Goal: Task Accomplishment & Management: Complete application form

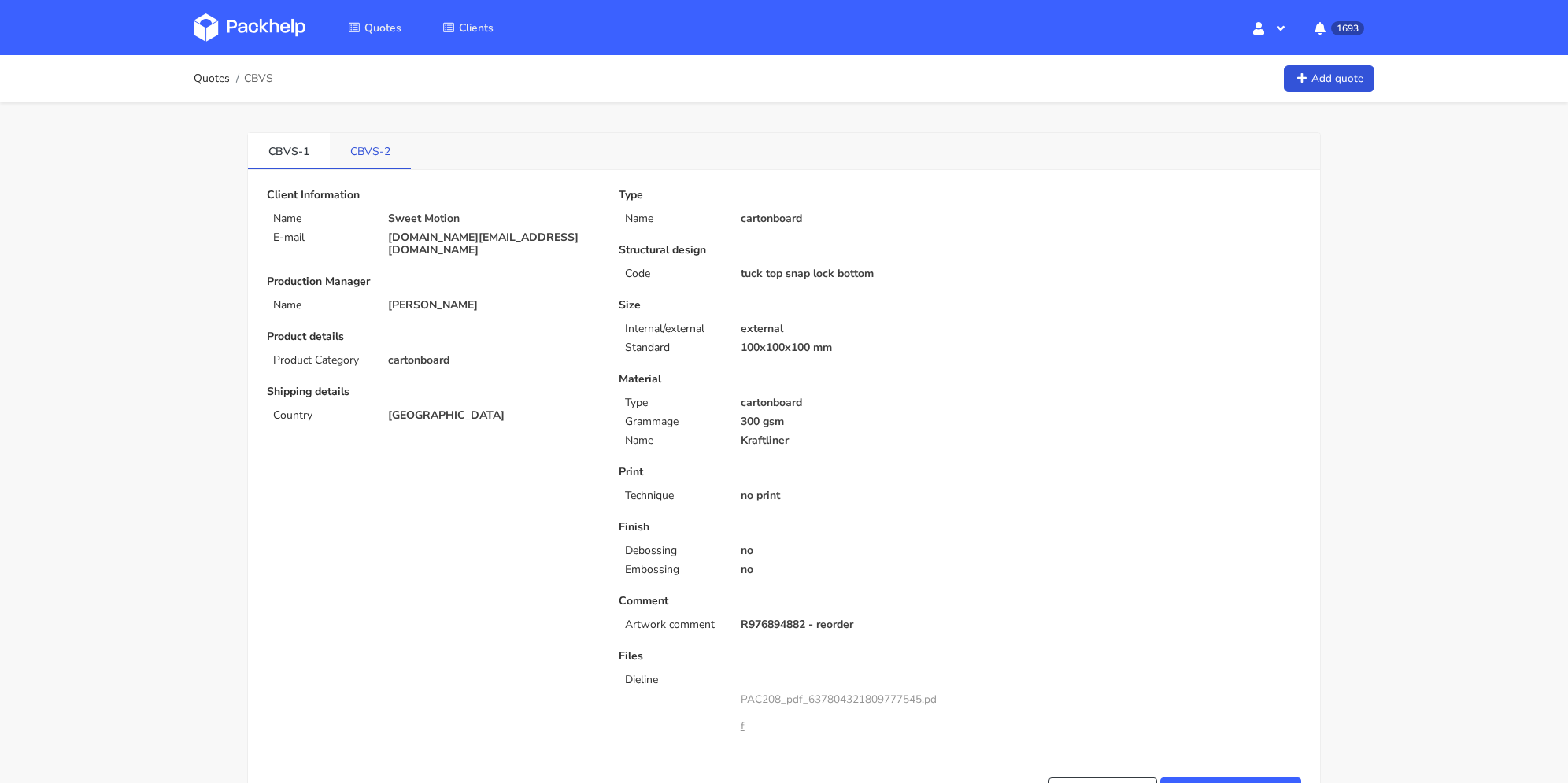
click at [357, 150] on link "CBVS-2" at bounding box center [370, 151] width 81 height 35
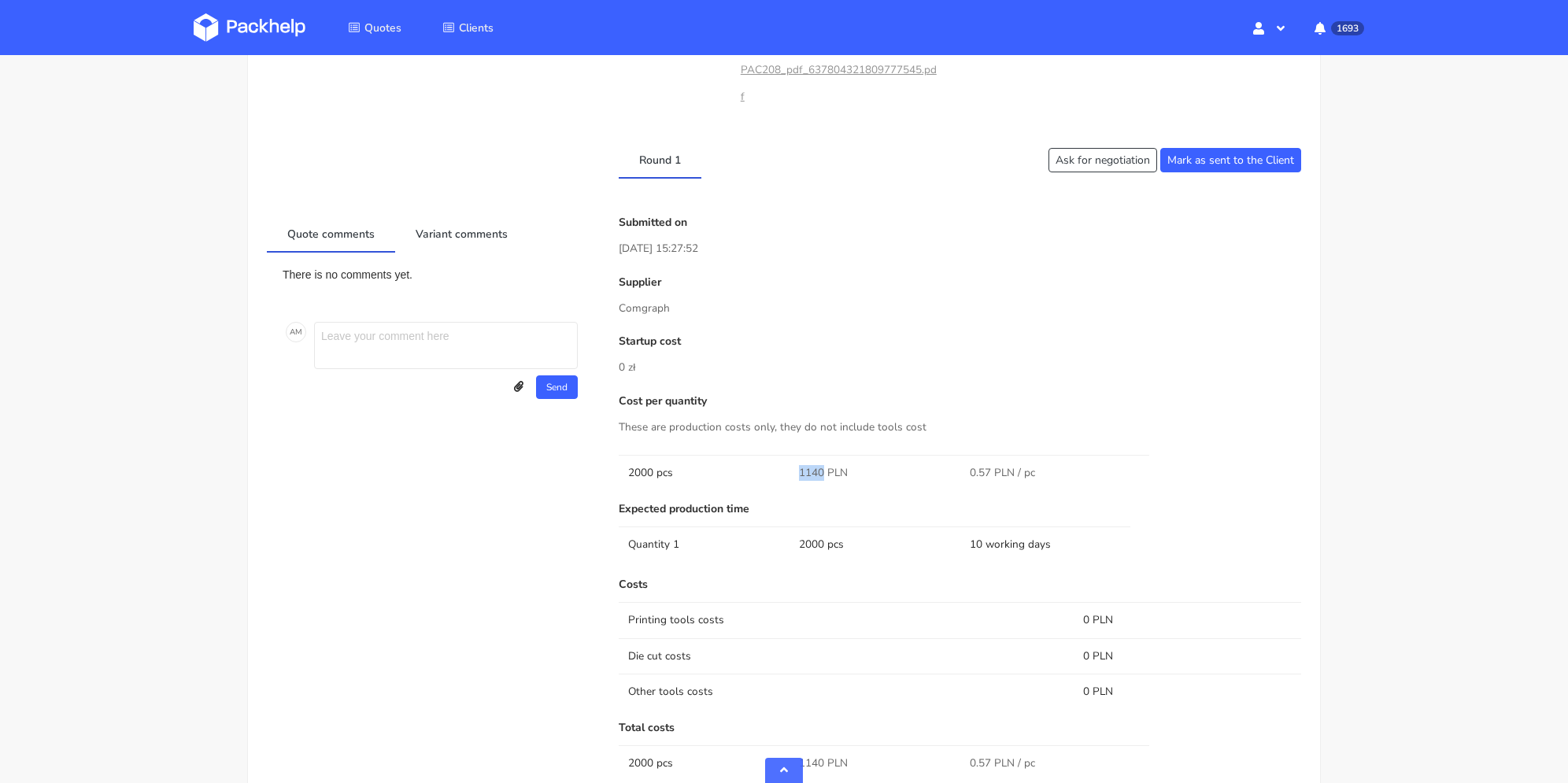
drag, startPoint x: 797, startPoint y: 479, endPoint x: 823, endPoint y: 475, distance: 26.3
click at [823, 475] on td "1140 PLN" at bounding box center [875, 472] width 171 height 35
copy span "1140"
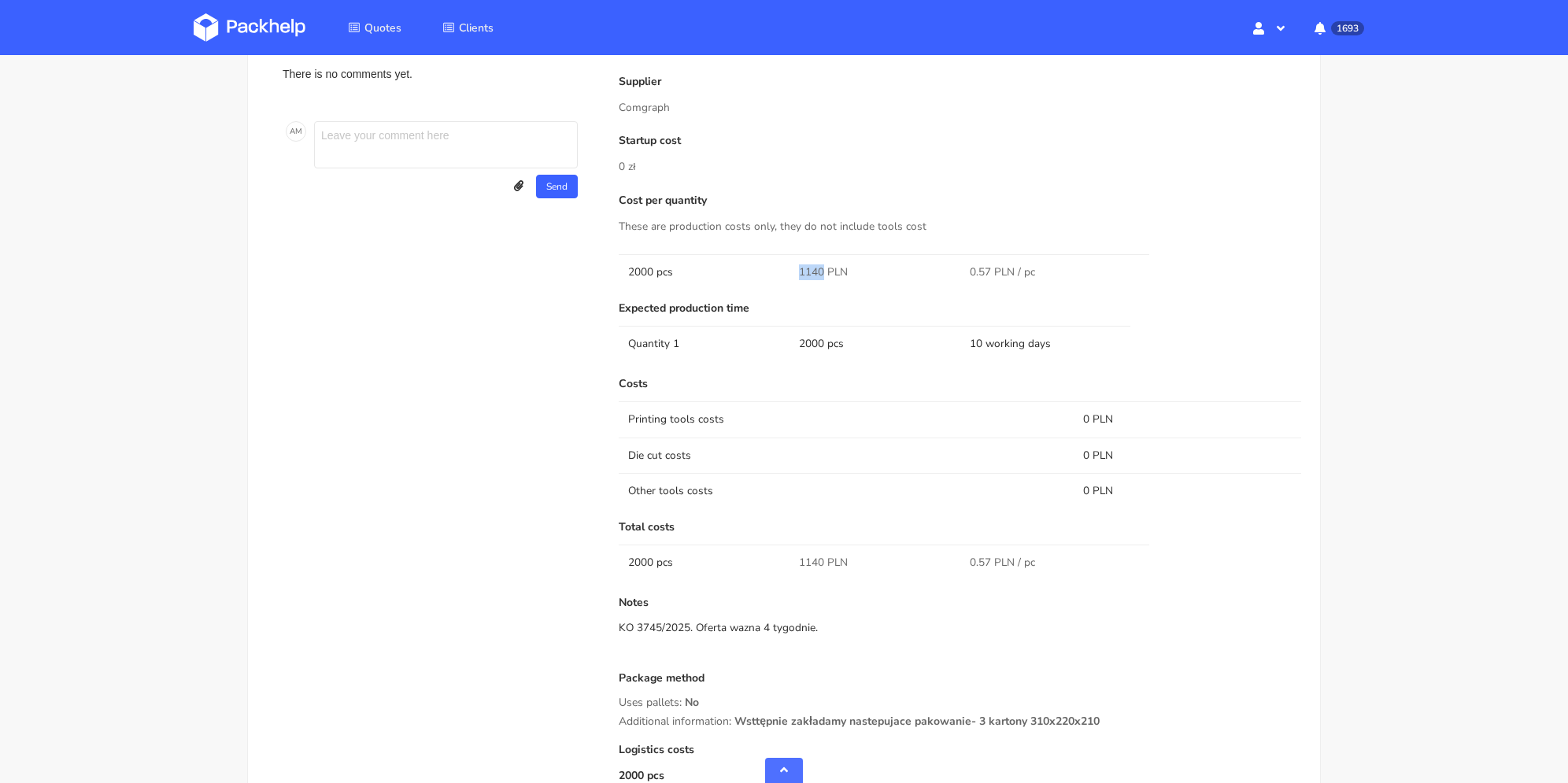
scroll to position [595, 0]
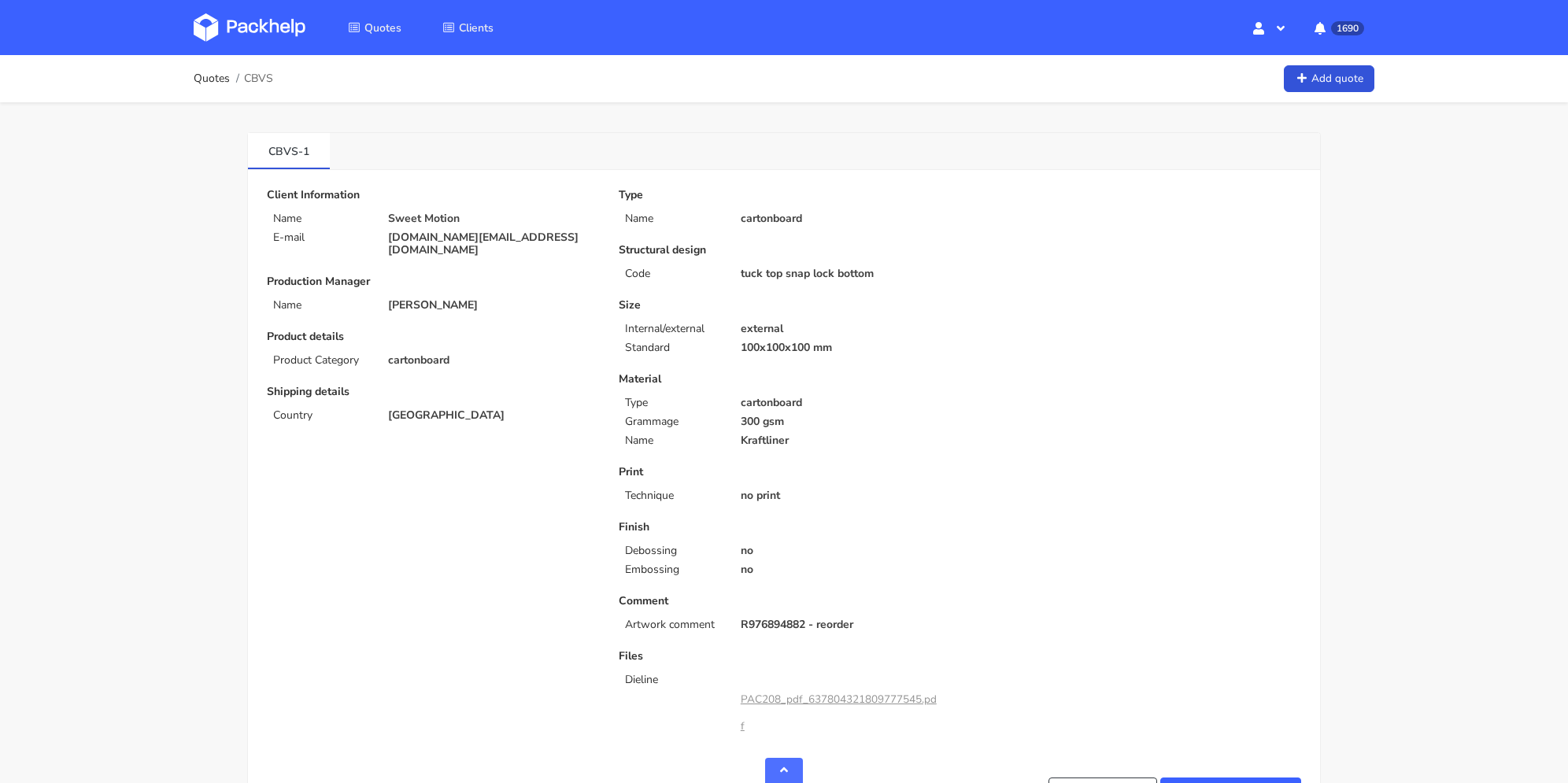
scroll to position [1102, 0]
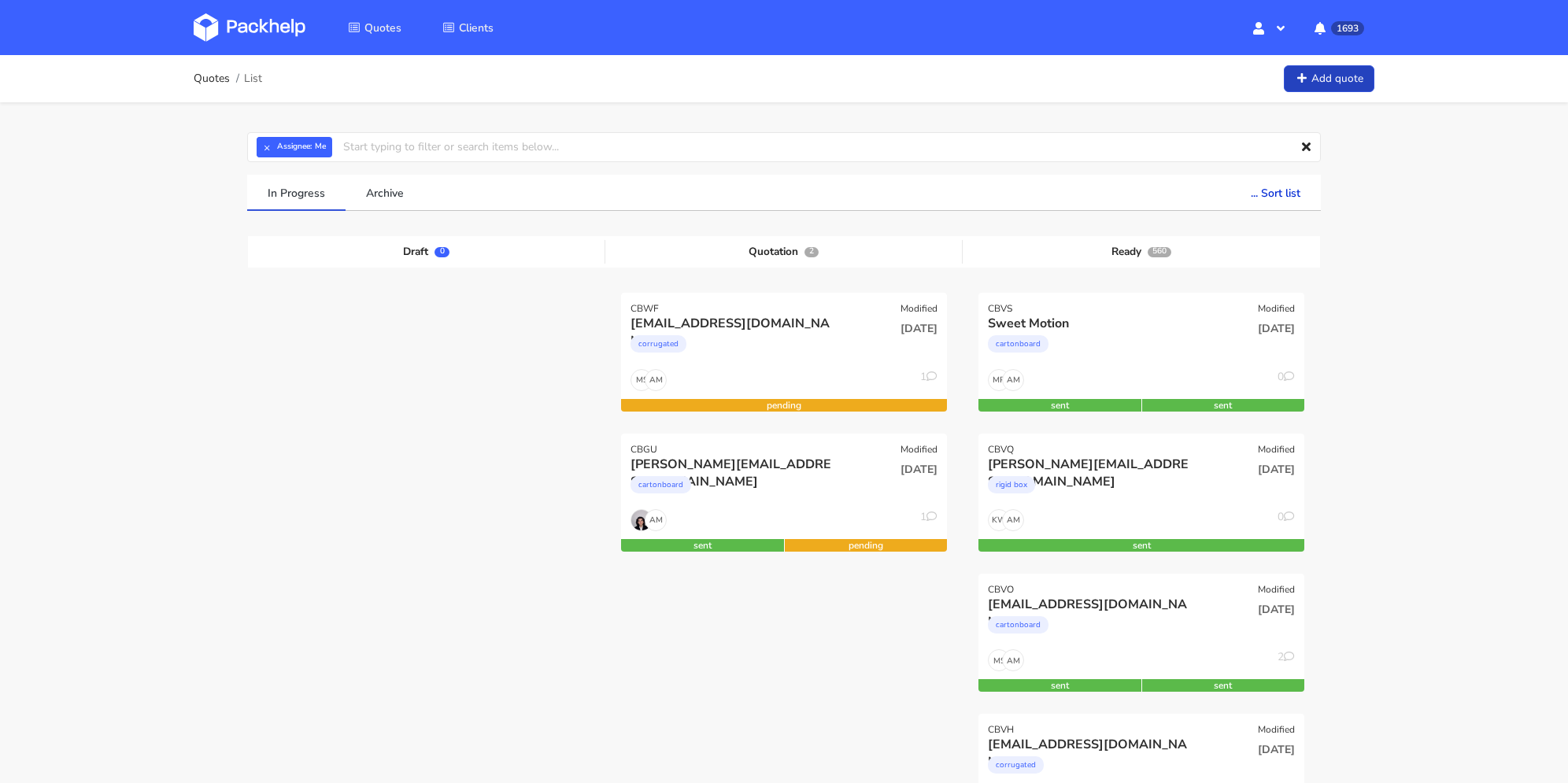
click at [1346, 74] on link "Add quote" at bounding box center [1329, 79] width 91 height 28
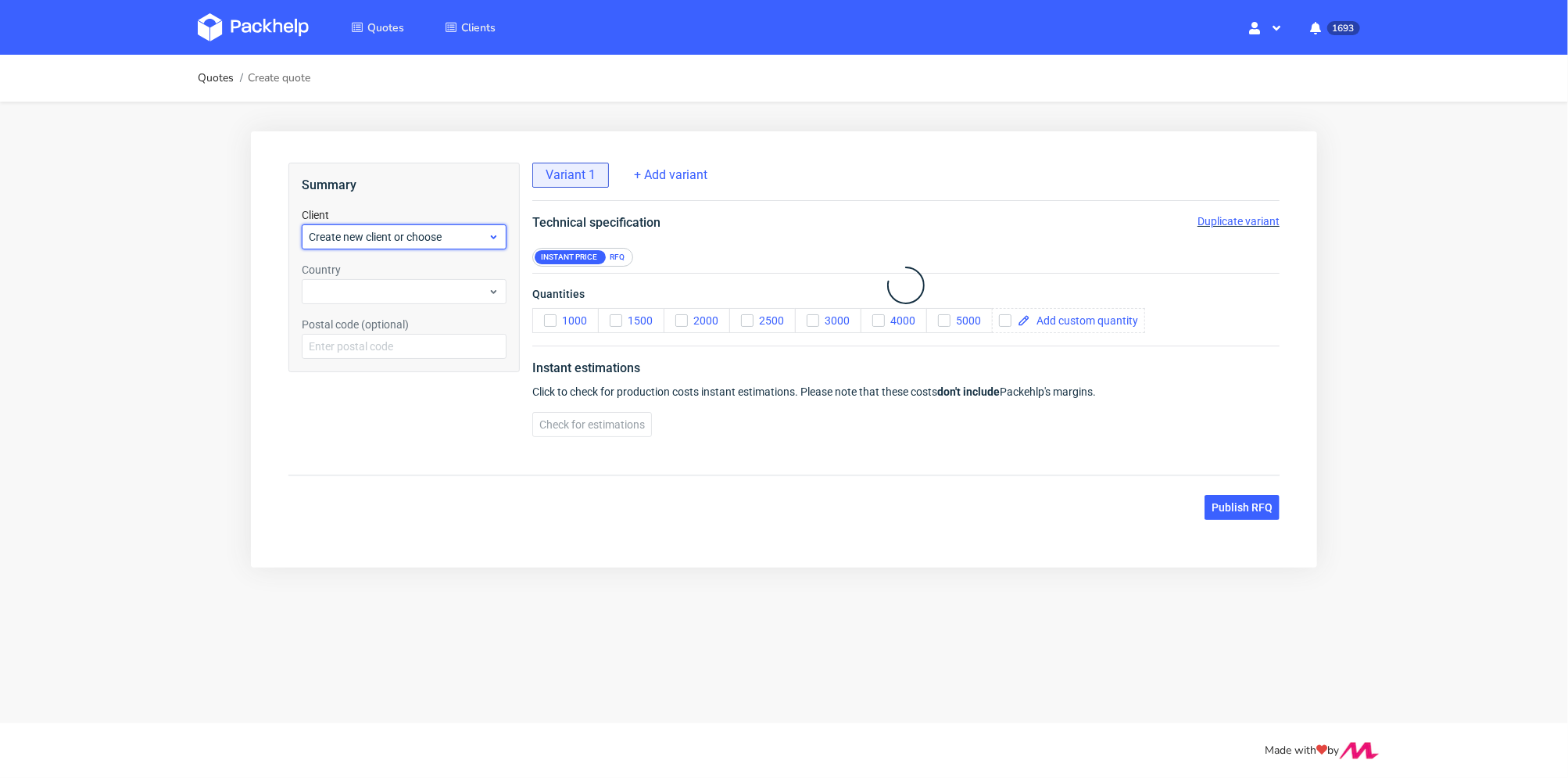
click at [442, 237] on span "Create new client or choose" at bounding box center [397, 236] width 179 height 16
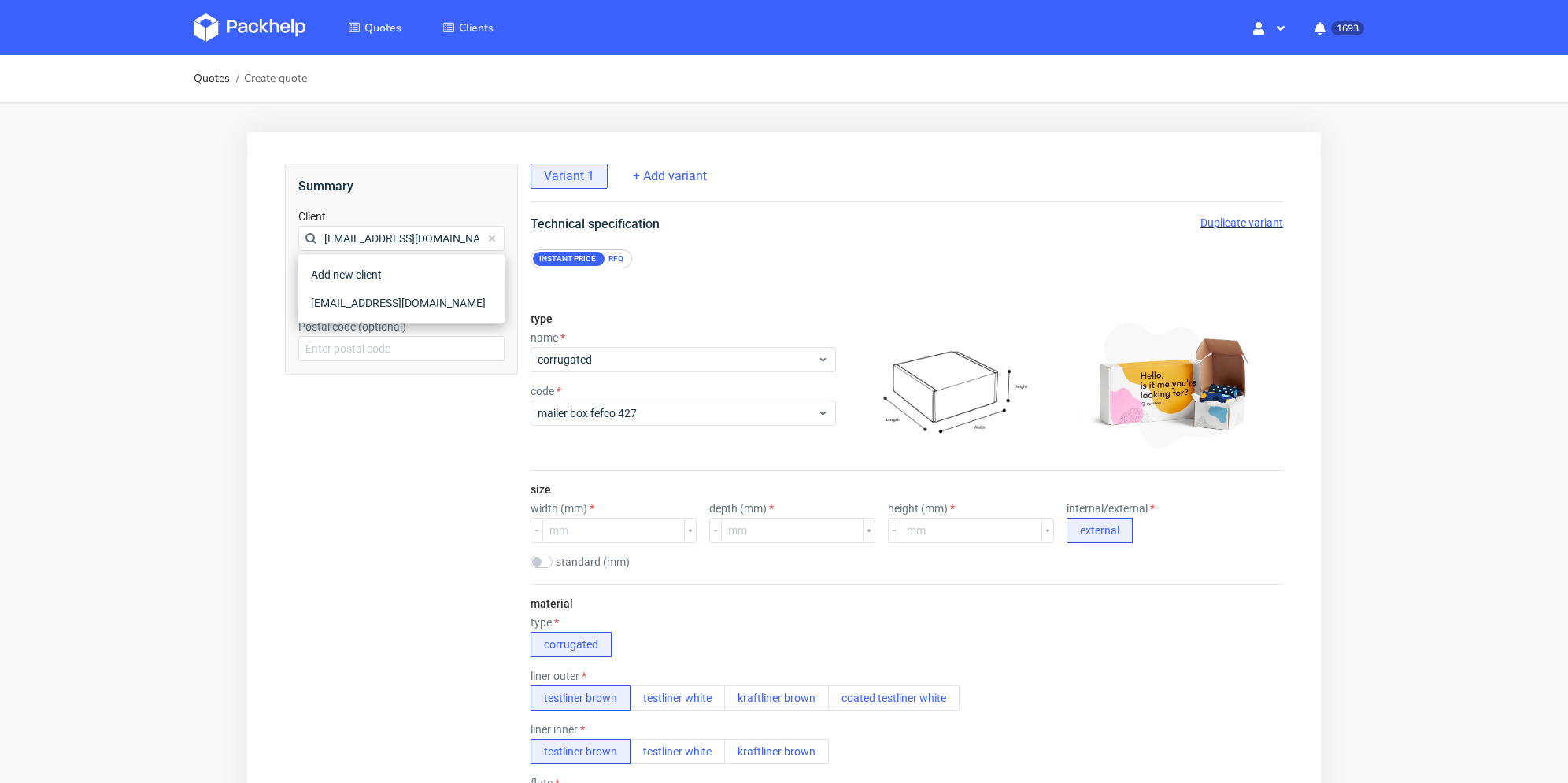
type input "[EMAIL_ADDRESS][DOMAIN_NAME]"
click at [352, 296] on div "[EMAIL_ADDRESS][DOMAIN_NAME]" at bounding box center [401, 303] width 194 height 28
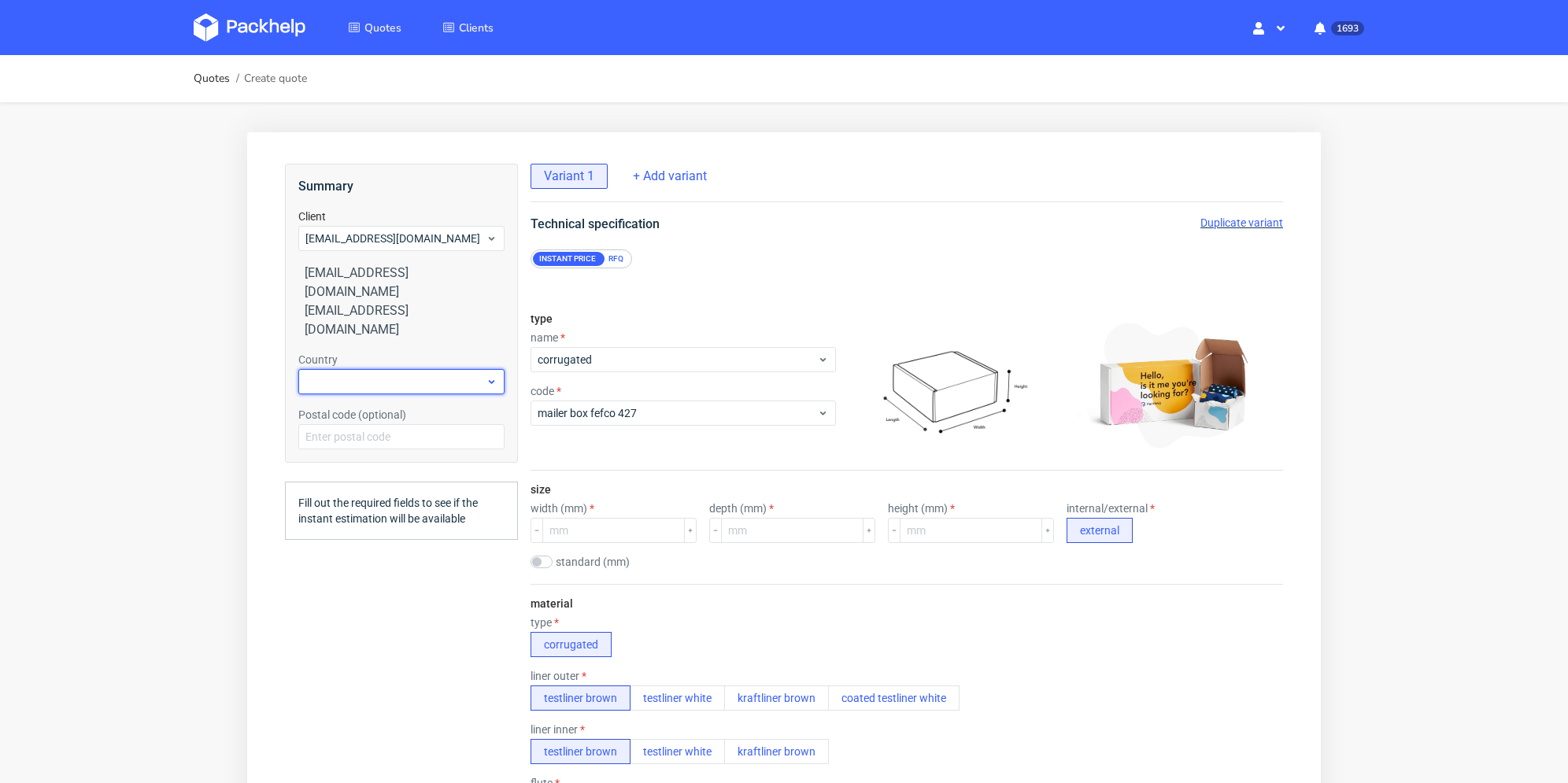
click at [348, 369] on div at bounding box center [401, 382] width 207 height 25
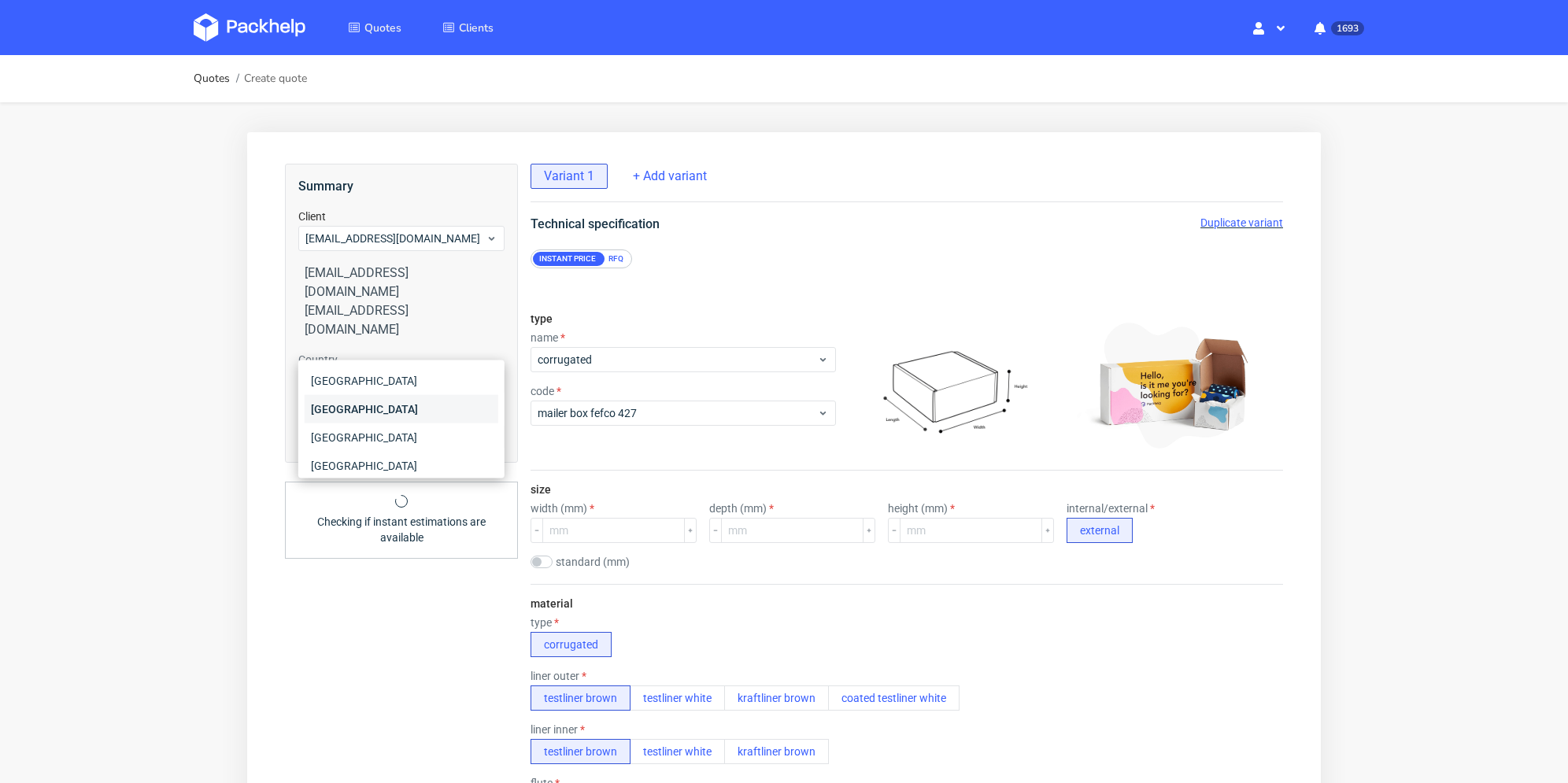
type input "fr"
click at [355, 405] on div "[GEOGRAPHIC_DATA]" at bounding box center [401, 409] width 194 height 28
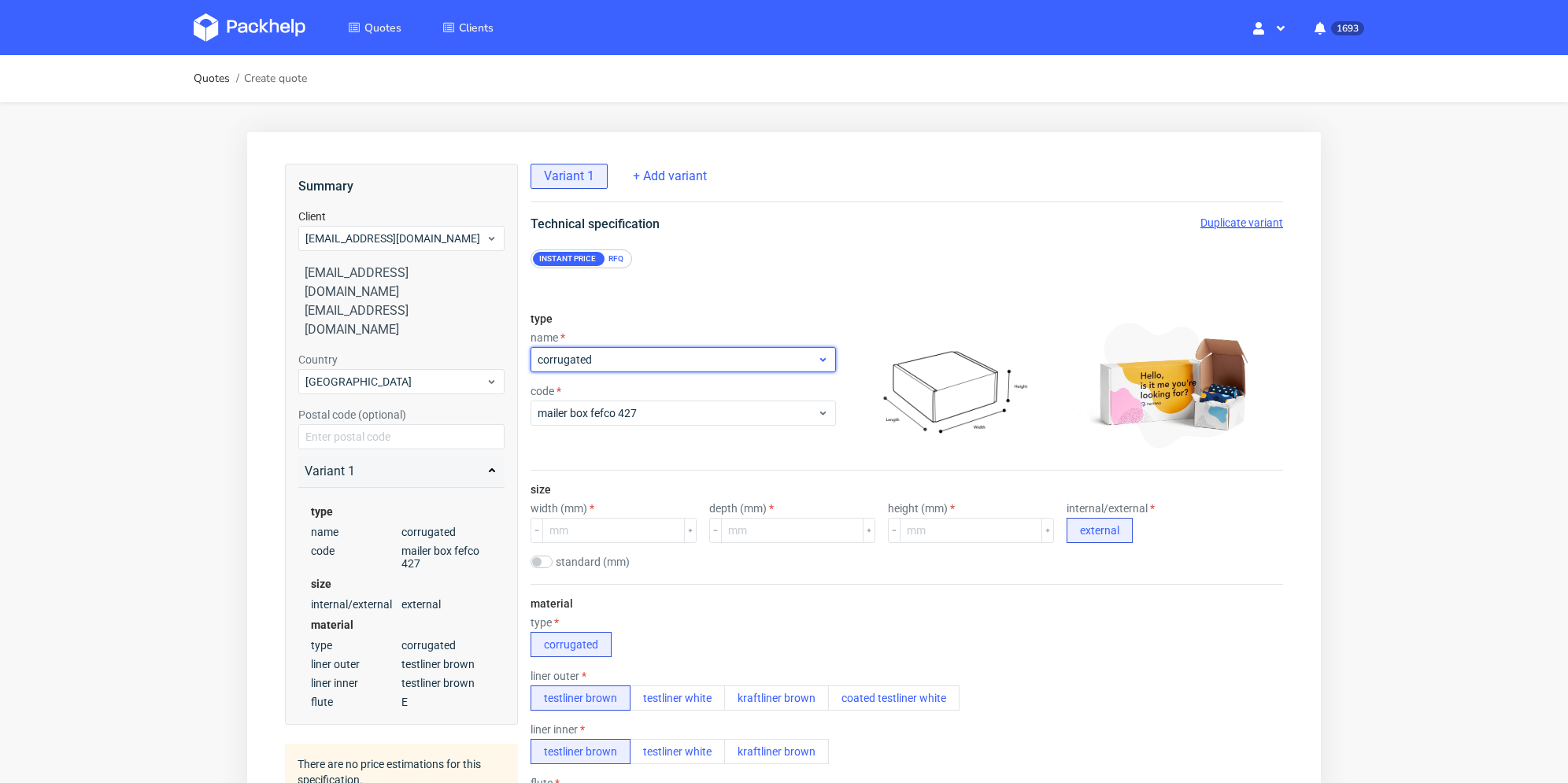
click at [600, 366] on span "corrugated" at bounding box center [678, 360] width 279 height 16
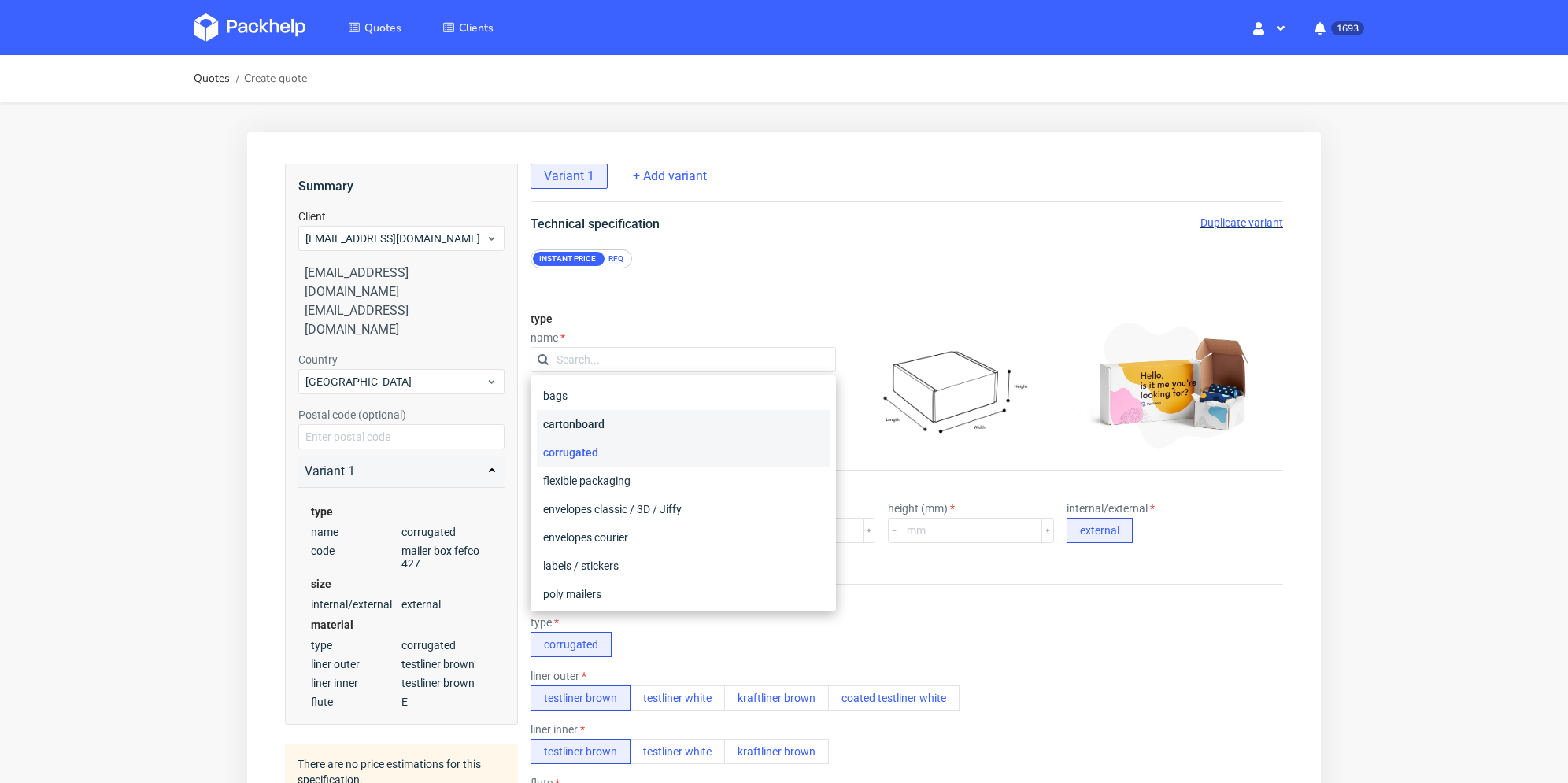
click at [608, 419] on div "cartonboard" at bounding box center [683, 424] width 293 height 28
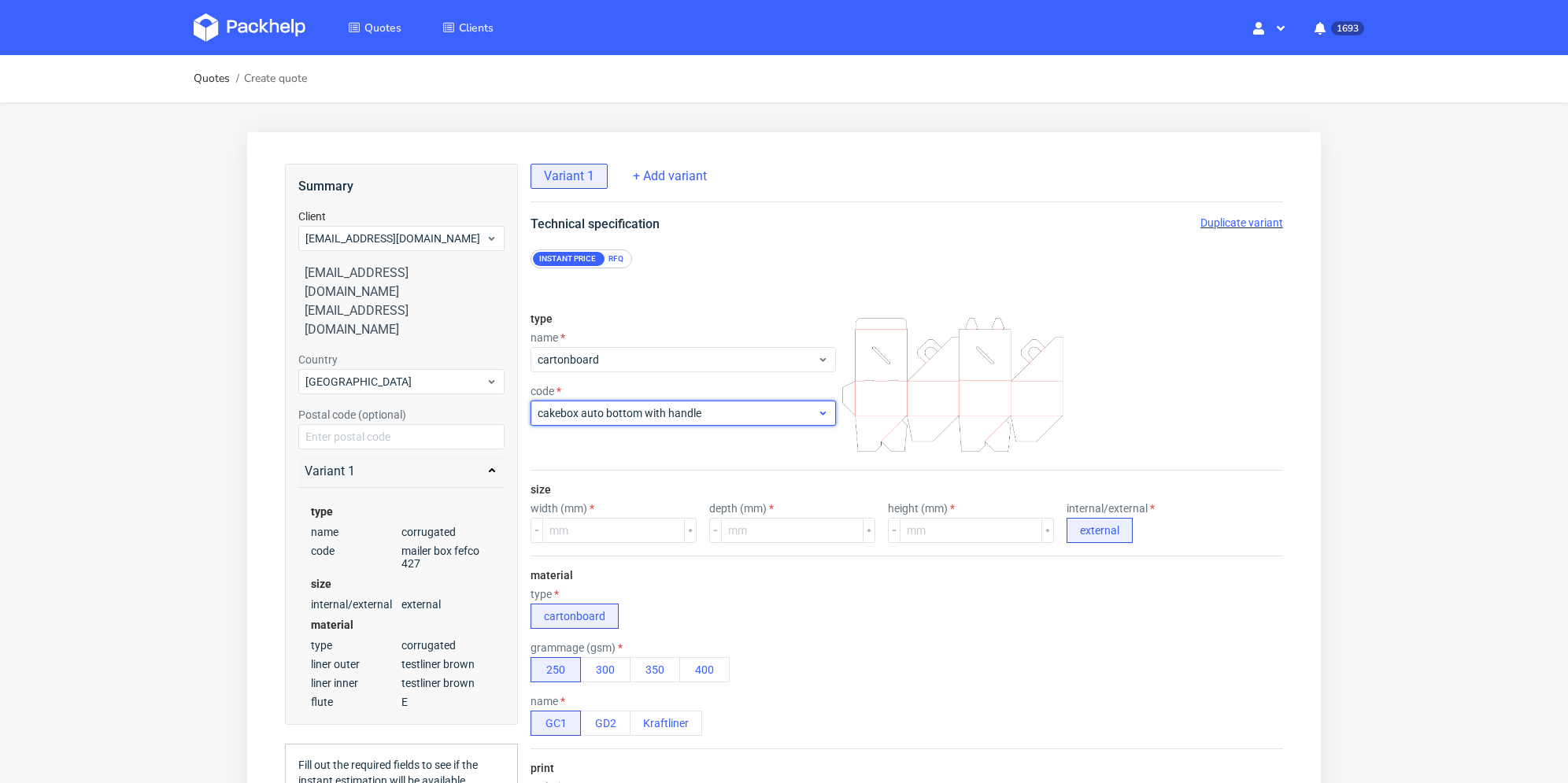
click at [610, 418] on span "cakebox auto bottom with handle" at bounding box center [678, 413] width 279 height 16
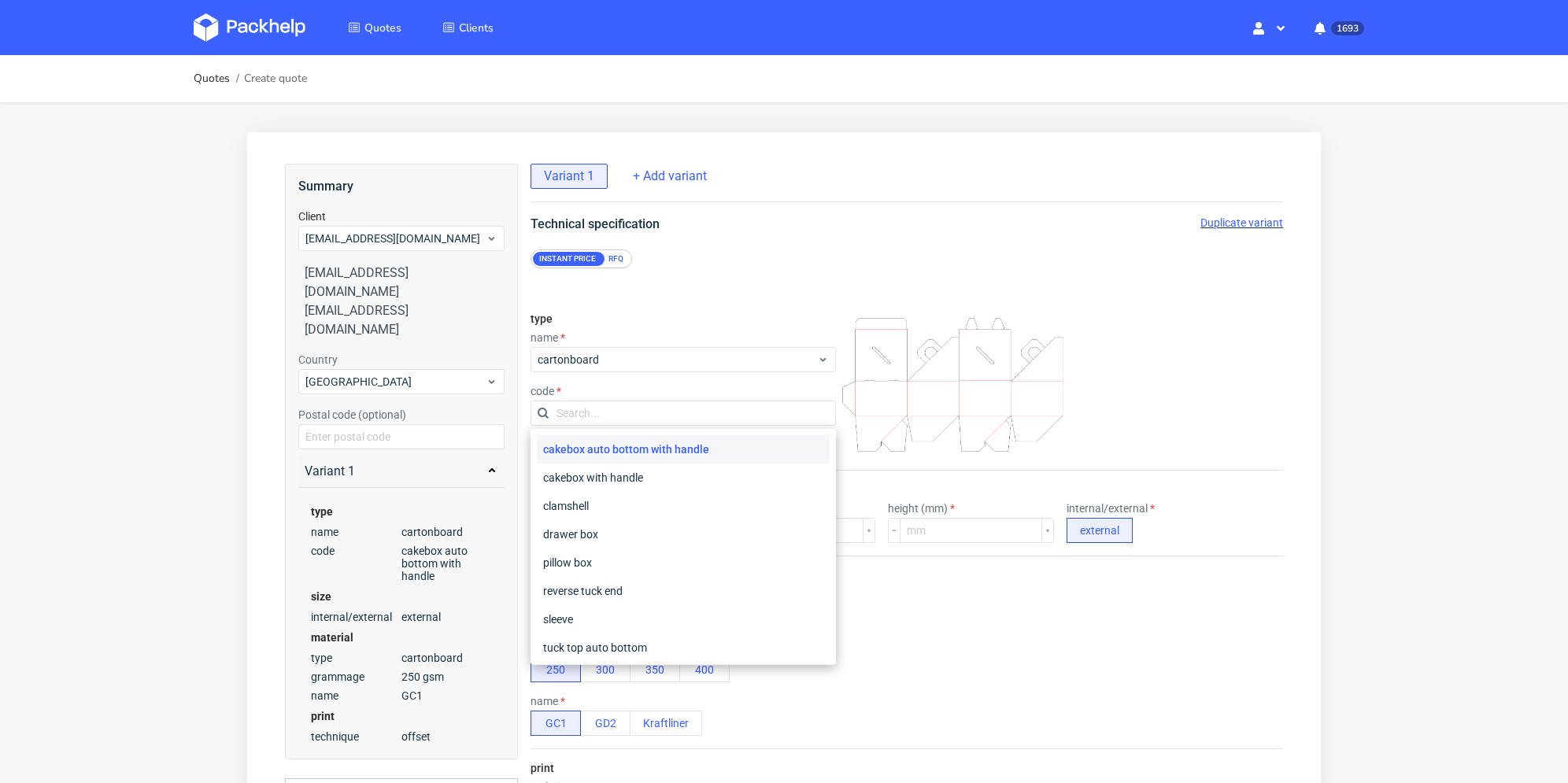
click at [622, 257] on div "RFQ" at bounding box center [616, 259] width 28 height 14
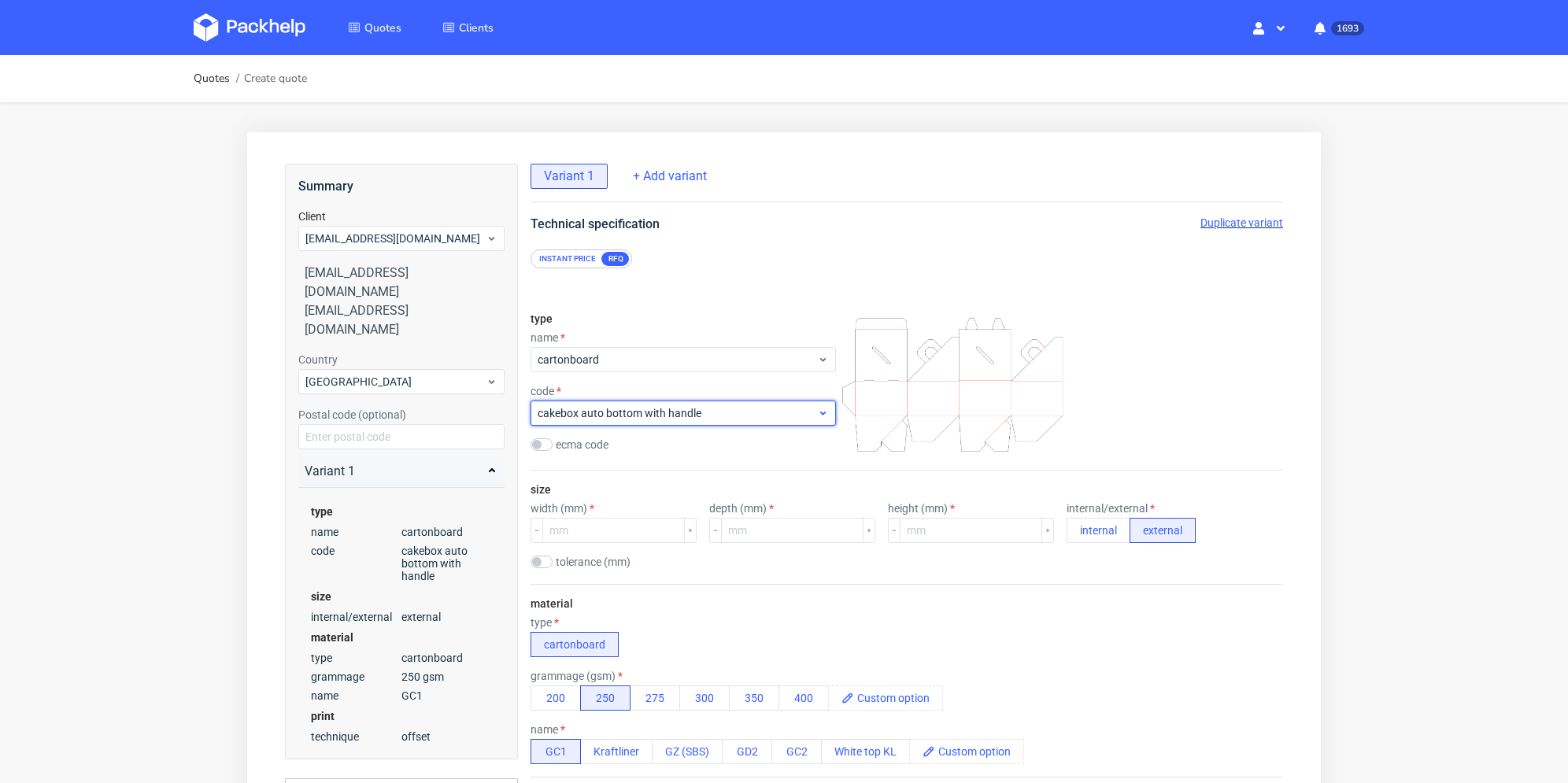
click at [623, 417] on span "cakebox auto bottom with handle" at bounding box center [678, 413] width 279 height 16
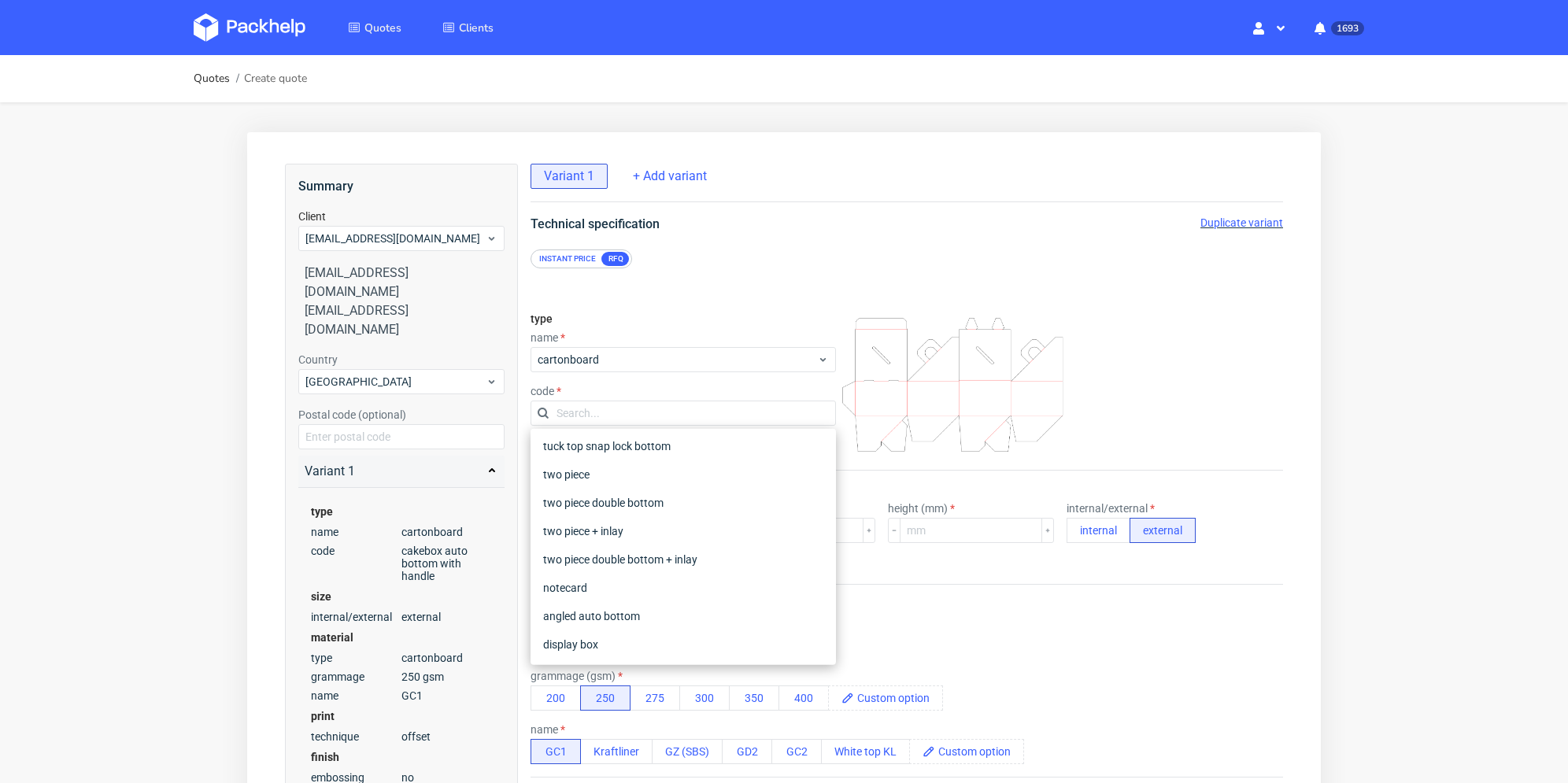
scroll to position [371, 0]
click at [599, 581] on div "display box" at bounding box center [683, 588] width 293 height 28
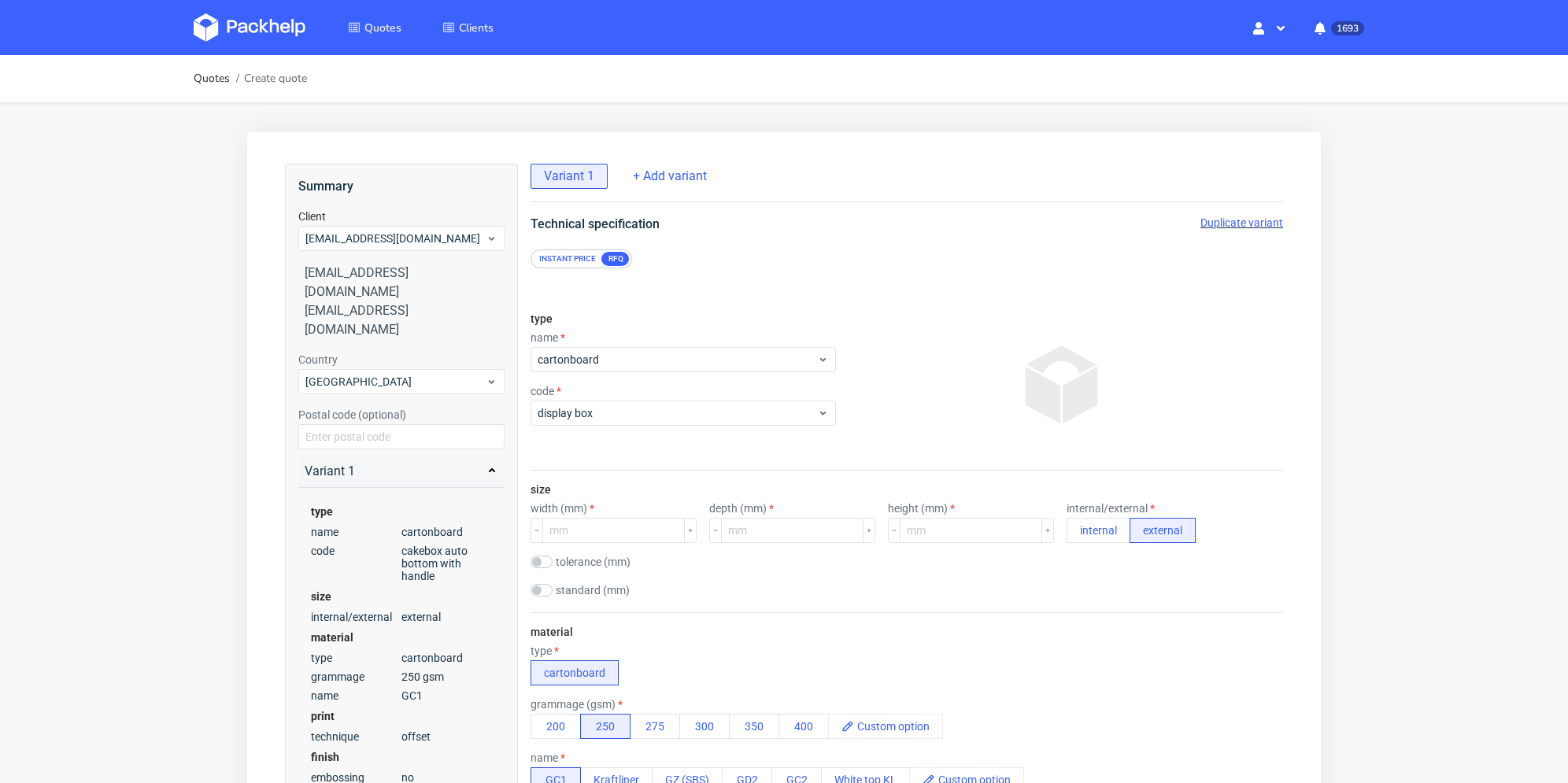
click at [644, 447] on div "type name cartonboard code display box" at bounding box center [683, 385] width 305 height 170
click at [600, 538] on input "number" at bounding box center [614, 531] width 143 height 25
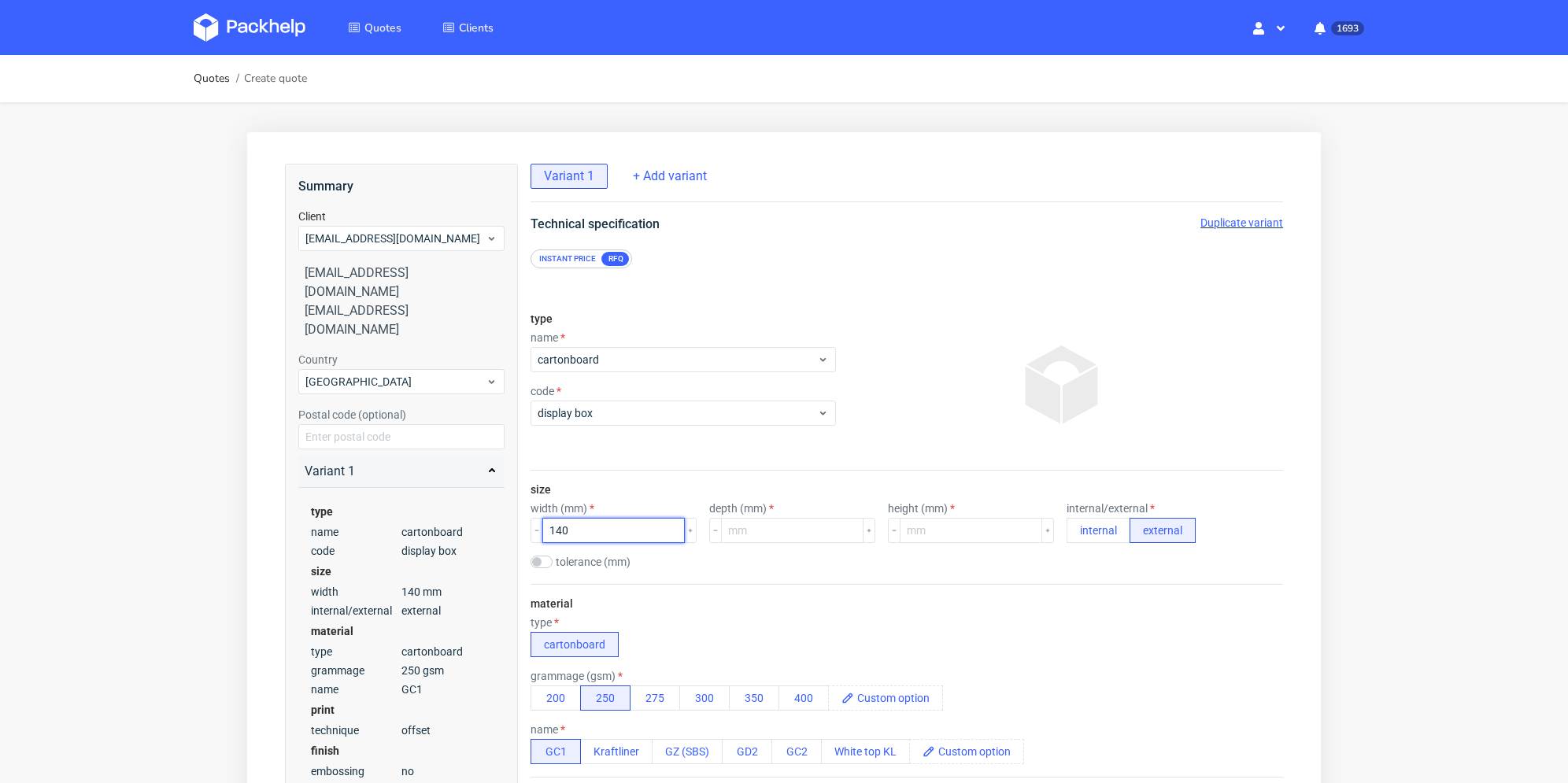
type input "140"
click at [956, 531] on input "number" at bounding box center [971, 531] width 143 height 25
type input "165"
click at [905, 575] on div "size width (mm) 140 depth (mm) height (mm) 165 internal/external internal exter…" at bounding box center [907, 528] width 752 height 114
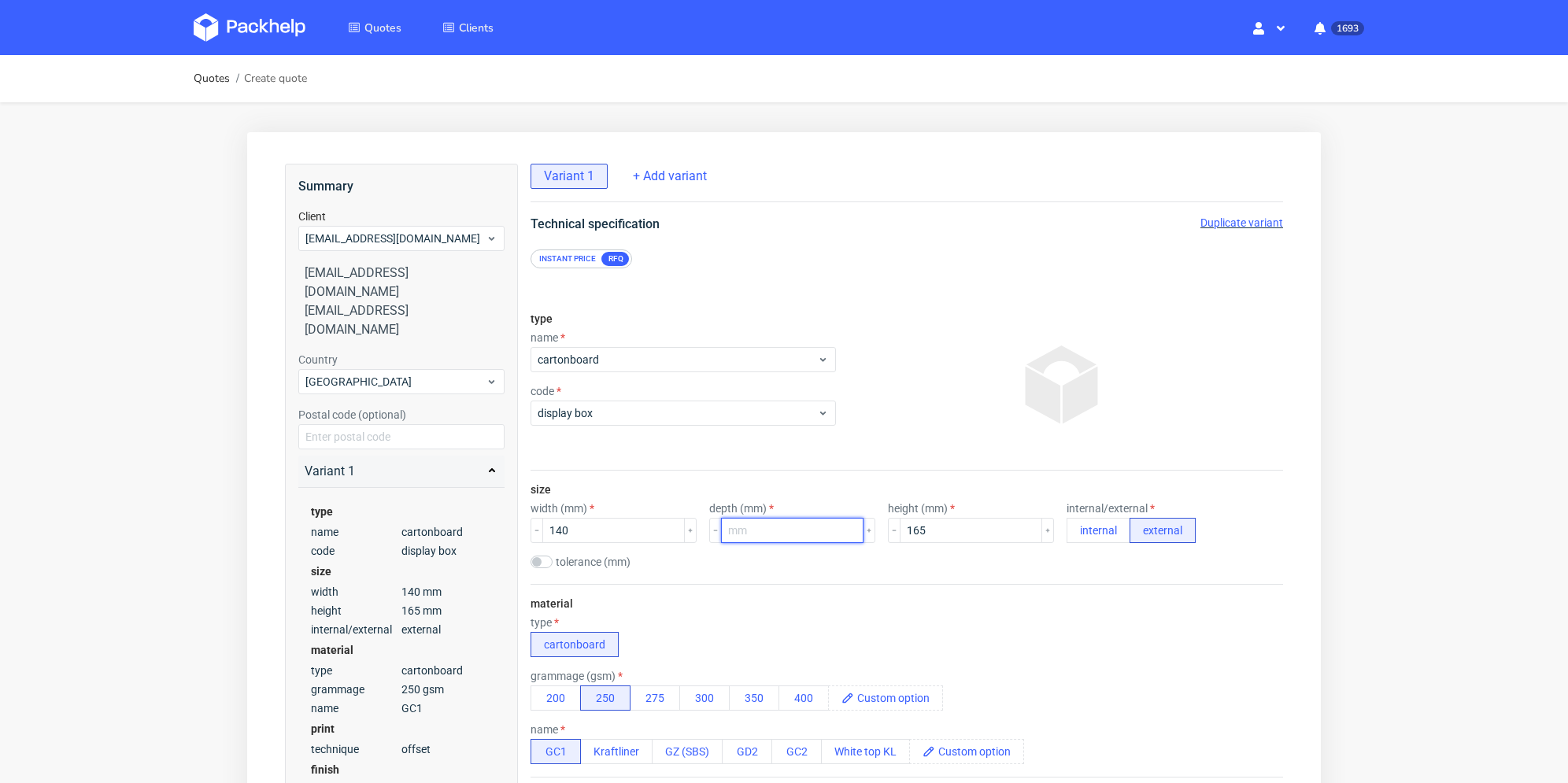
click at [778, 528] on input "number" at bounding box center [792, 531] width 143 height 25
type input "225"
click at [819, 563] on div "tolerance (mm)" at bounding box center [907, 564] width 752 height 16
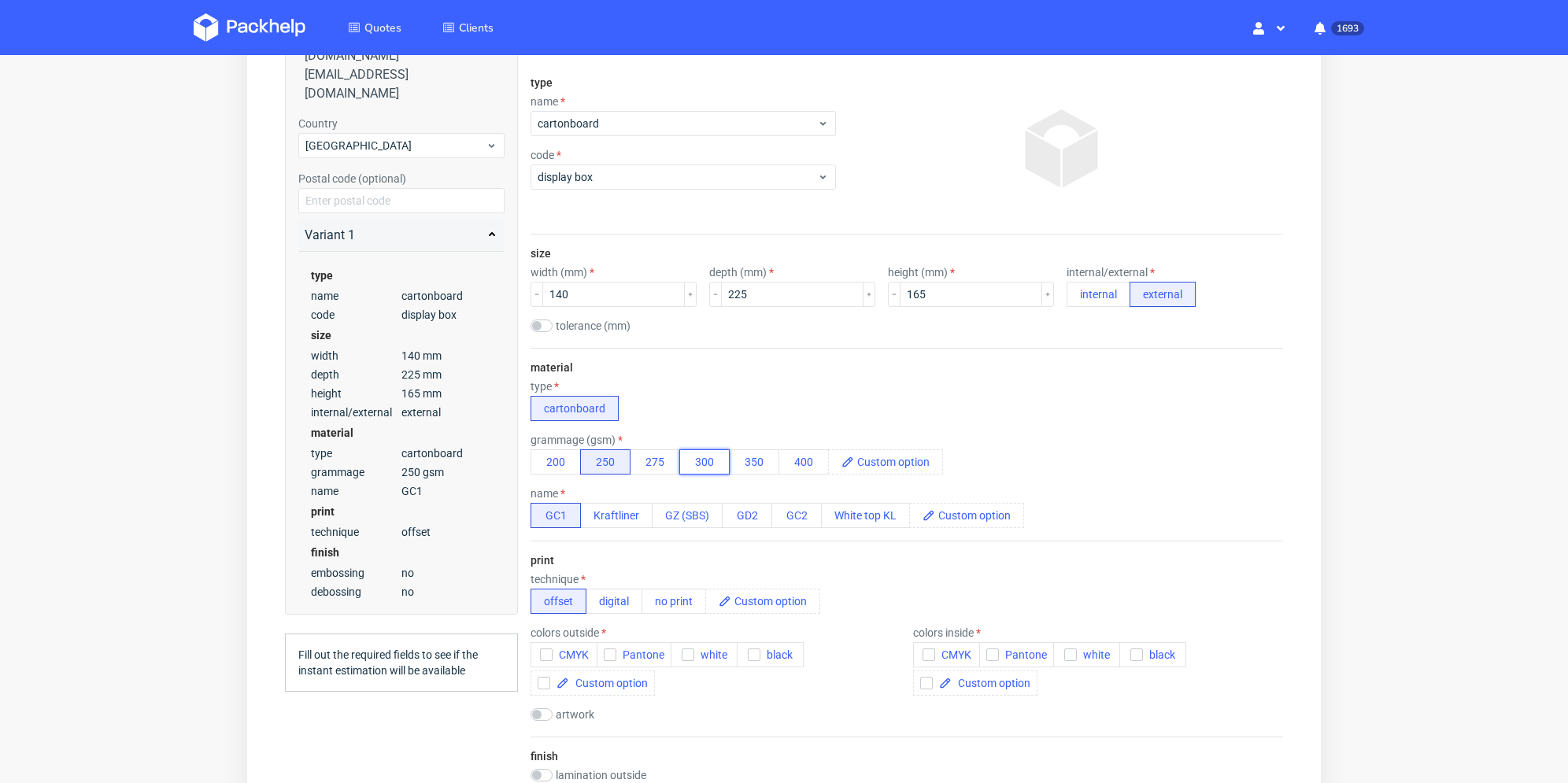
click at [704, 467] on button "300" at bounding box center [704, 462] width 50 height 25
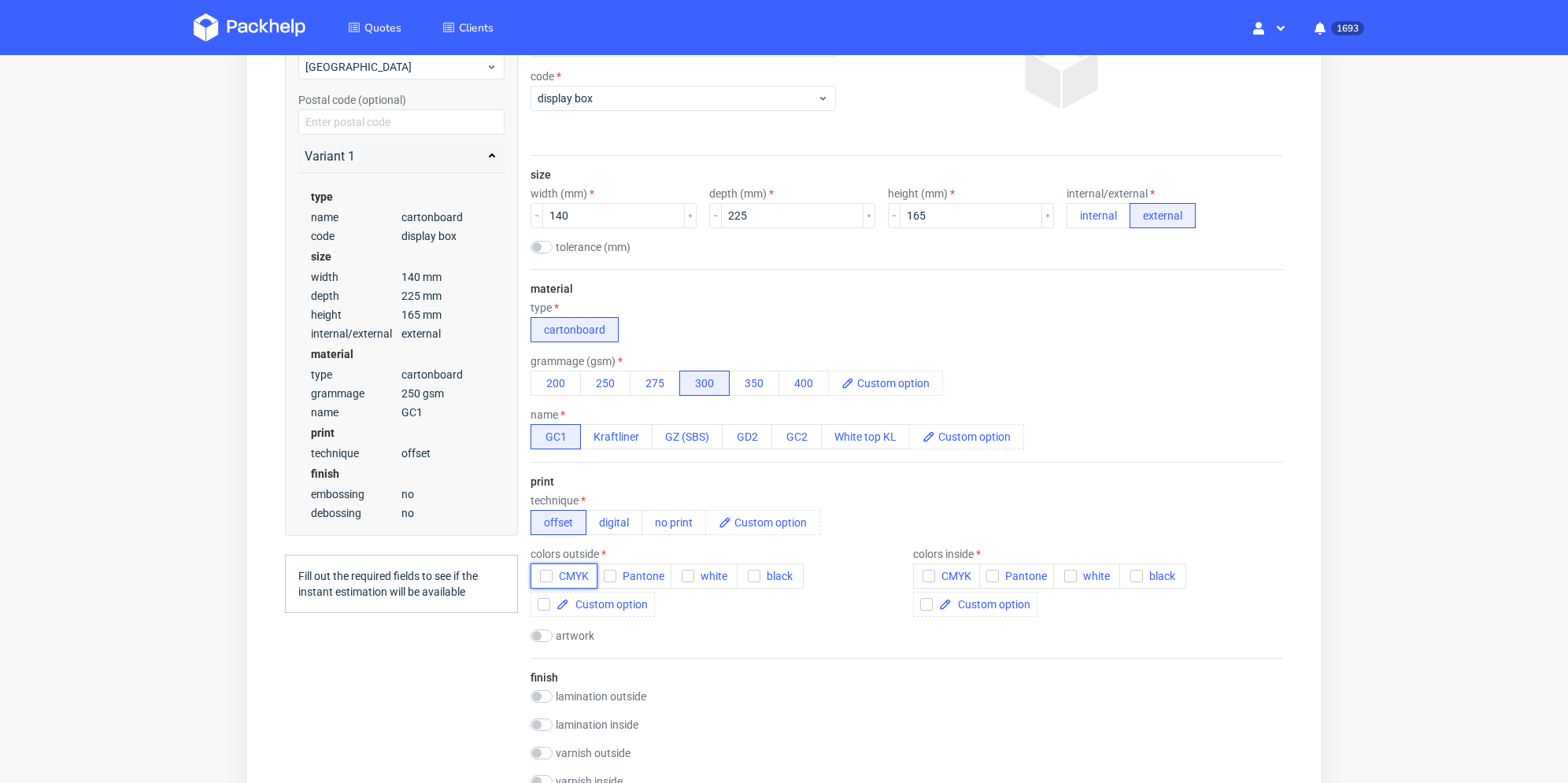
click at [547, 580] on icon "button" at bounding box center [547, 576] width 11 height 11
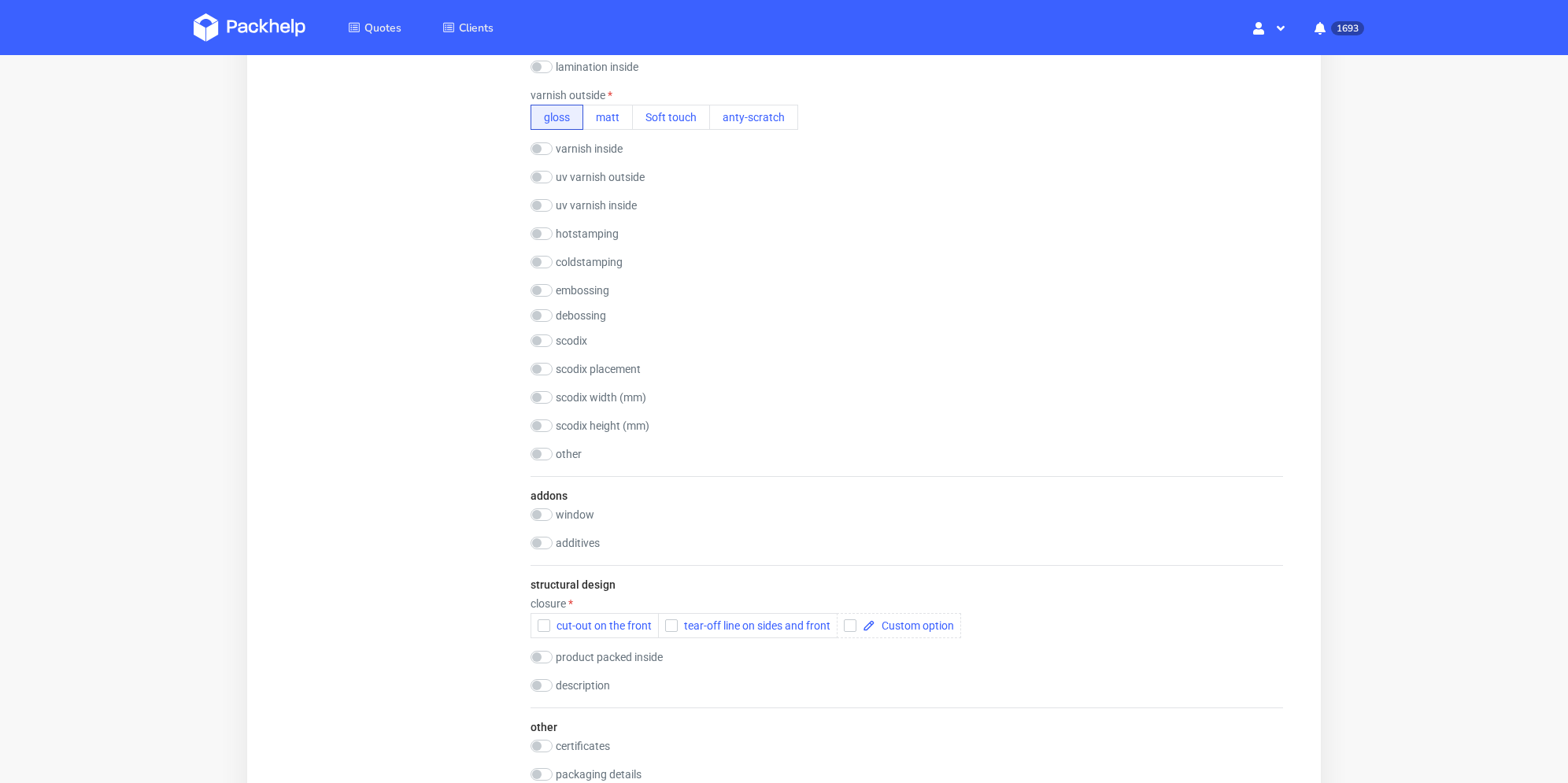
scroll to position [1023, 0]
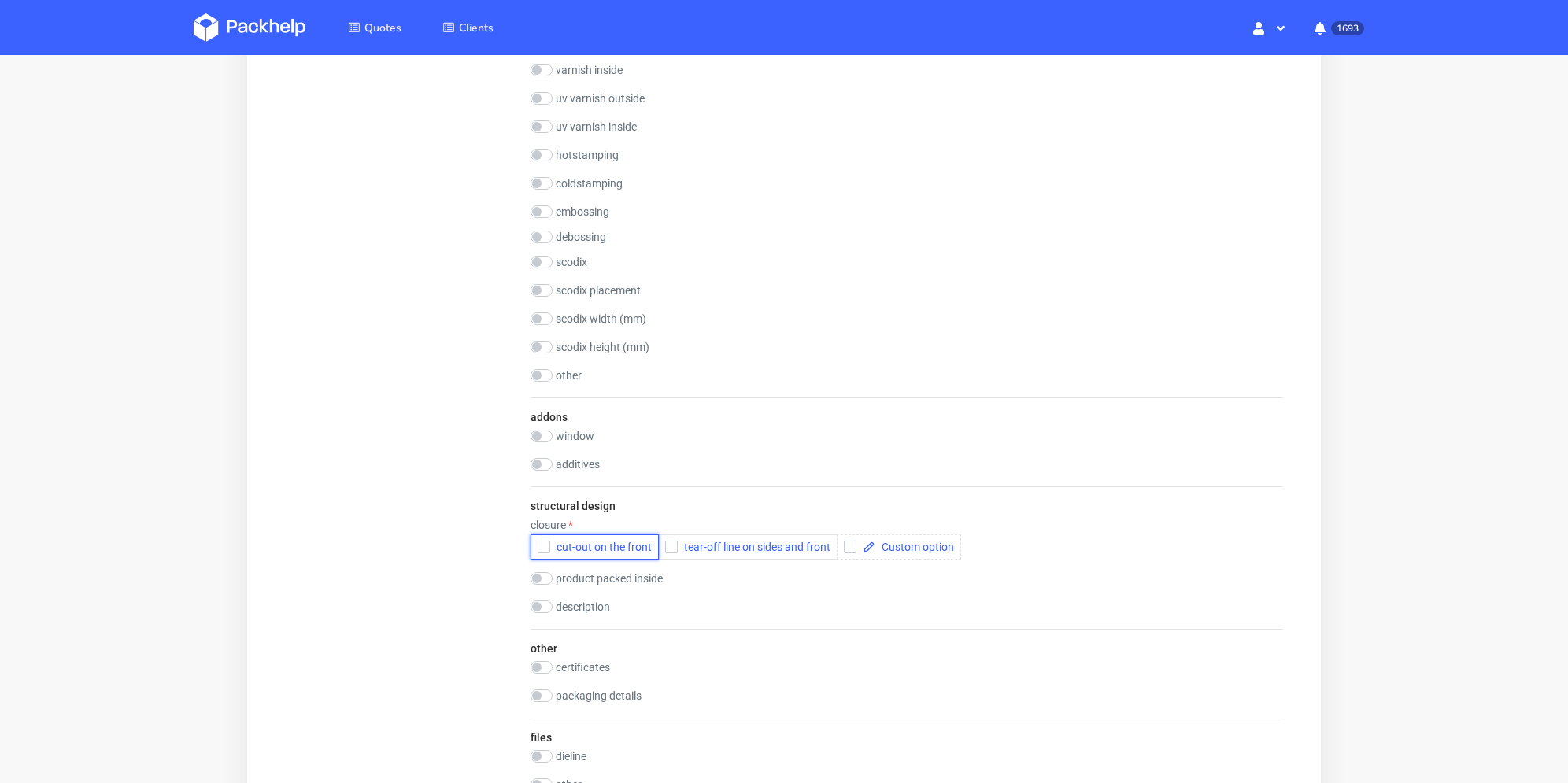
click at [541, 547] on icon "button" at bounding box center [544, 547] width 11 height 11
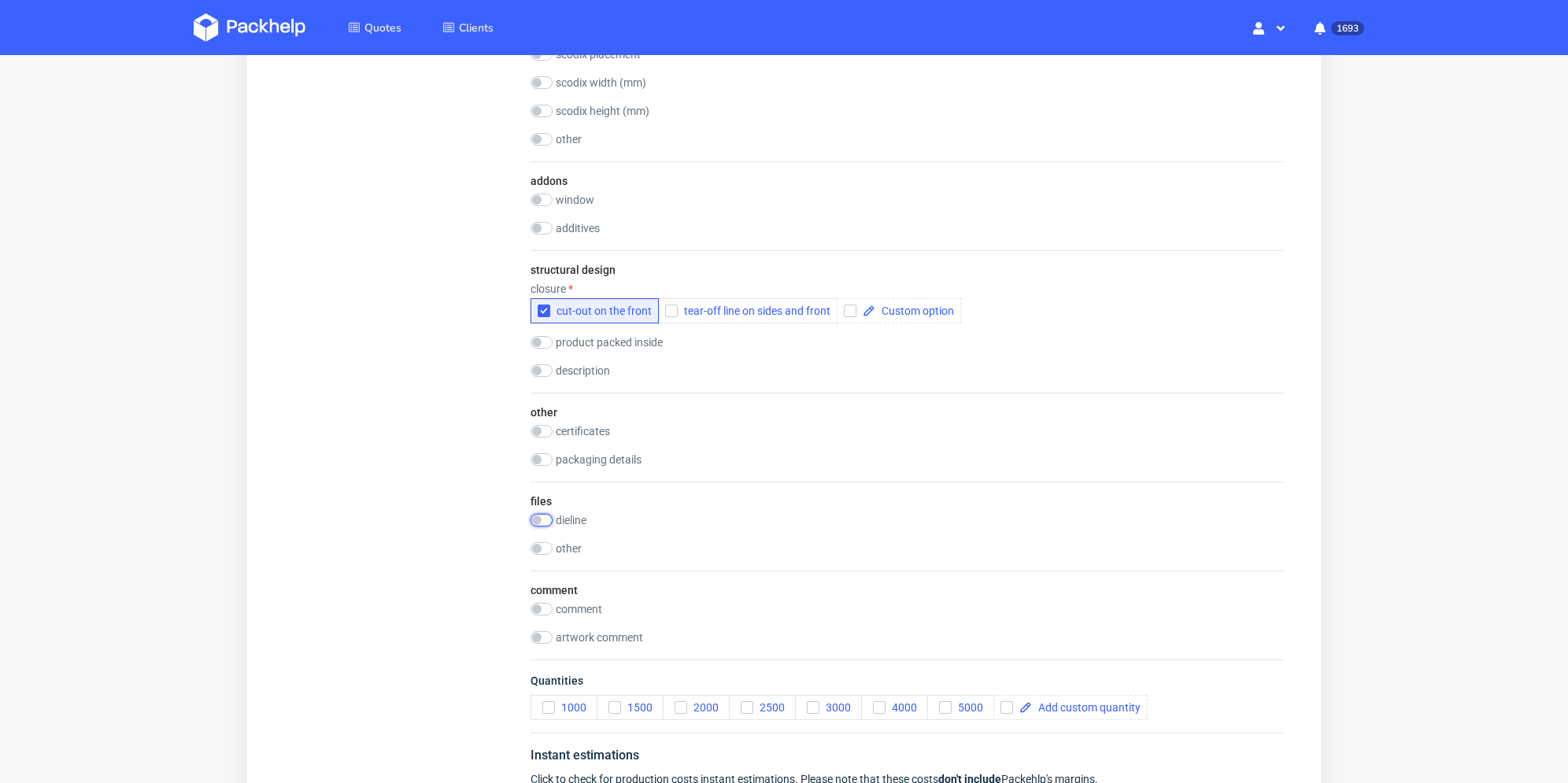
click at [549, 521] on input "checkbox" at bounding box center [542, 520] width 22 height 13
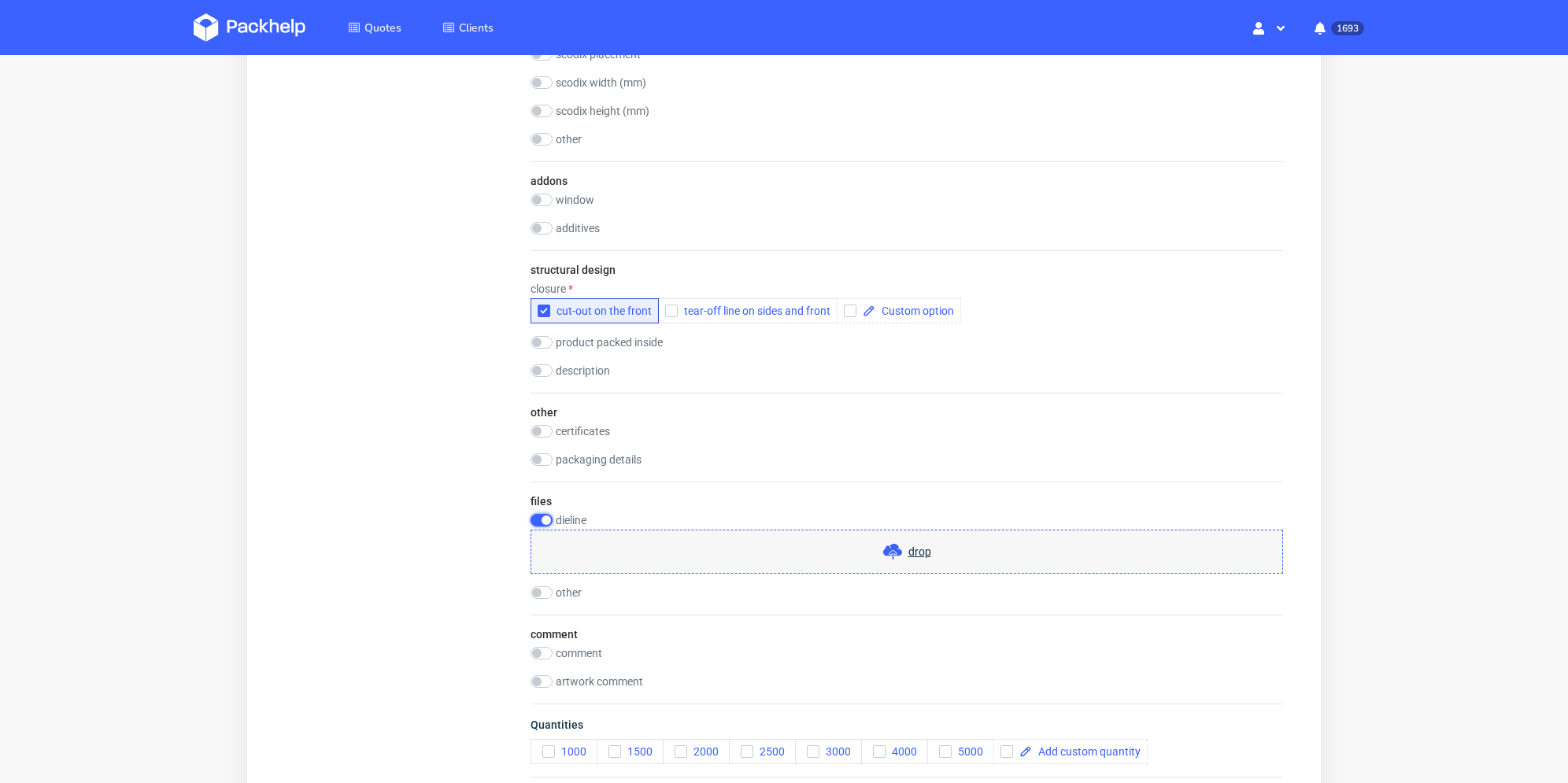
click at [549, 521] on input "checkbox" at bounding box center [542, 520] width 22 height 13
checkbox input "false"
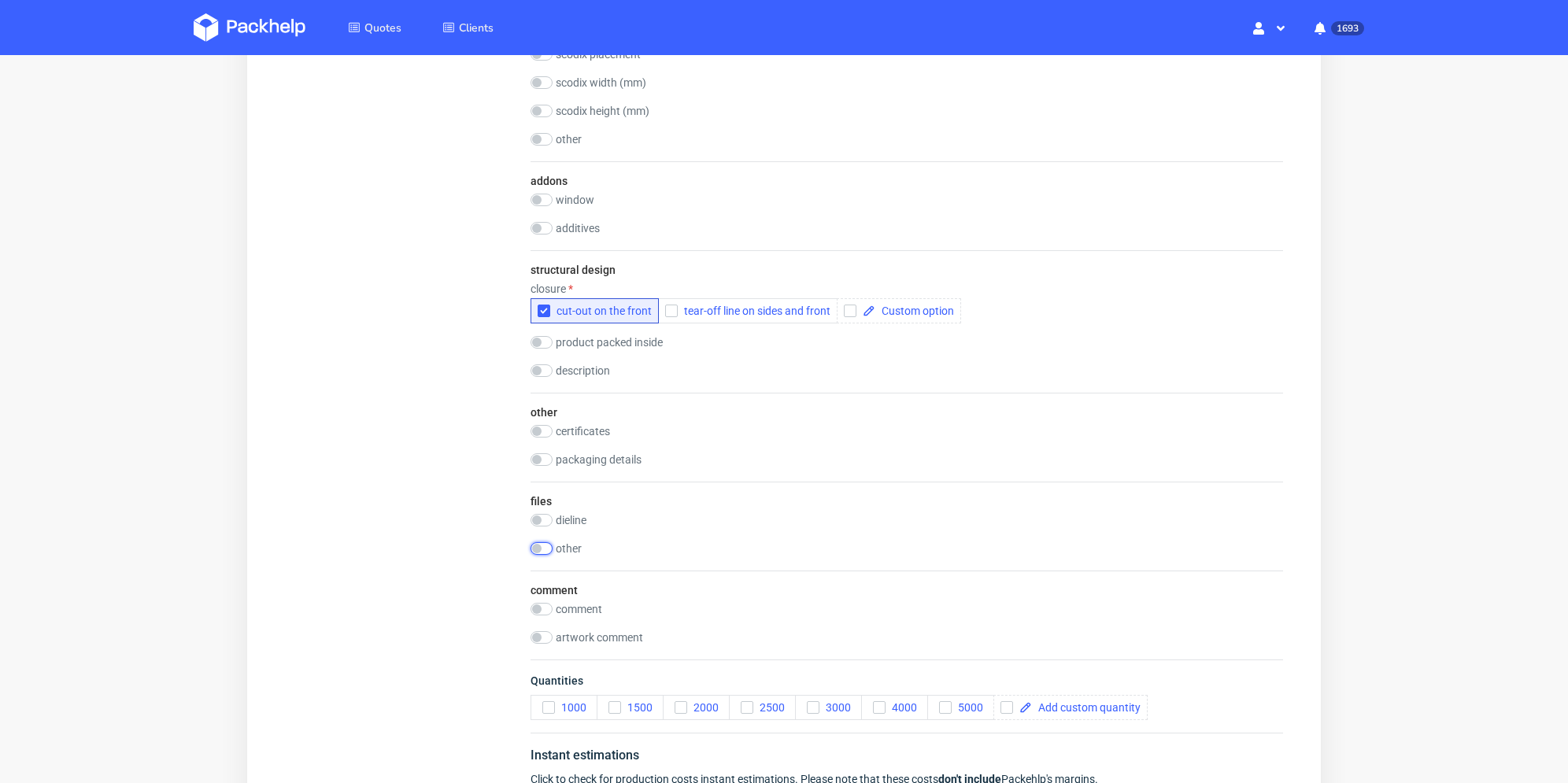
click at [541, 543] on input "checkbox" at bounding box center [542, 549] width 22 height 13
checkbox input "true"
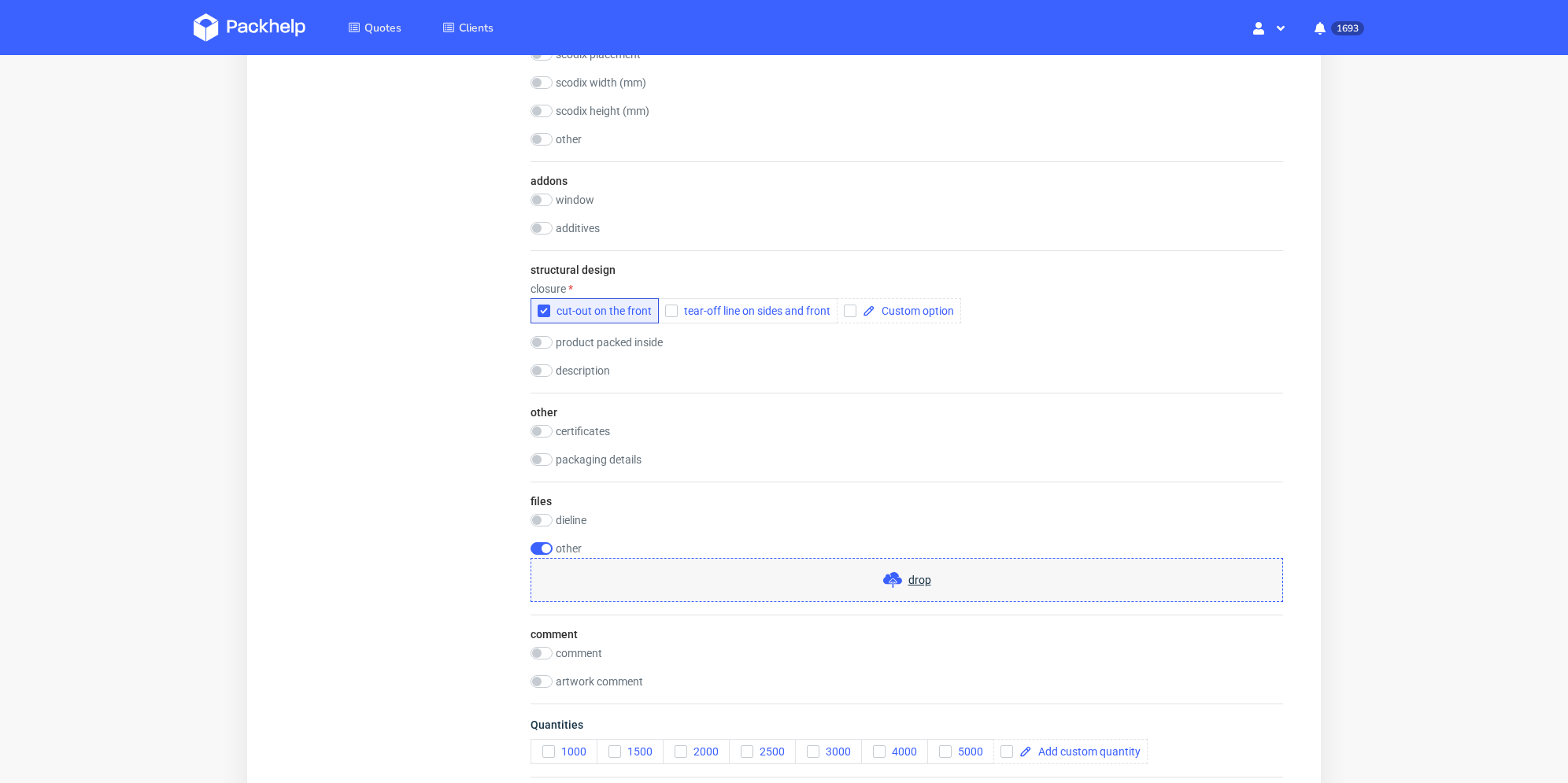
click at [657, 577] on div "drop" at bounding box center [907, 580] width 752 height 44
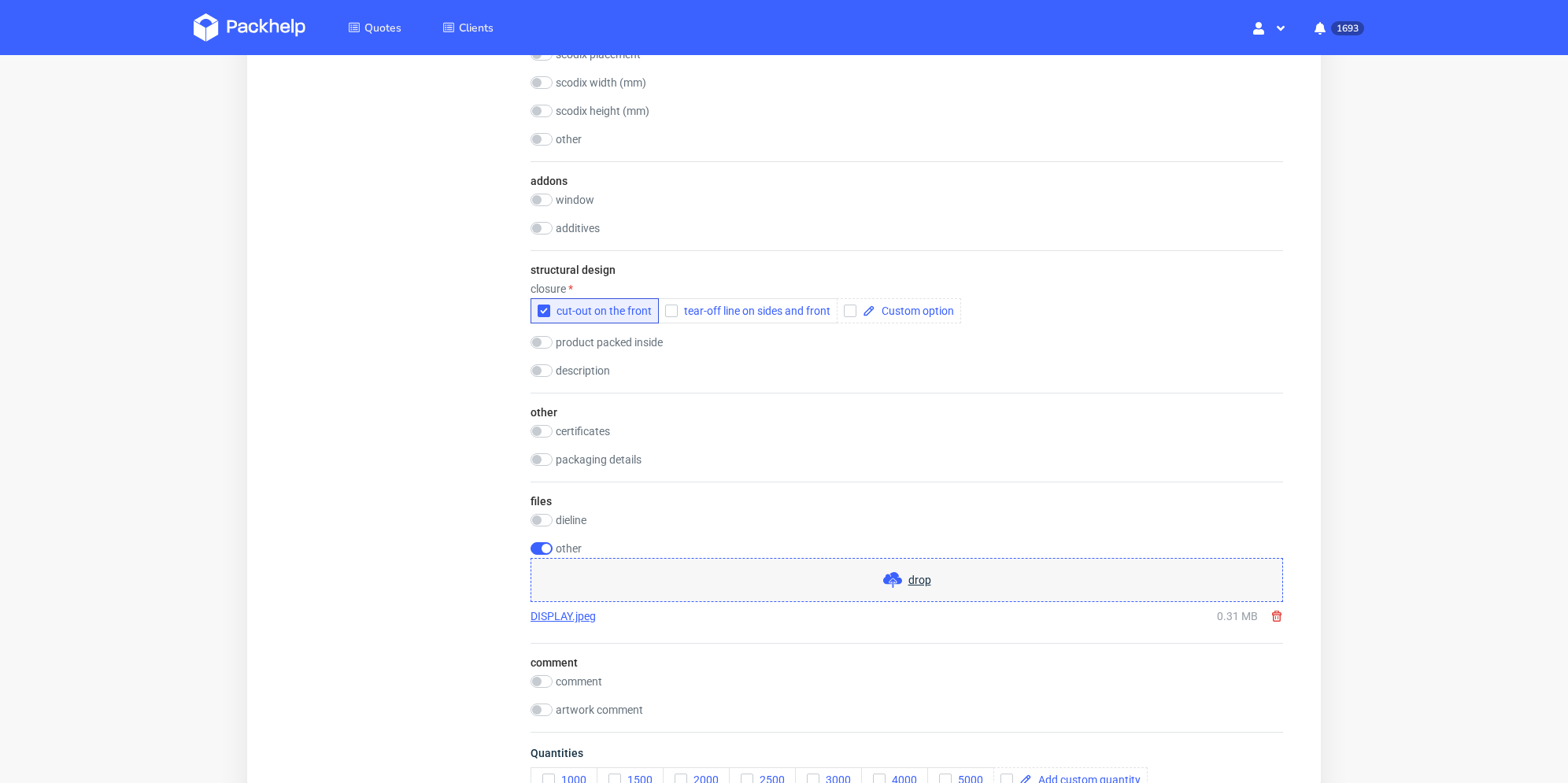
scroll to position [1417, 0]
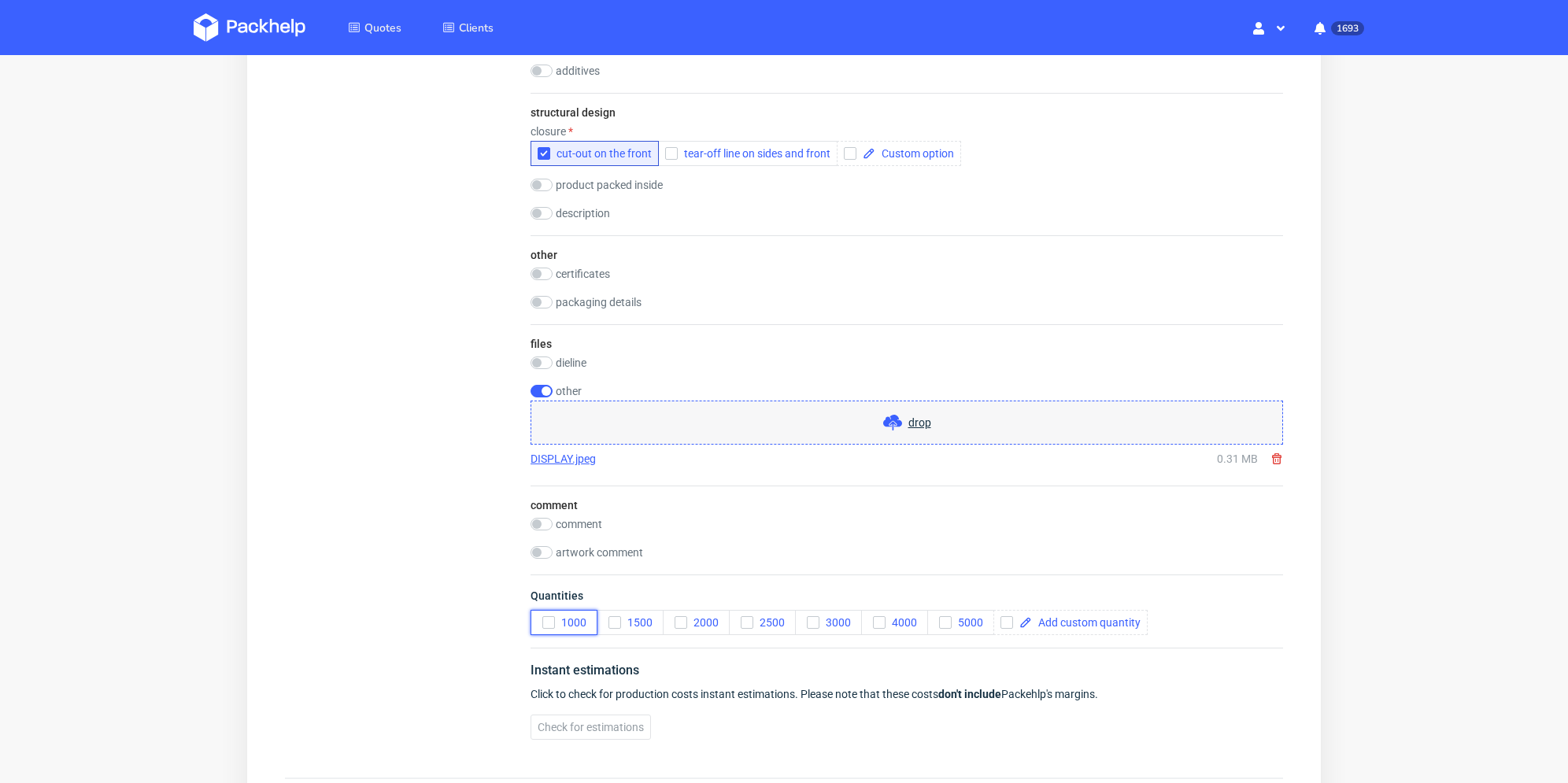
click at [547, 623] on icon "button" at bounding box center [549, 623] width 11 height 11
drag, startPoint x: 1006, startPoint y: 625, endPoint x: 1059, endPoint y: 623, distance: 53.0
click at [1007, 625] on input "checkbox" at bounding box center [1007, 623] width 13 height 13
checkbox input "true"
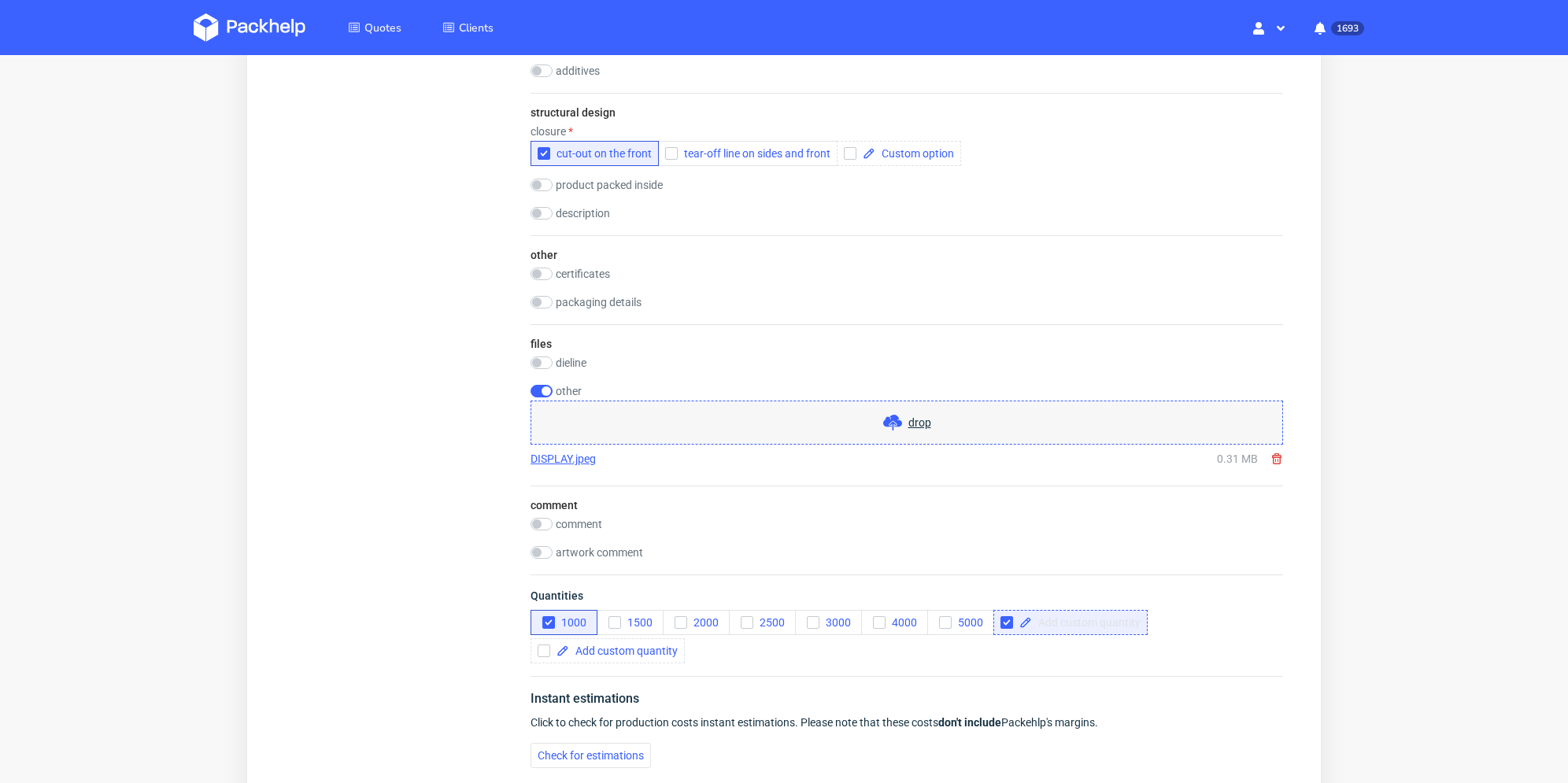
click at [1068, 624] on span at bounding box center [1087, 623] width 109 height 11
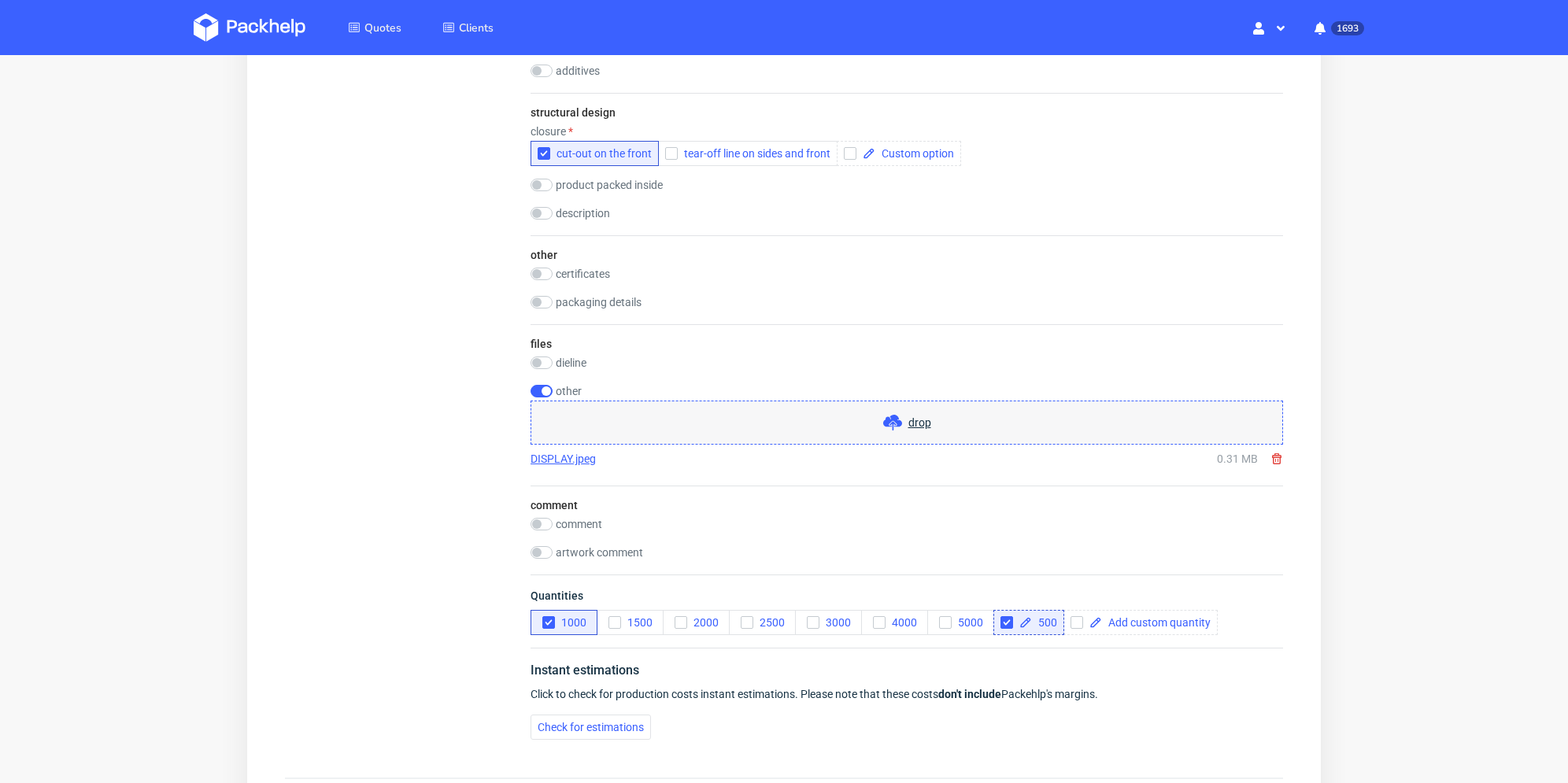
checkbox input "true"
click at [1073, 648] on div "Instant estimations Click to check for production costs instant estimations. Pl…" at bounding box center [907, 700] width 752 height 105
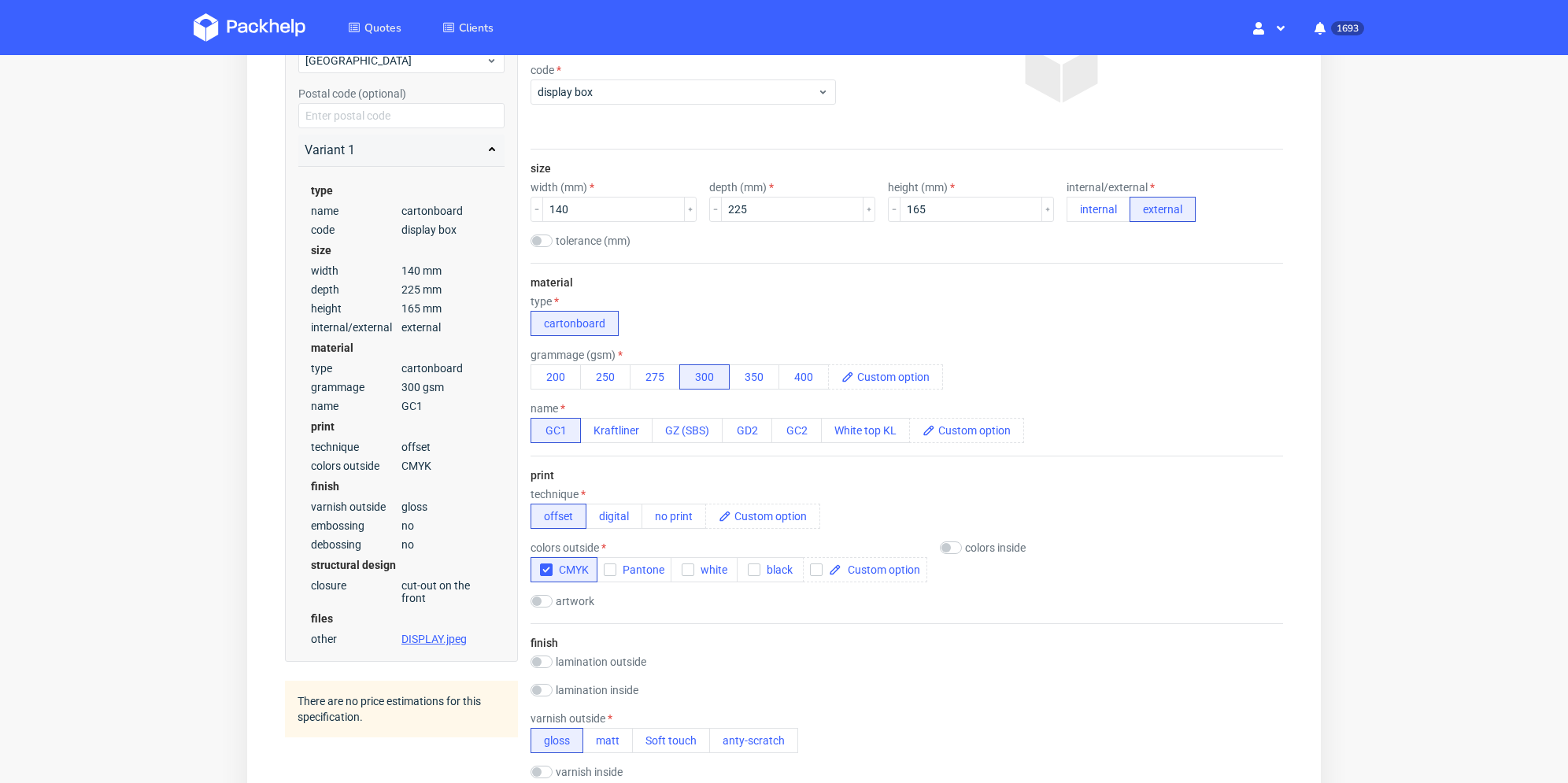
scroll to position [0, 0]
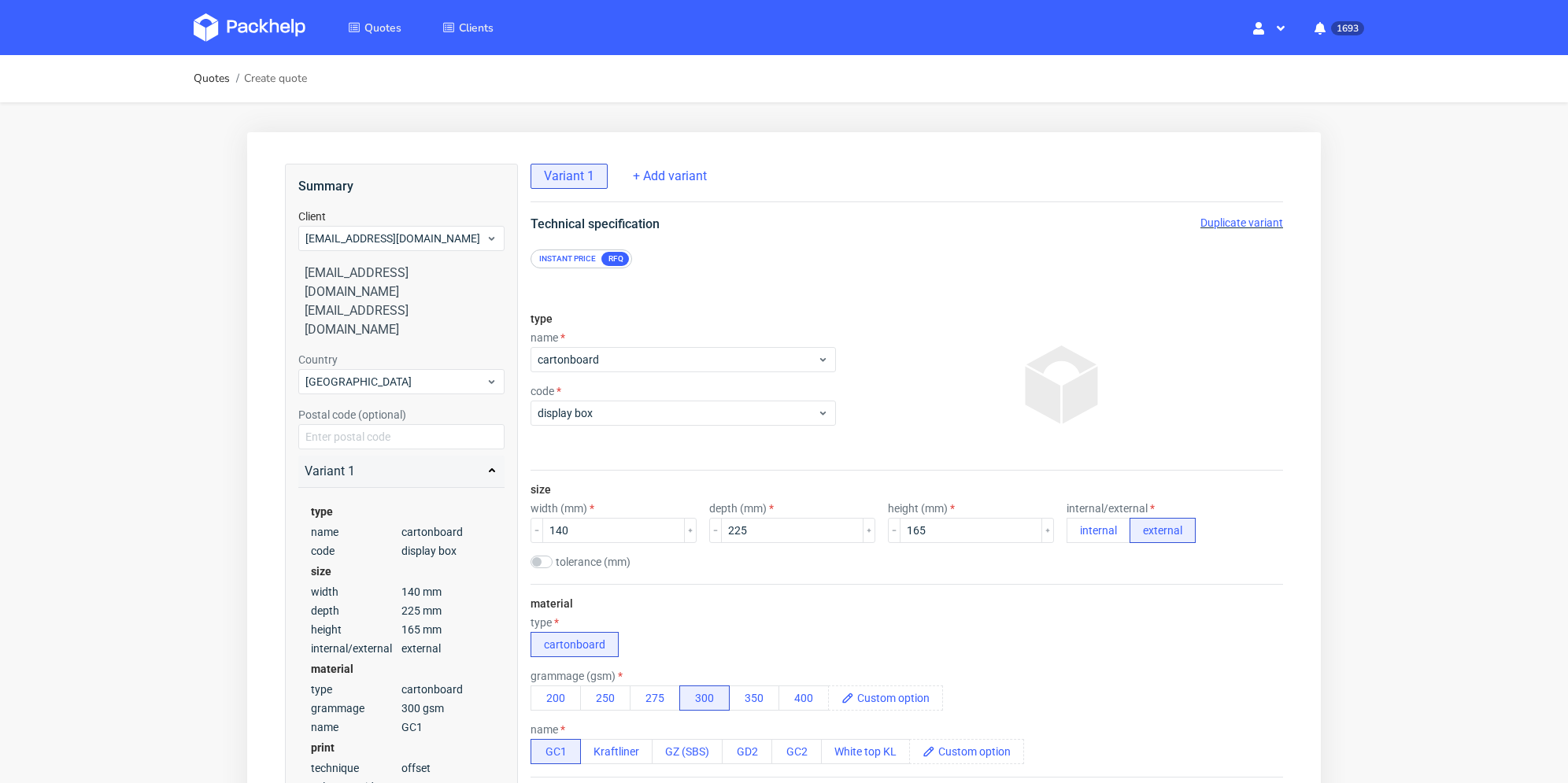
click at [1216, 224] on span "Duplicate variant" at bounding box center [1241, 223] width 83 height 13
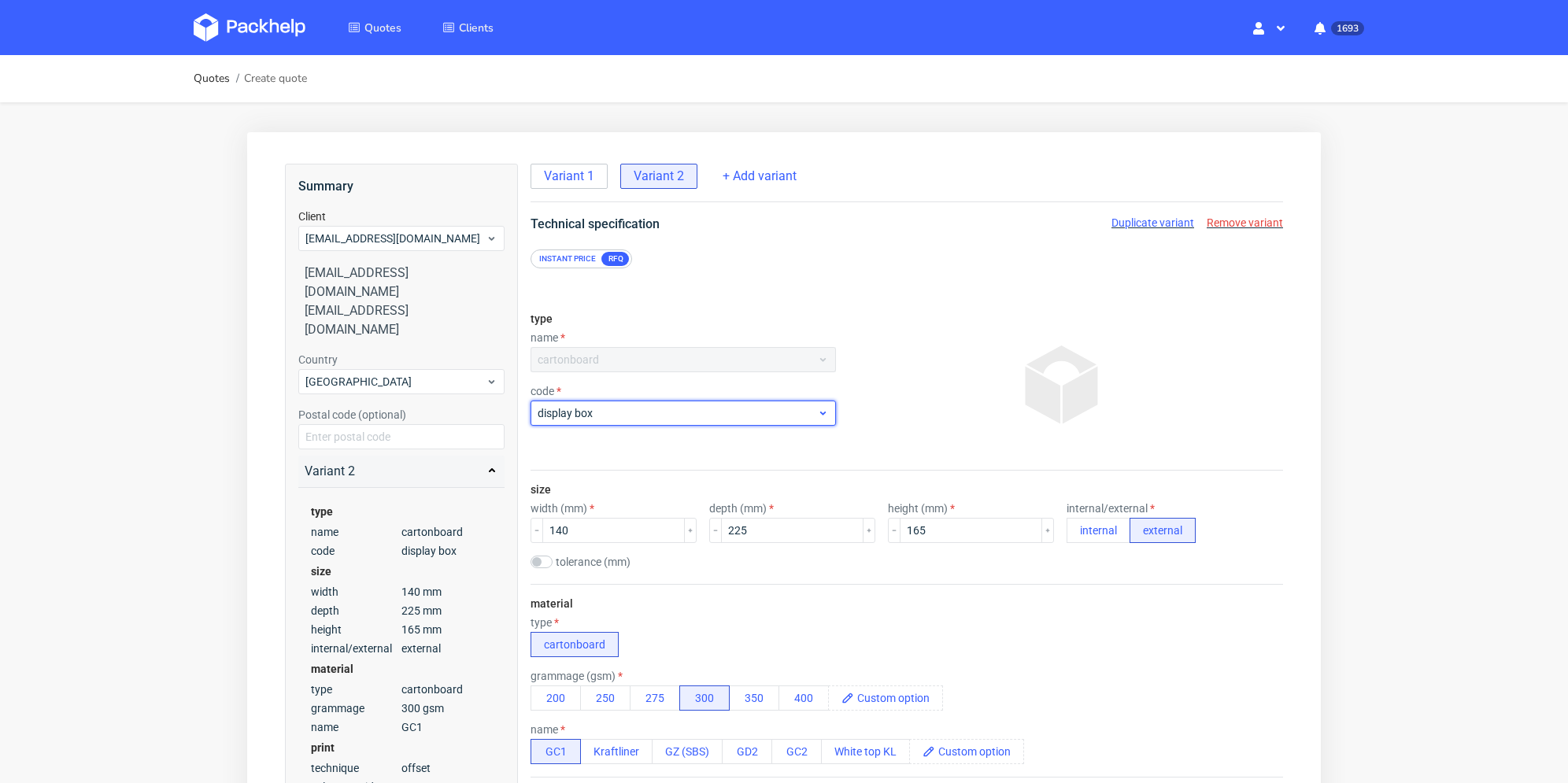
click at [699, 423] on div "display box" at bounding box center [683, 413] width 305 height 25
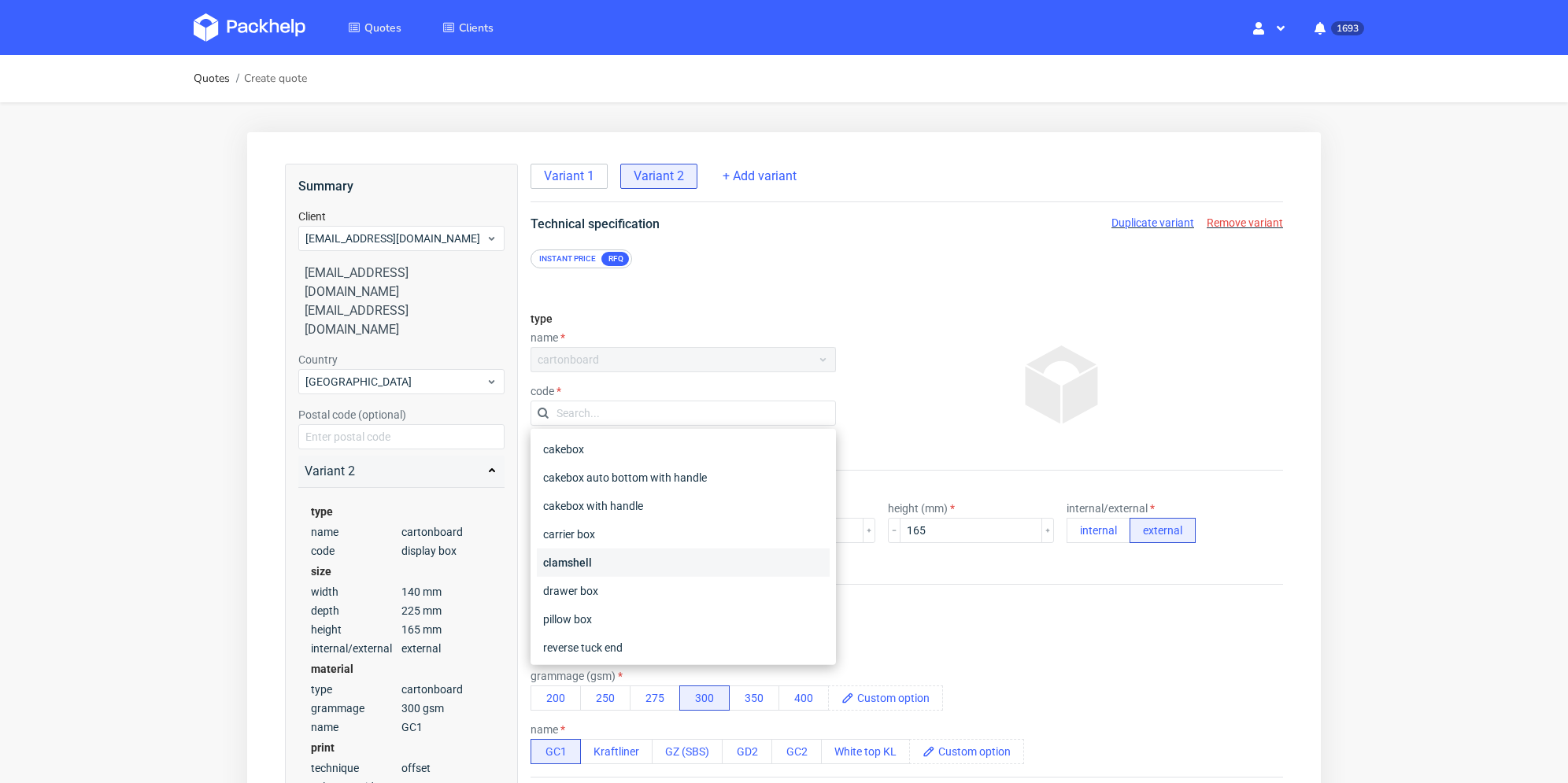
scroll to position [79, 0]
click at [659, 626] on div "straight tuck end" at bounding box center [683, 626] width 293 height 28
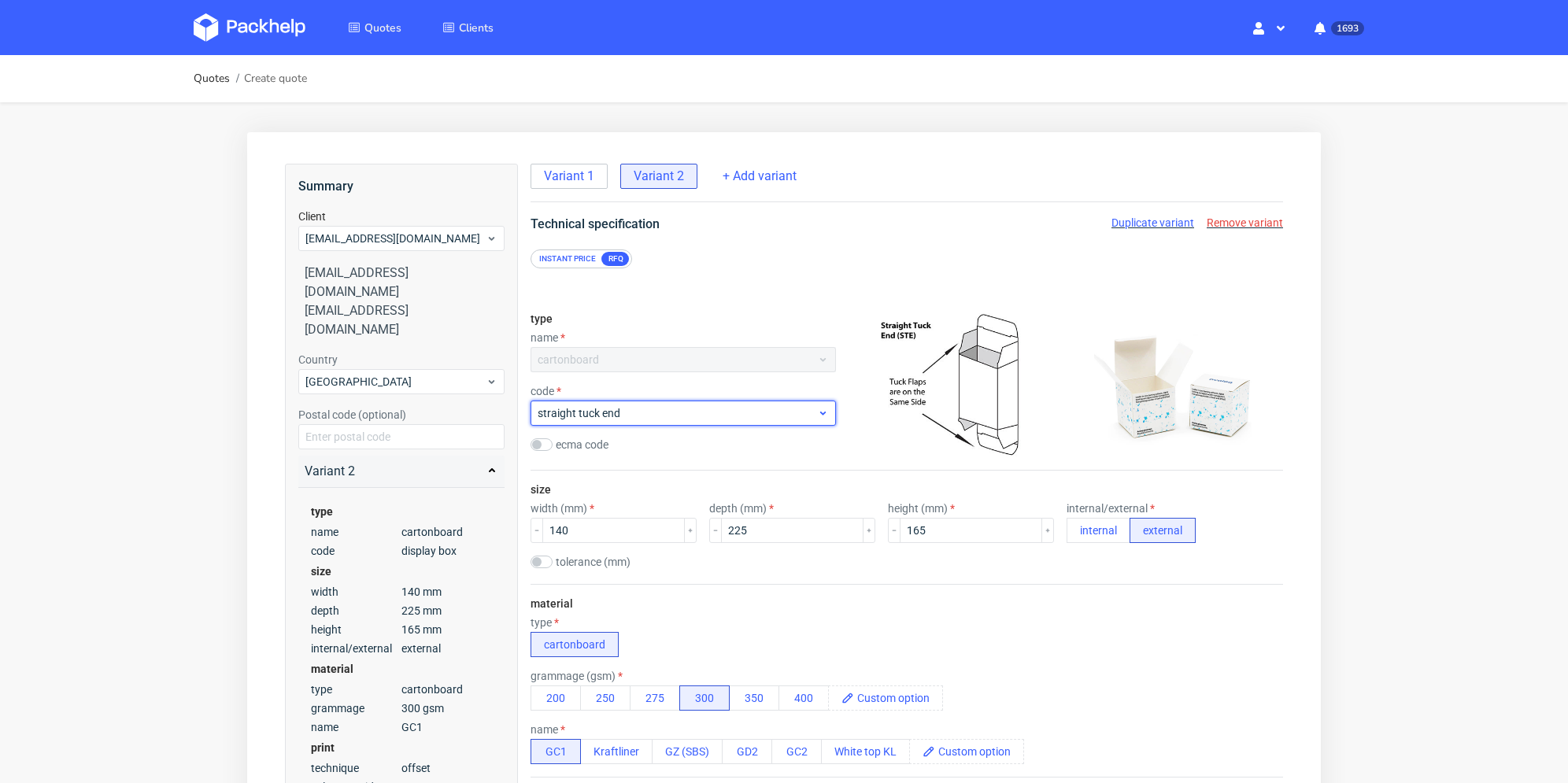
click at [694, 406] on span "straight tuck end" at bounding box center [678, 413] width 279 height 16
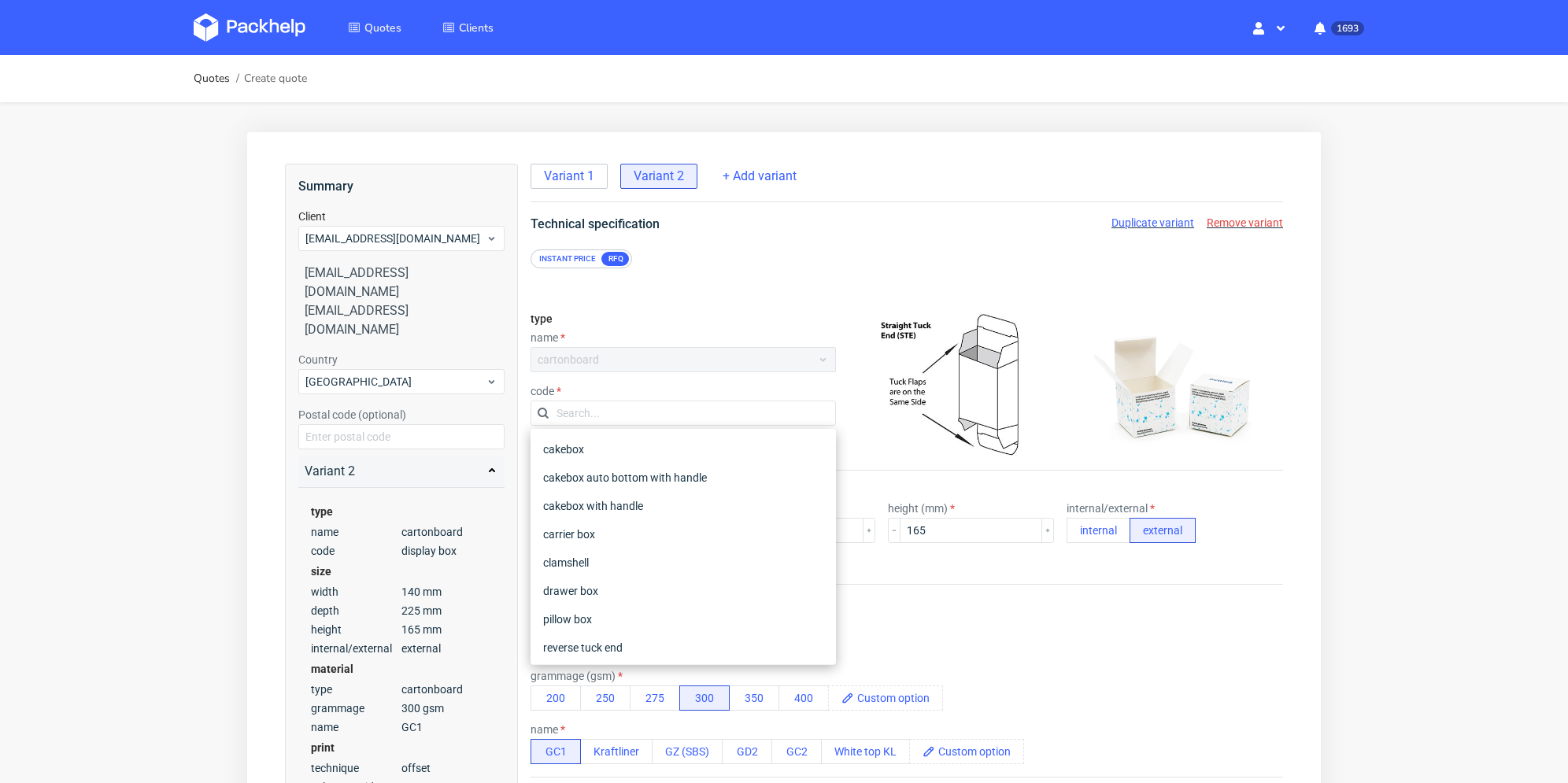
scroll to position [158, 0]
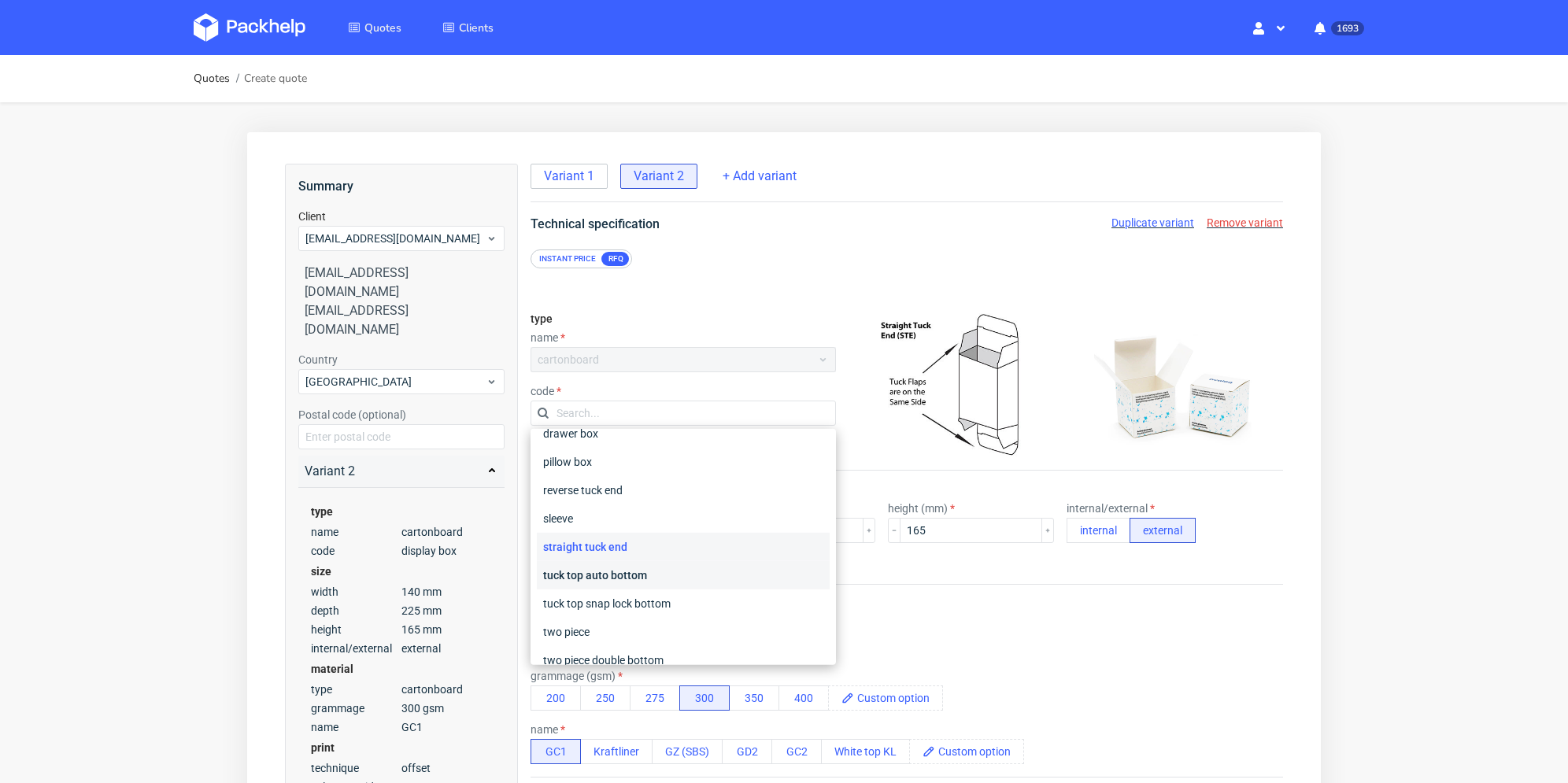
click at [653, 579] on div "tuck top auto bottom" at bounding box center [683, 576] width 293 height 28
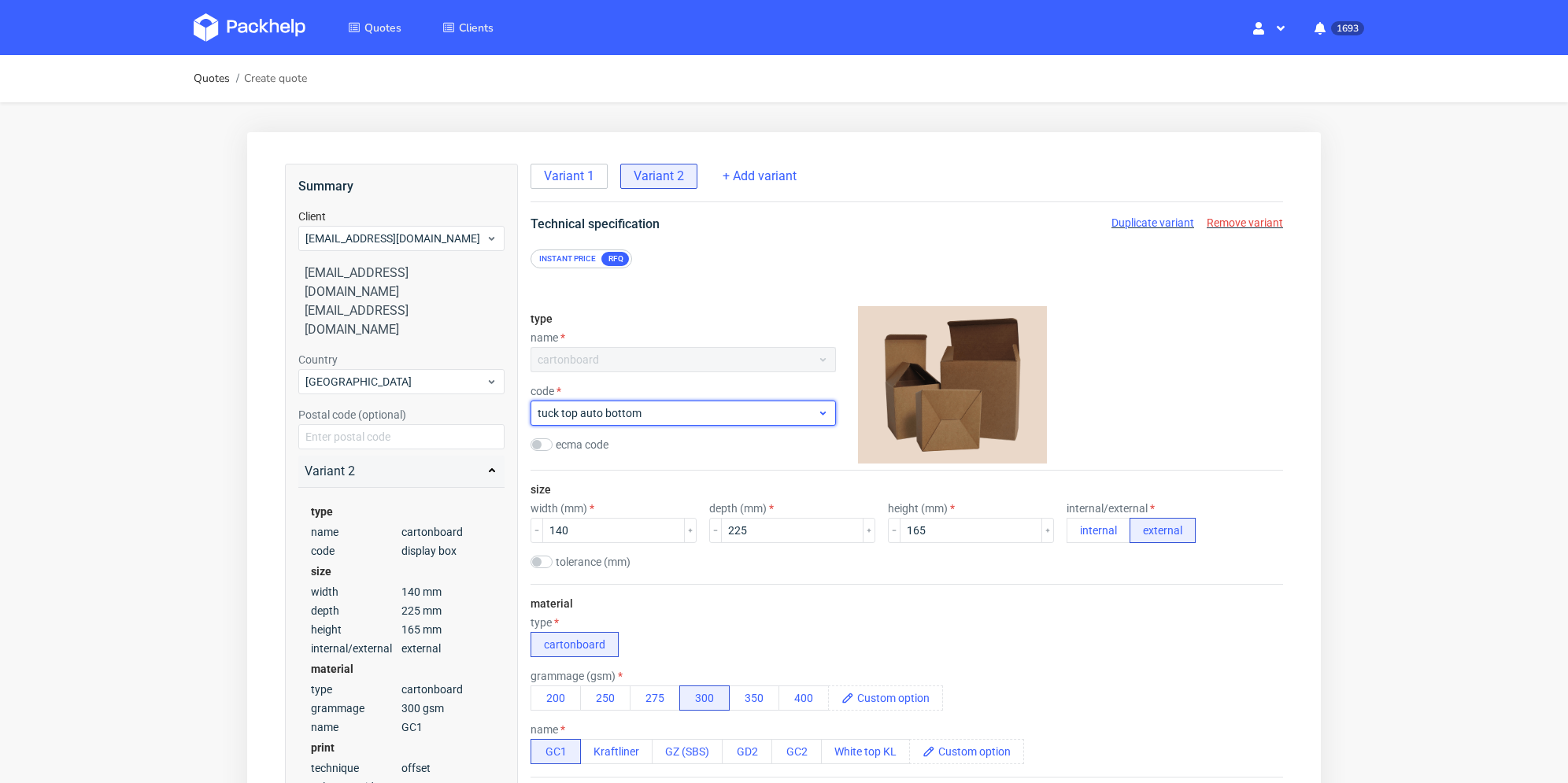
click at [698, 412] on span "tuck top auto bottom" at bounding box center [678, 413] width 279 height 16
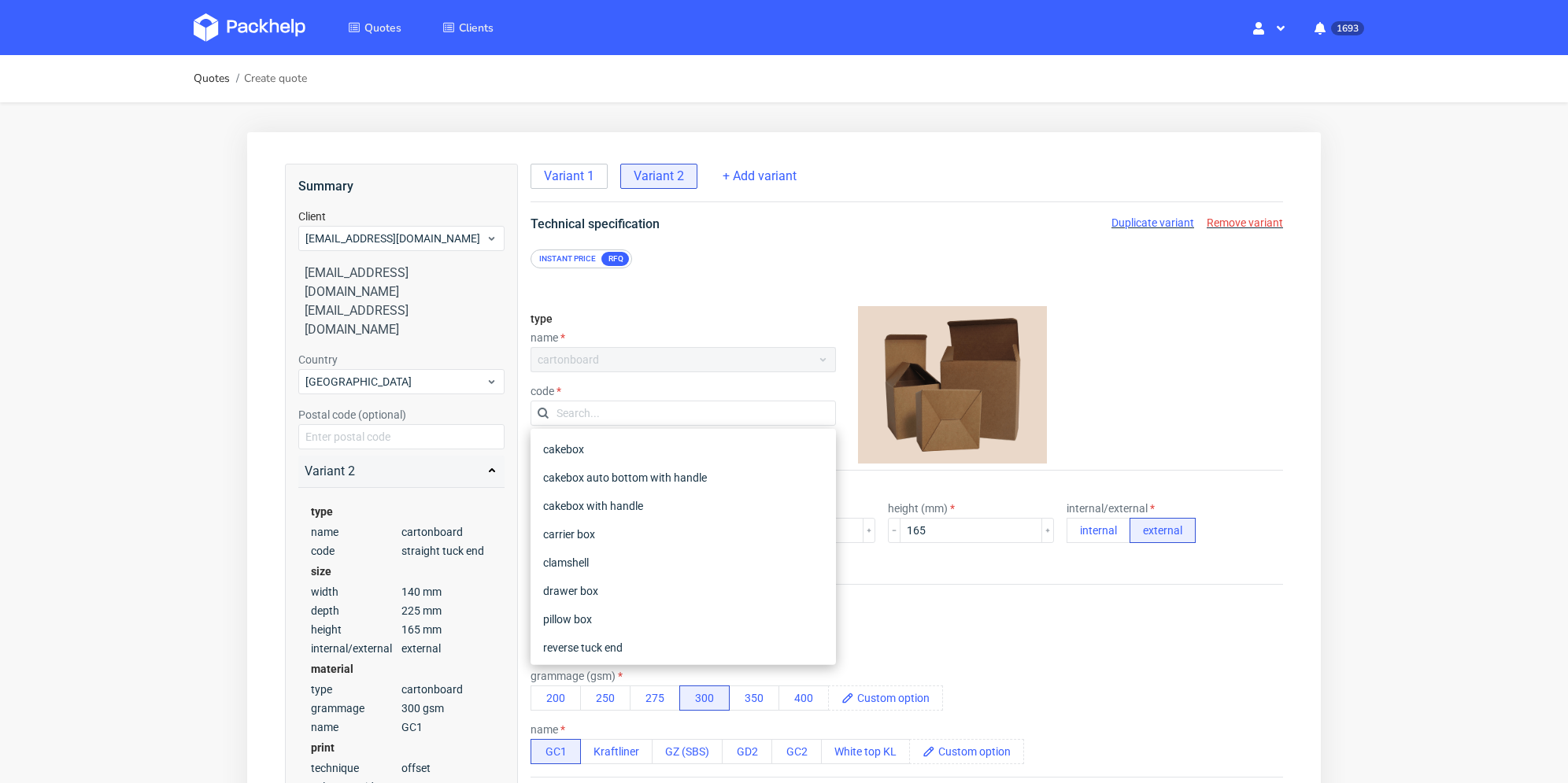
scroll to position [186, 0]
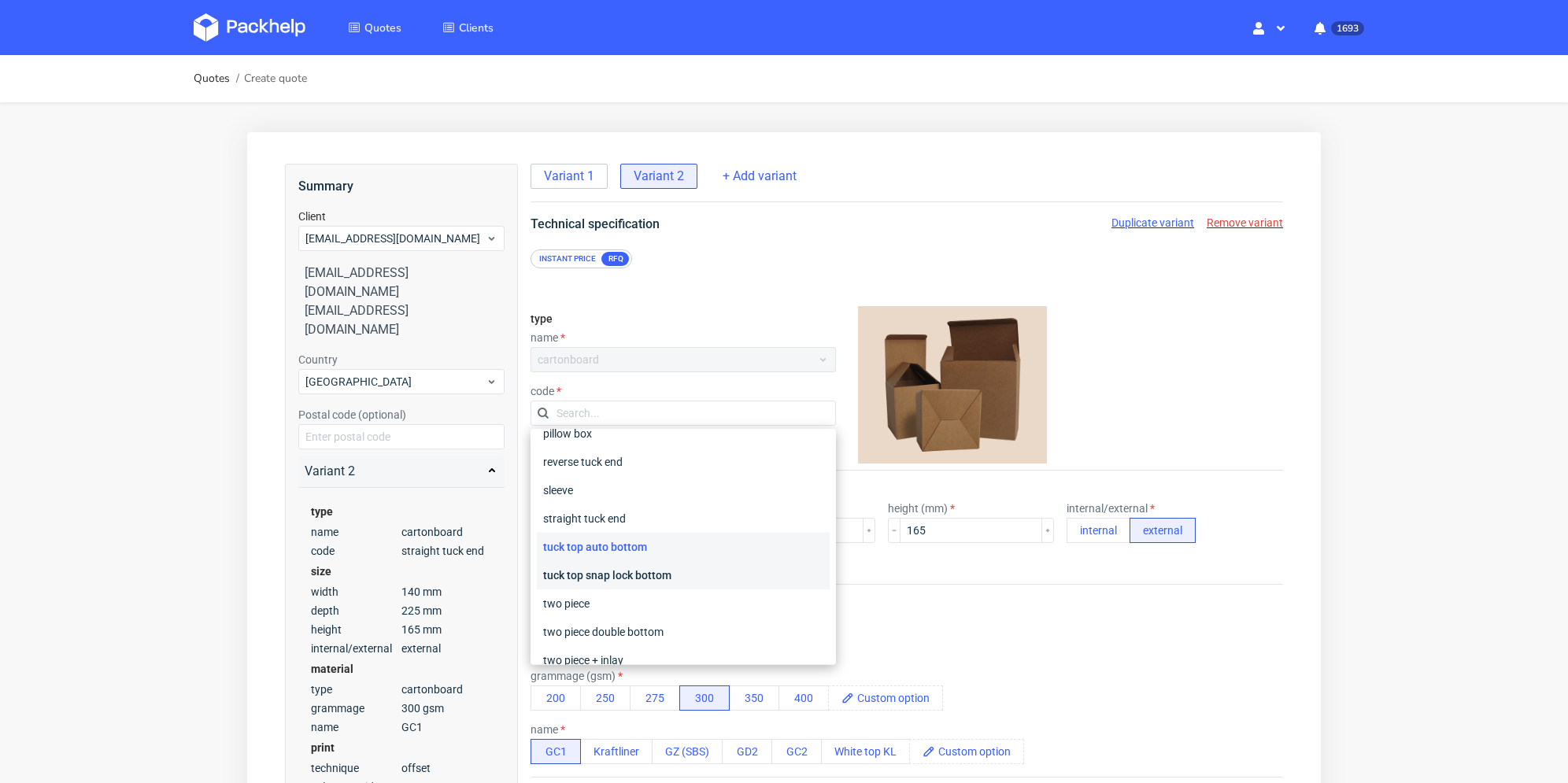
click at [697, 576] on div "tuck top snap lock bottom" at bounding box center [683, 576] width 293 height 28
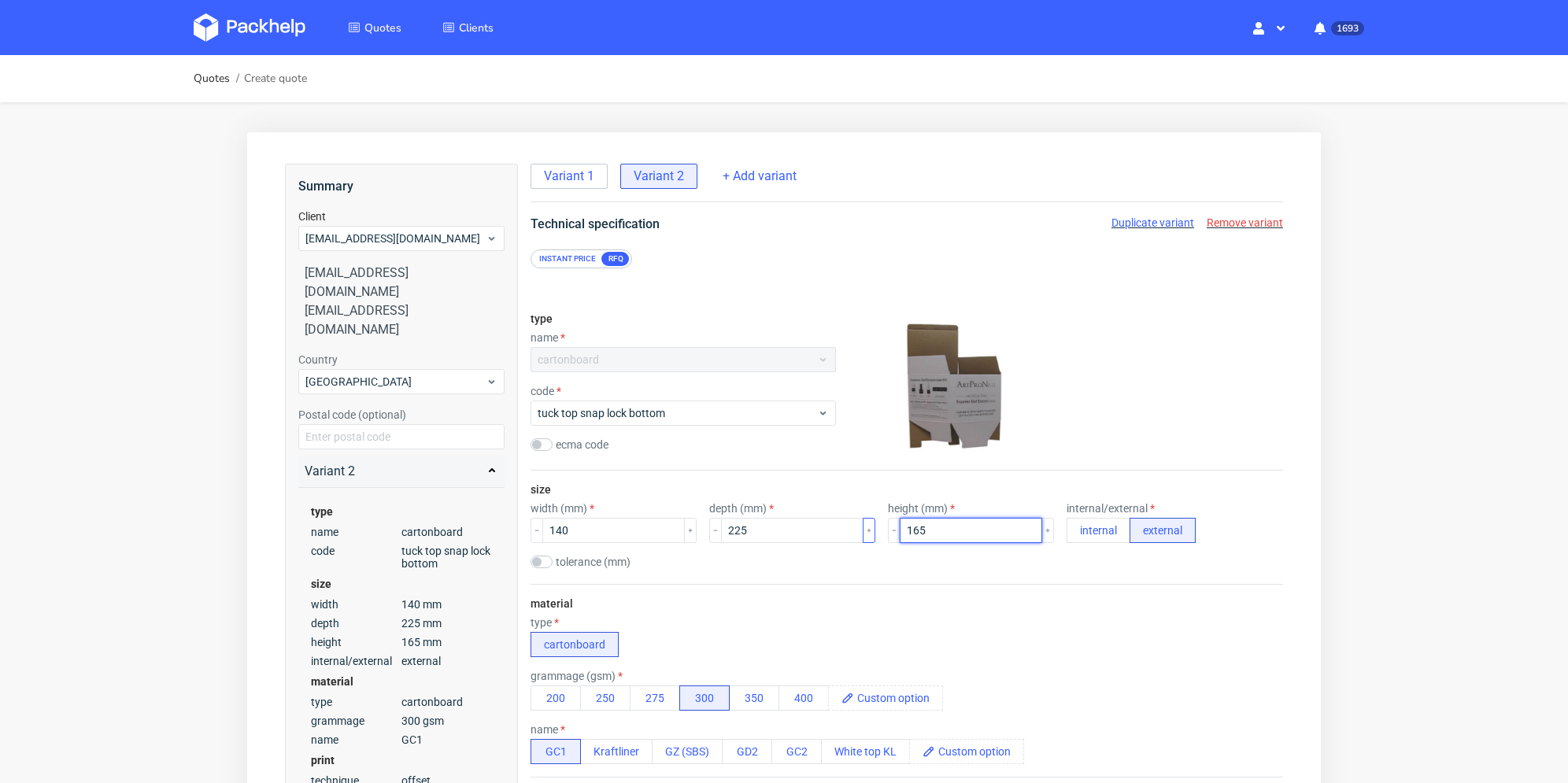
click at [864, 528] on div "width (mm) 140 depth (mm) 225 height (mm) 165 internal/external internal extern…" at bounding box center [907, 523] width 752 height 41
click at [855, 576] on div "size width (mm) 140 depth (mm) 225 height (mm) 165 internal/external internal e…" at bounding box center [907, 528] width 752 height 114
drag, startPoint x: 599, startPoint y: 531, endPoint x: 540, endPoint y: 533, distance: 59.0
click at [540, 533] on div "140" at bounding box center [614, 531] width 166 height 25
type input "70"
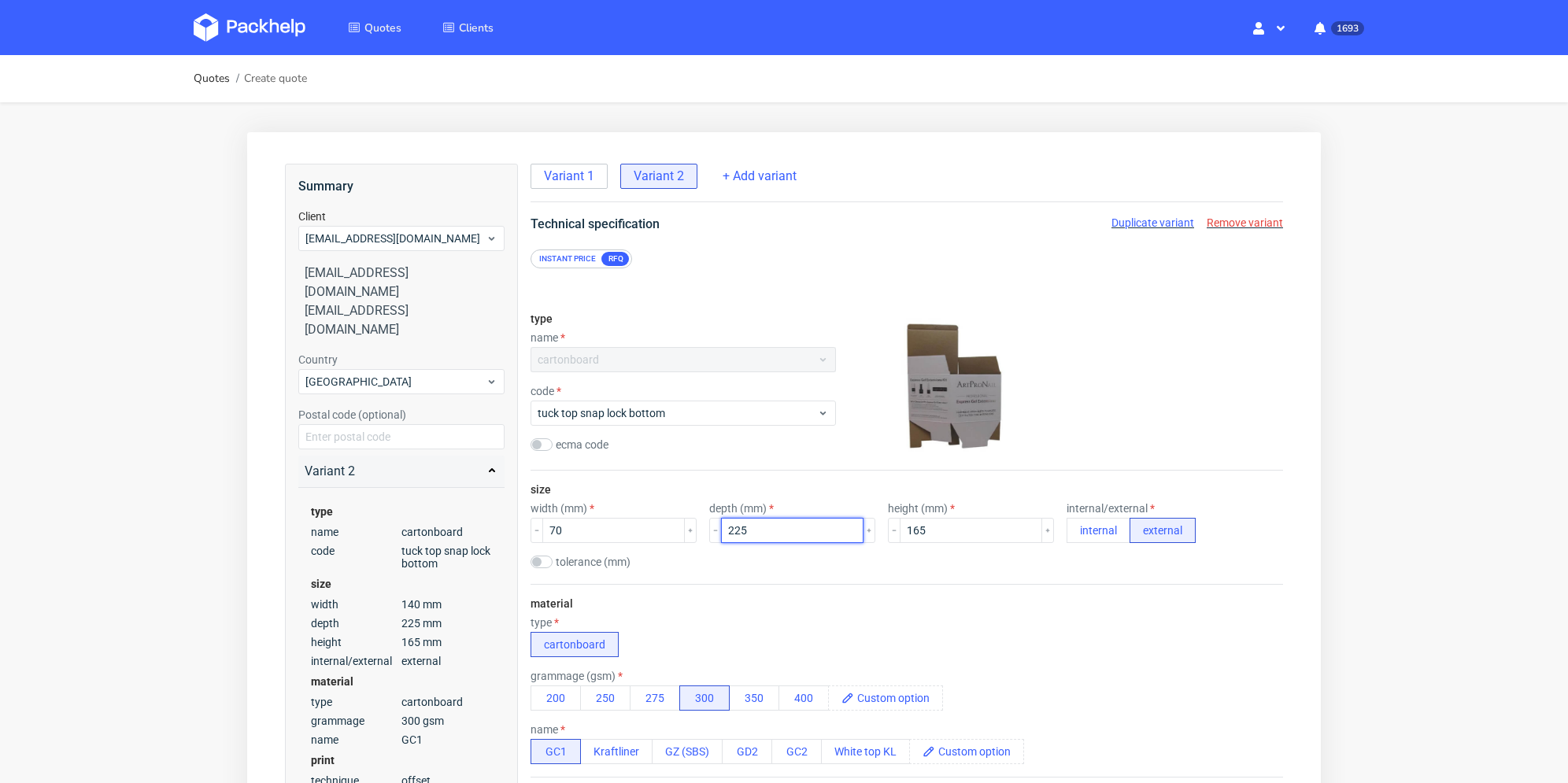
drag, startPoint x: 773, startPoint y: 533, endPoint x: 694, endPoint y: 539, distance: 79.2
click at [690, 539] on div "width (mm) 70 depth (mm) 225 height (mm) 165 internal/external internal external" at bounding box center [907, 523] width 752 height 41
click at [777, 557] on div "tolerance (mm)" at bounding box center [907, 564] width 752 height 16
drag, startPoint x: 734, startPoint y: 528, endPoint x: 707, endPoint y: 528, distance: 27.0
click at [702, 530] on div "width (mm) 70 depth (mm) 65 height (mm) 165 internal/external internal external" at bounding box center [907, 523] width 752 height 41
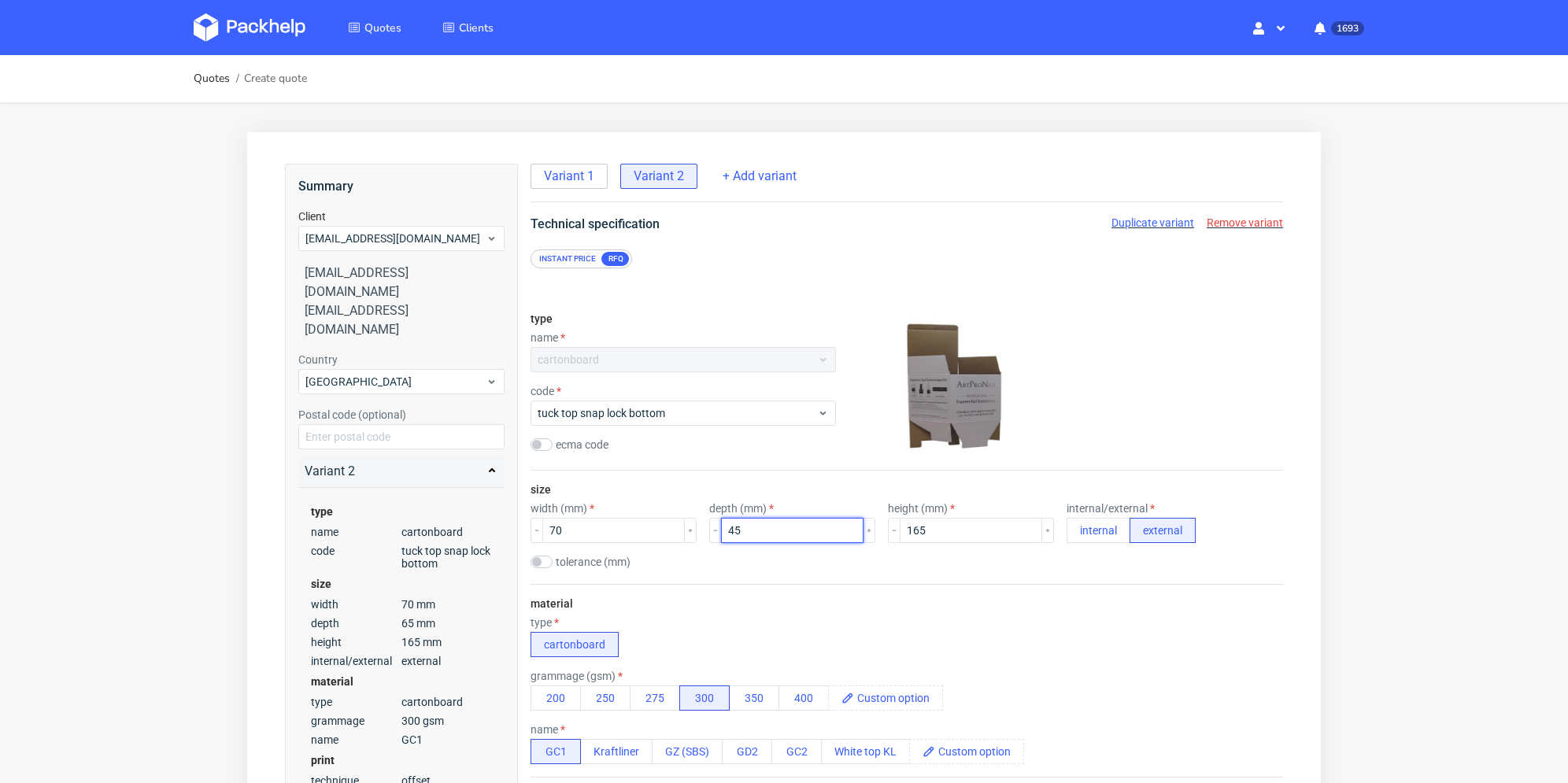
type input "45"
click at [781, 557] on div "tolerance (mm)" at bounding box center [907, 564] width 752 height 16
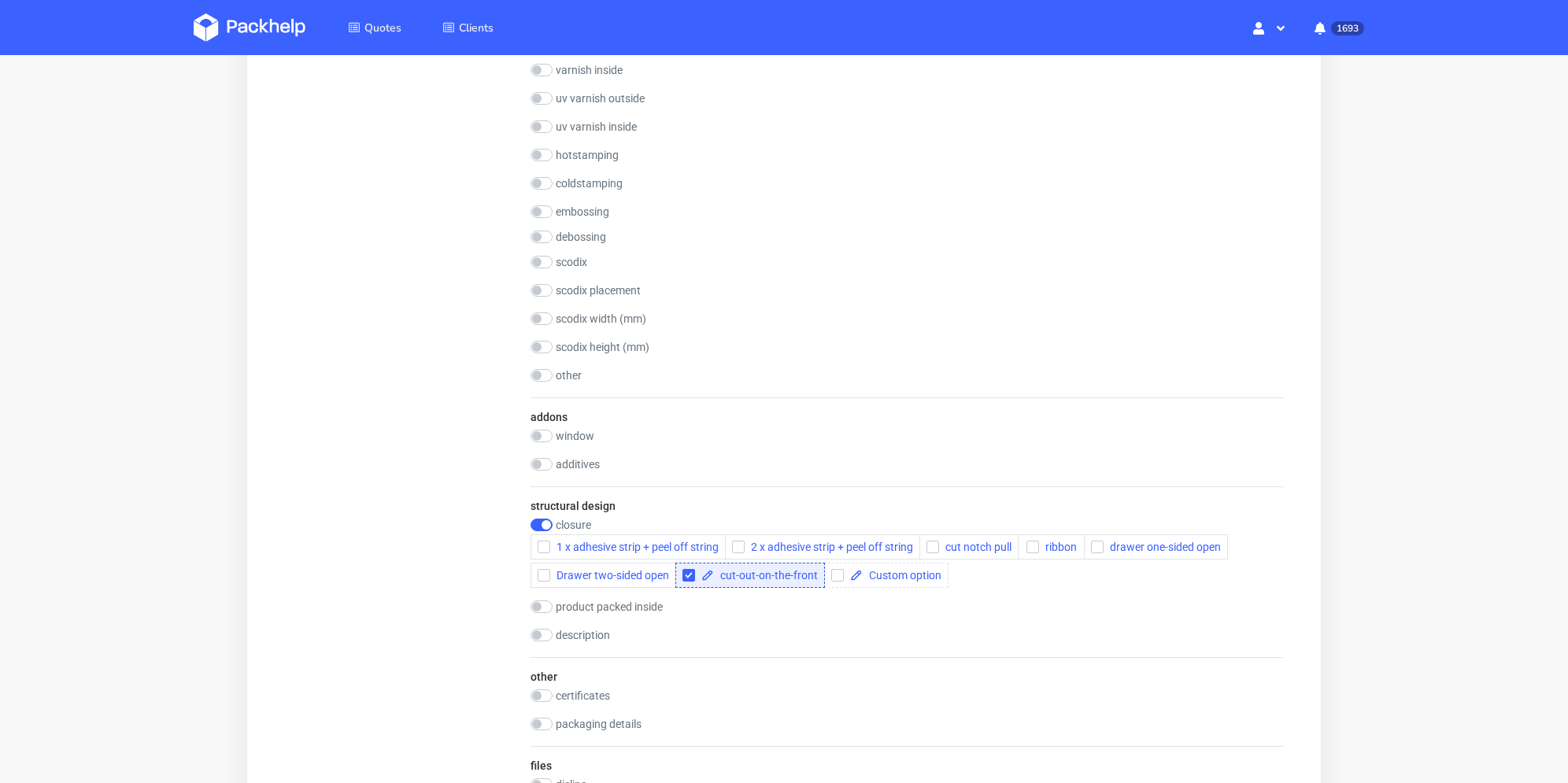
scroll to position [1259, 0]
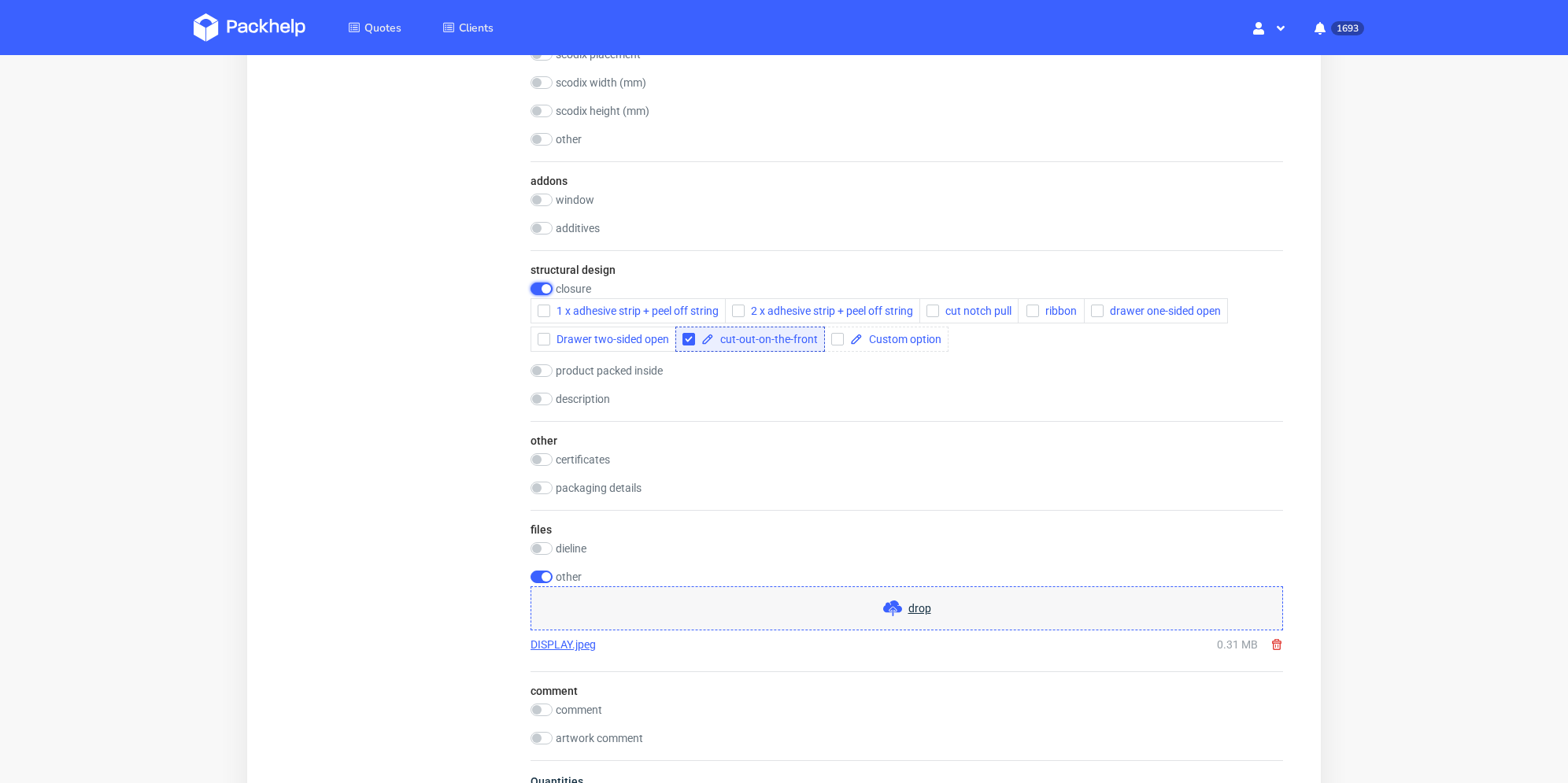
click at [539, 284] on input "checkbox" at bounding box center [542, 289] width 22 height 13
checkbox input "false"
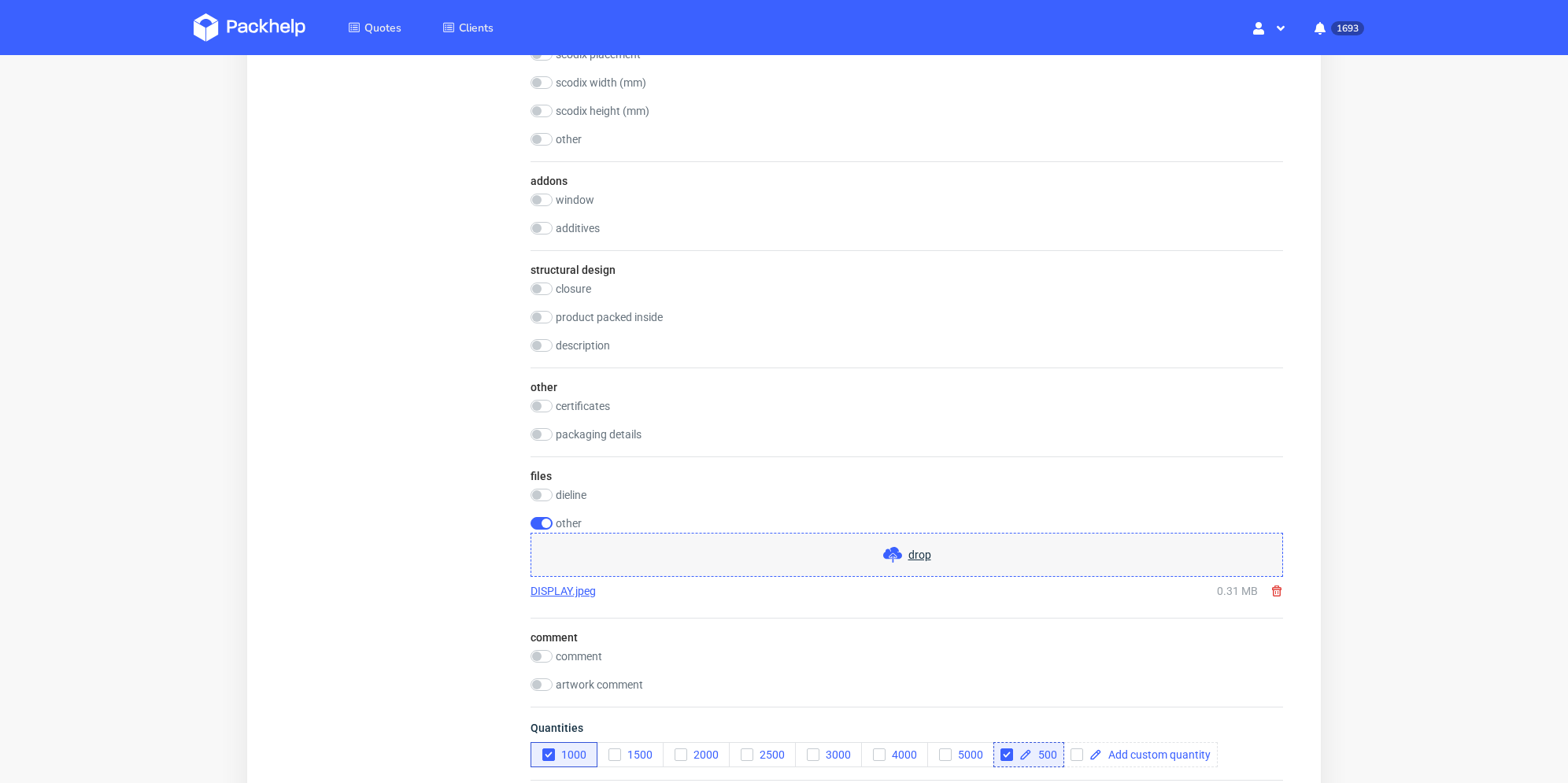
drag, startPoint x: 1280, startPoint y: 591, endPoint x: 988, endPoint y: 569, distance: 292.8
click at [1280, 591] on use at bounding box center [1277, 591] width 9 height 11
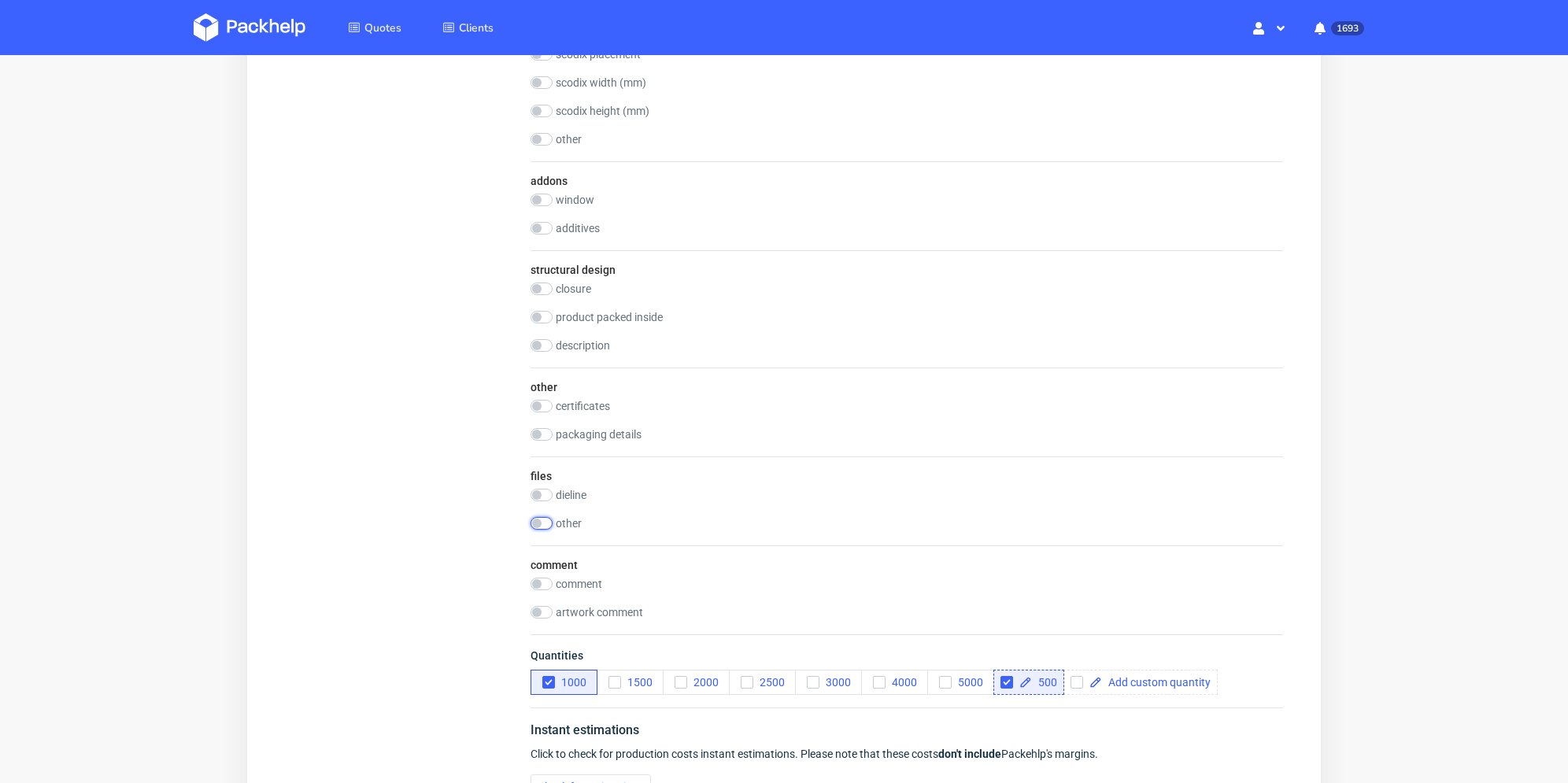
click at [542, 519] on input "checkbox" at bounding box center [542, 524] width 22 height 13
checkbox input "true"
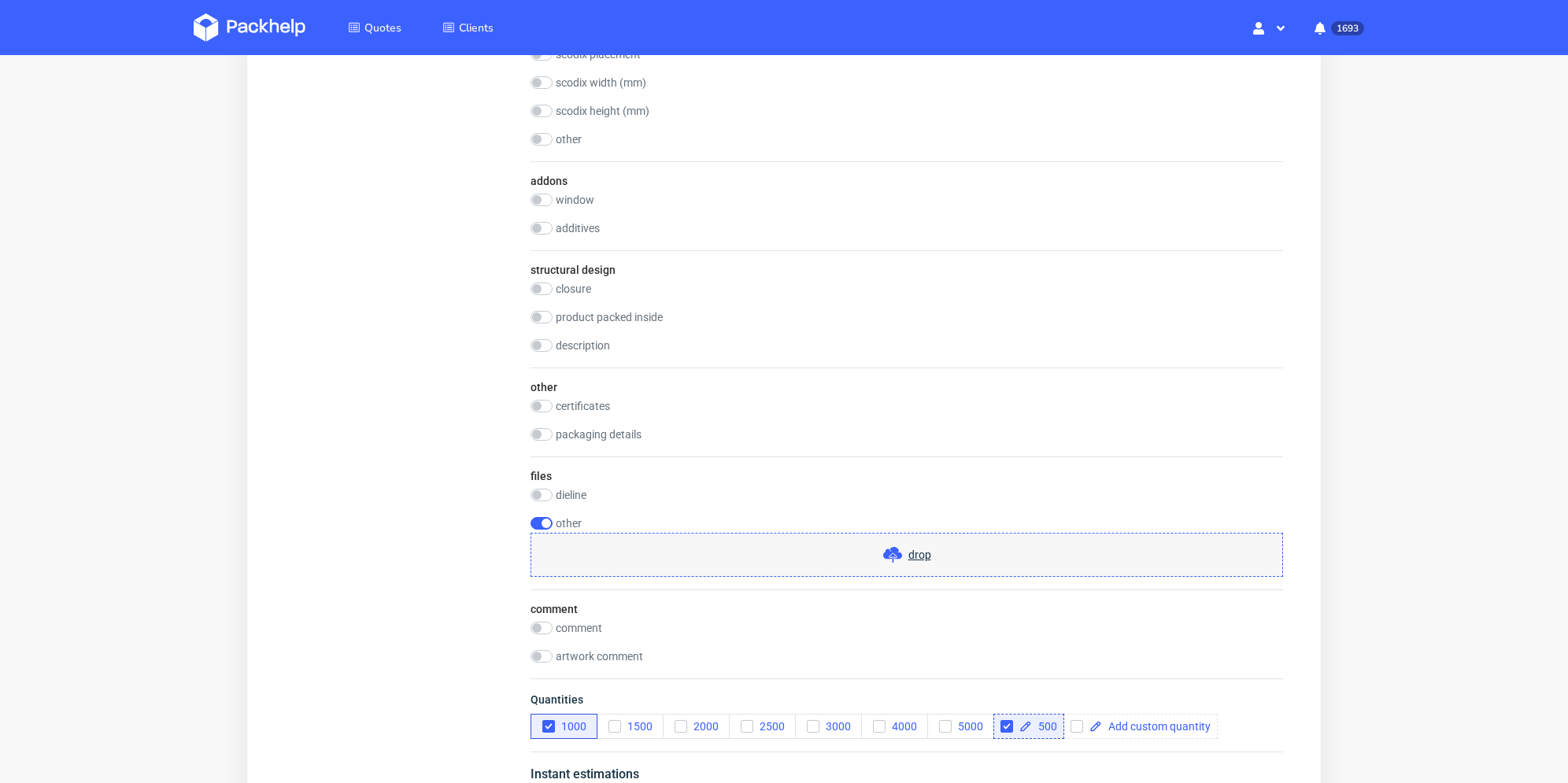
click at [683, 554] on div "drop" at bounding box center [907, 555] width 752 height 44
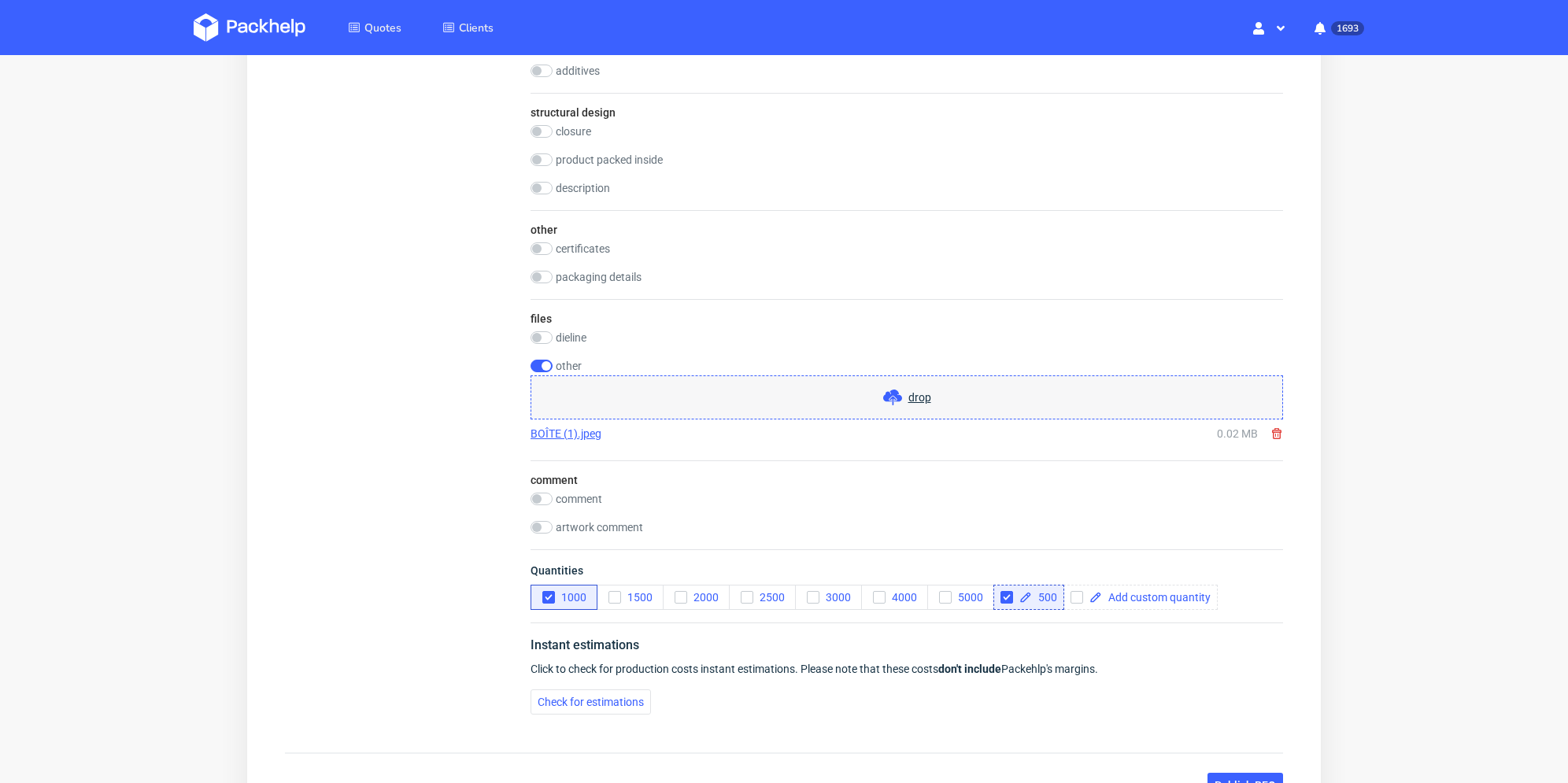
scroll to position [1496, 0]
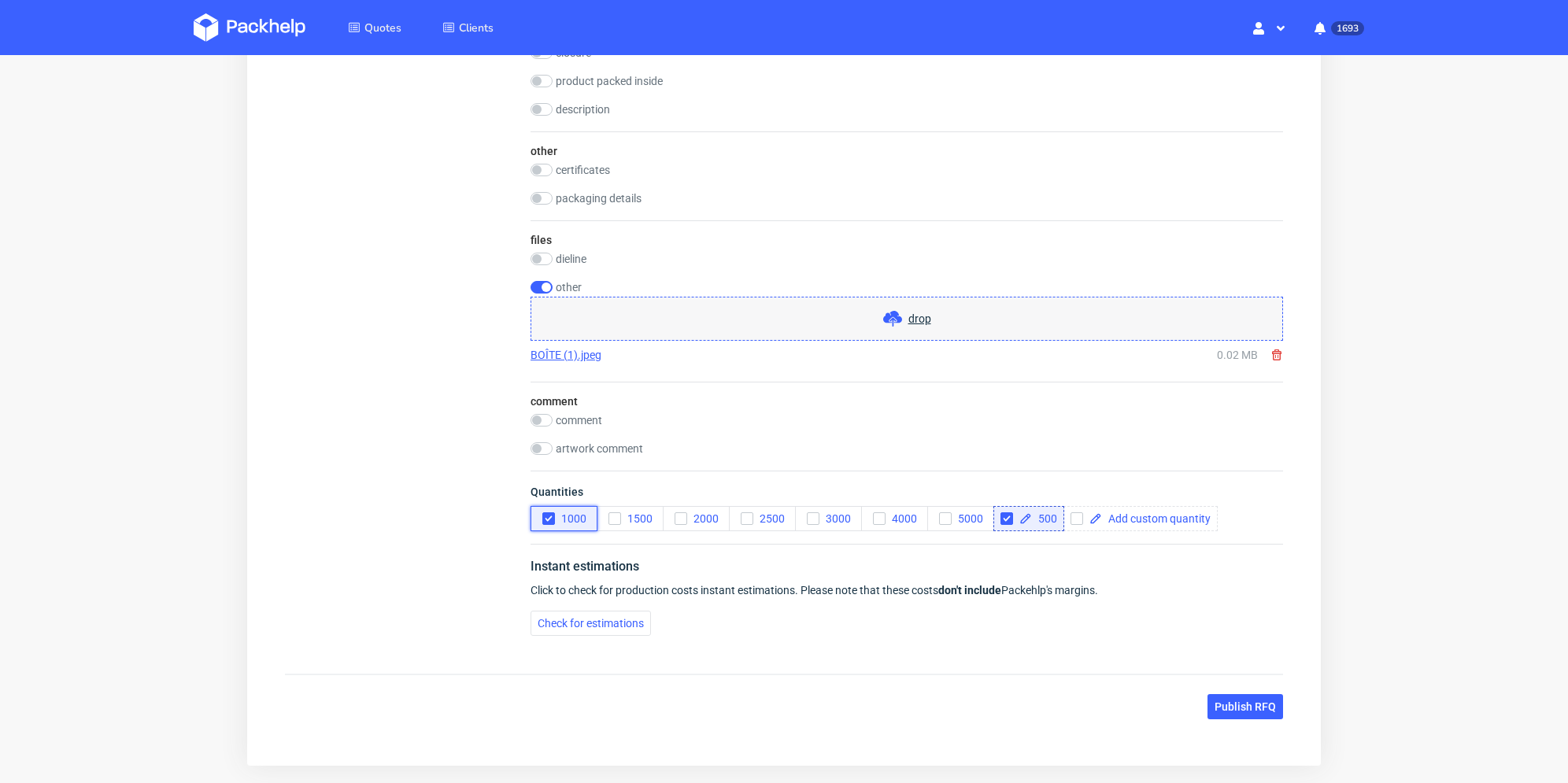
click at [550, 519] on icon "button" at bounding box center [549, 519] width 11 height 11
click at [1008, 518] on input "checkbox" at bounding box center [1007, 519] width 13 height 13
click at [943, 516] on icon "button" at bounding box center [946, 519] width 11 height 11
click at [1010, 517] on input "checkbox" at bounding box center [1007, 519] width 13 height 13
checkbox input "true"
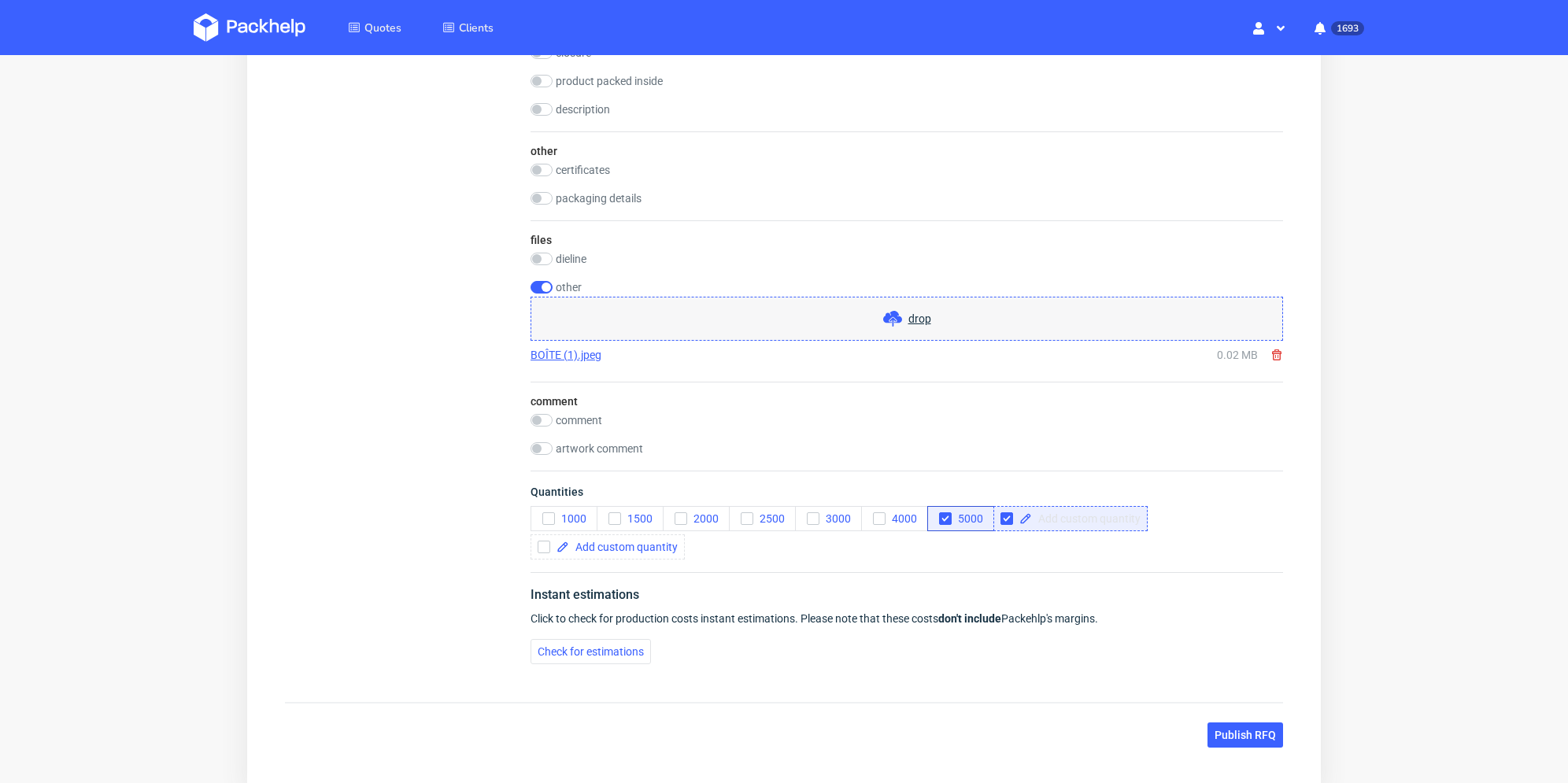
click at [1060, 520] on div at bounding box center [1071, 519] width 155 height 25
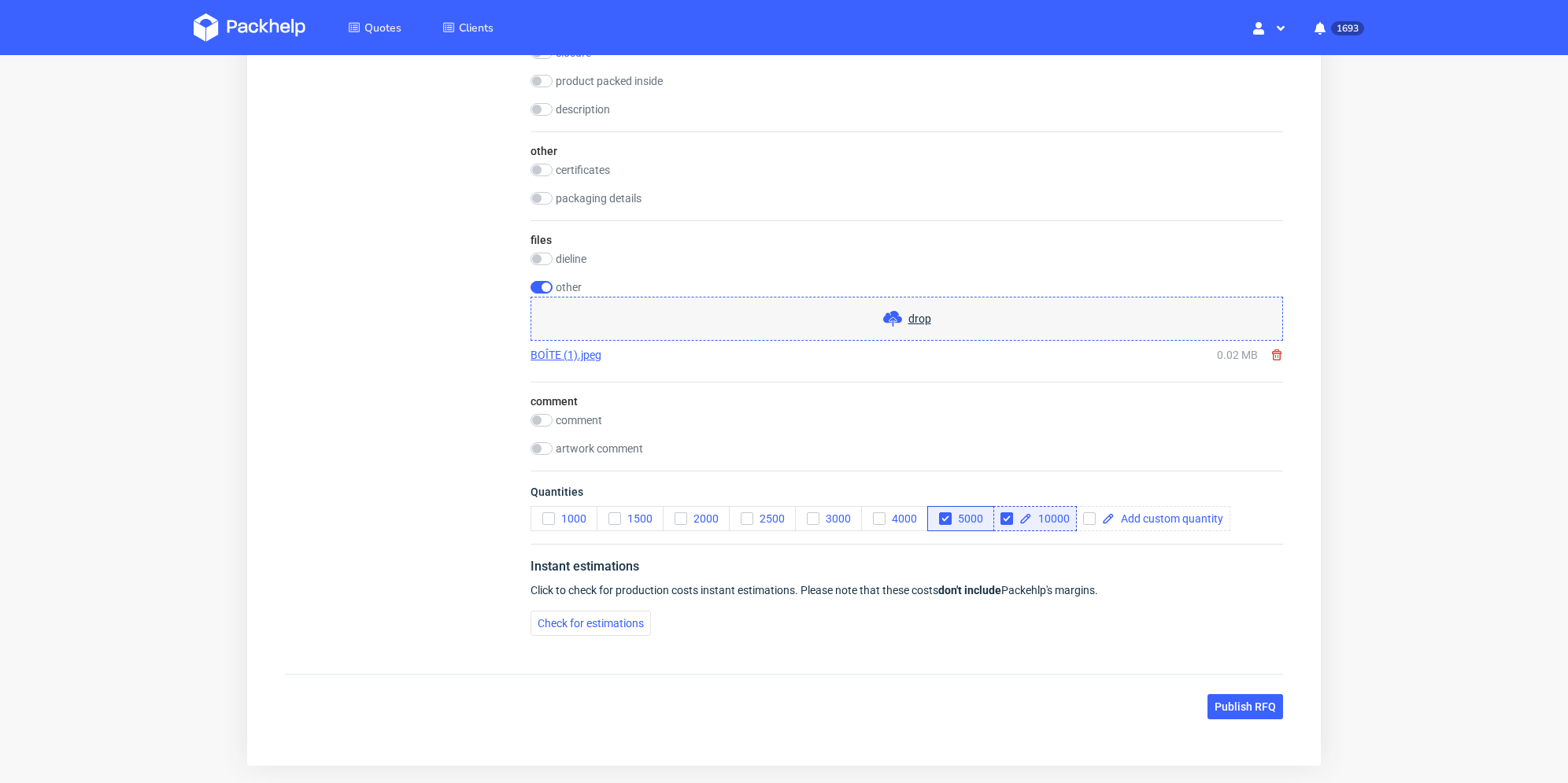
checkbox input "true"
click at [1069, 547] on div "Instant estimations Click to check for production costs instant estimations. Pl…" at bounding box center [907, 596] width 752 height 105
click at [1088, 520] on input "checkbox" at bounding box center [1090, 519] width 13 height 13
checkbox input "true"
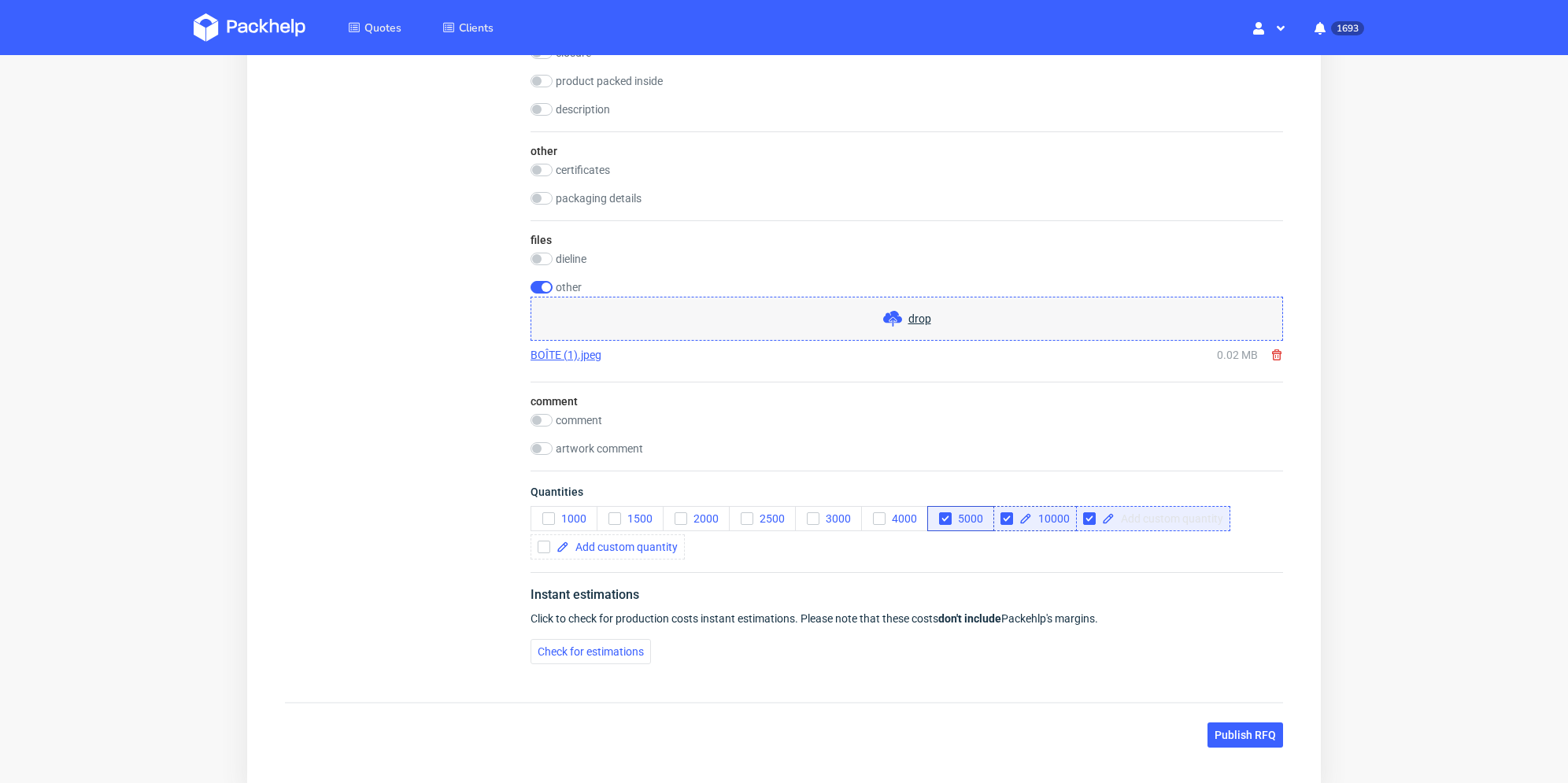
click at [1141, 521] on span at bounding box center [1169, 519] width 109 height 11
checkbox input "true"
click at [1124, 550] on div "1000 1500 2000 2500 3000 4000 5000 10000 25000" at bounding box center [907, 533] width 752 height 54
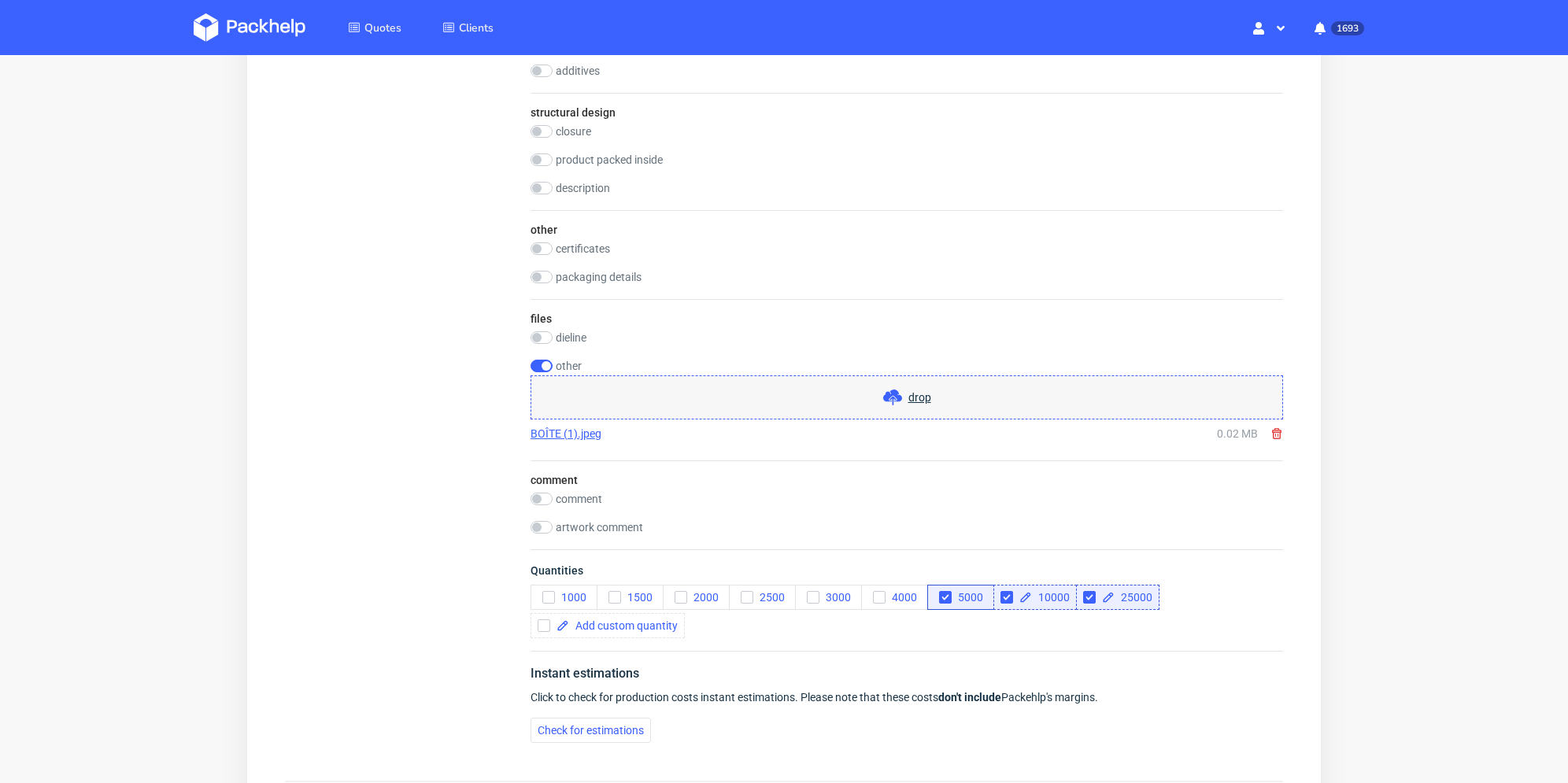
scroll to position [1338, 0]
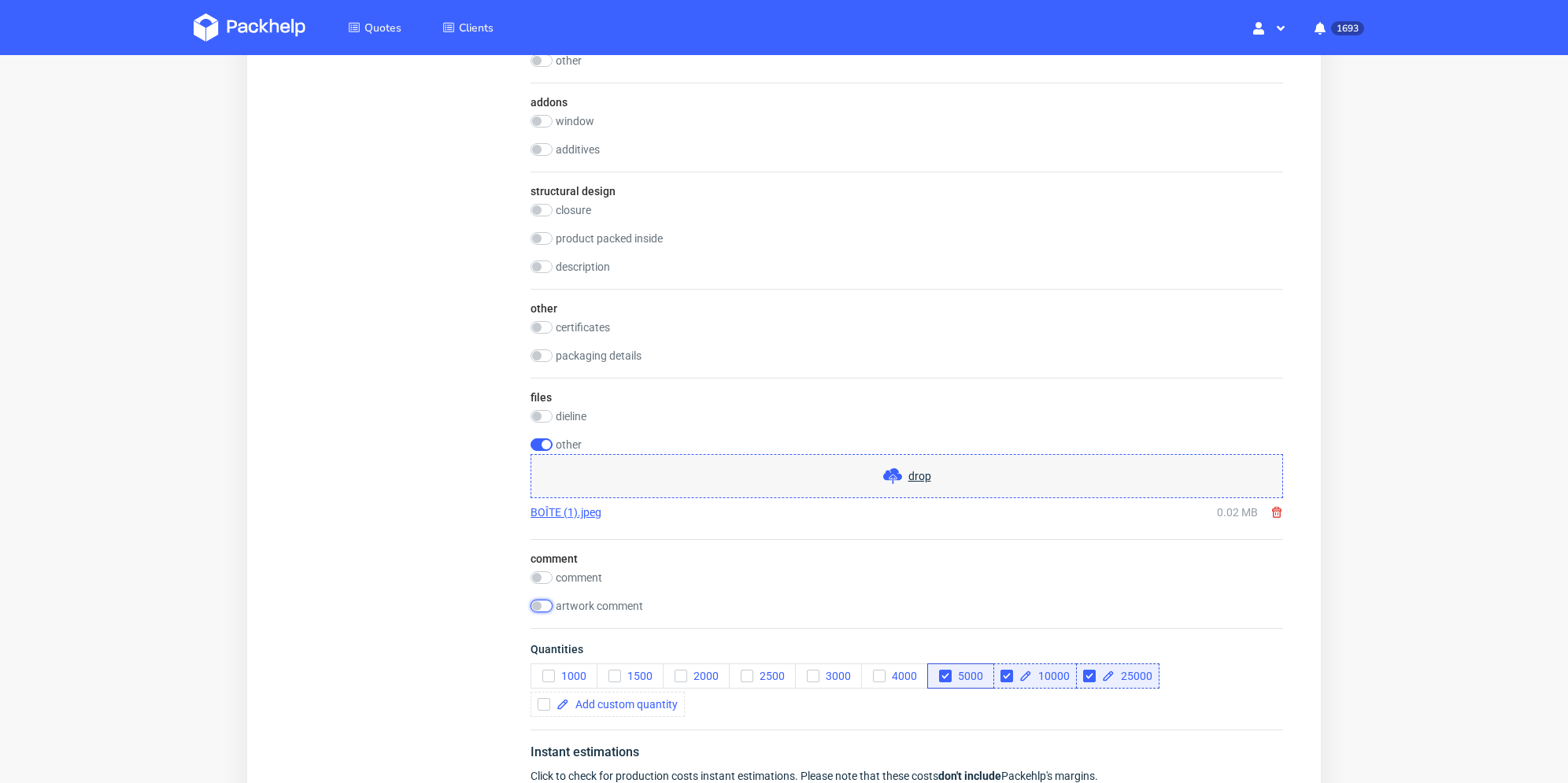
click at [543, 608] on input "checkbox" at bounding box center [542, 606] width 22 height 13
checkbox input "true"
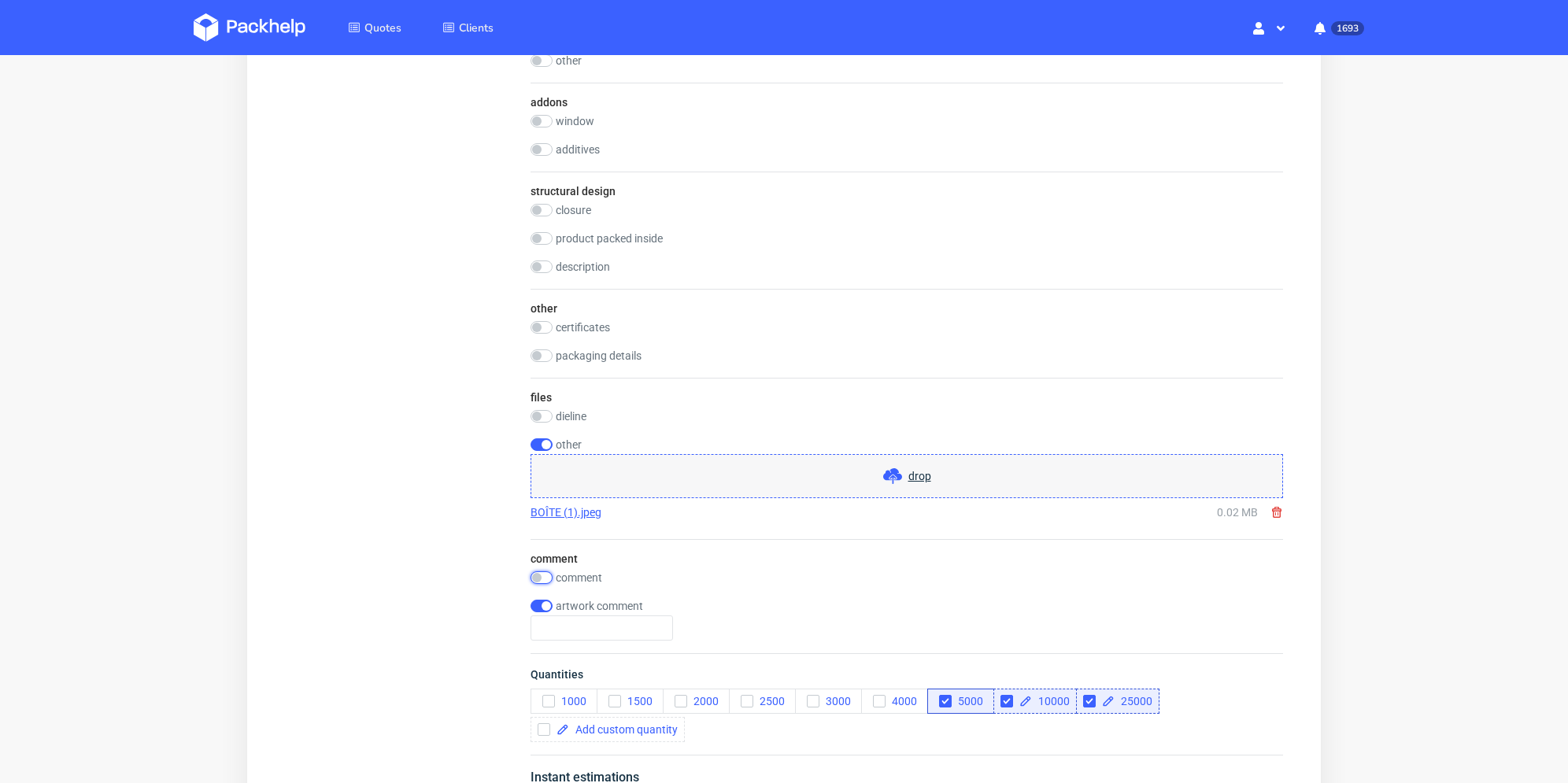
drag, startPoint x: 552, startPoint y: 572, endPoint x: 583, endPoint y: 590, distance: 35.8
click at [552, 572] on input "checkbox" at bounding box center [542, 578] width 22 height 13
checkbox input "true"
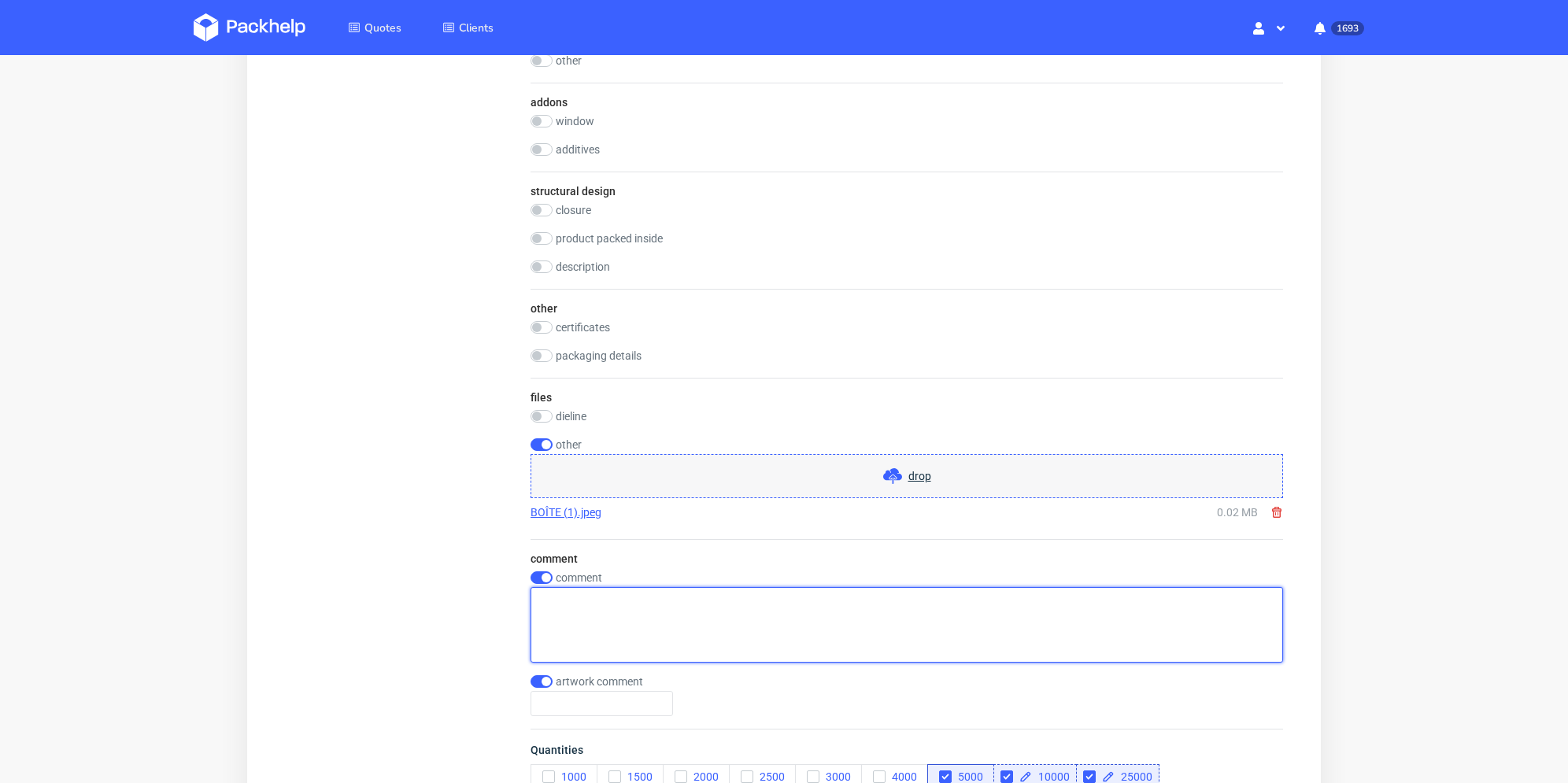
click at [597, 598] on textarea at bounding box center [907, 625] width 752 height 76
paste textarea "5 000 (1000 x 5 design différents) / 10 000 (2000 x 5 design différents) / 25 0…"
type textarea "5 000 (1000 x 5 design différents) / 10 000 (2000 x 5 design différents) / 25 0…"
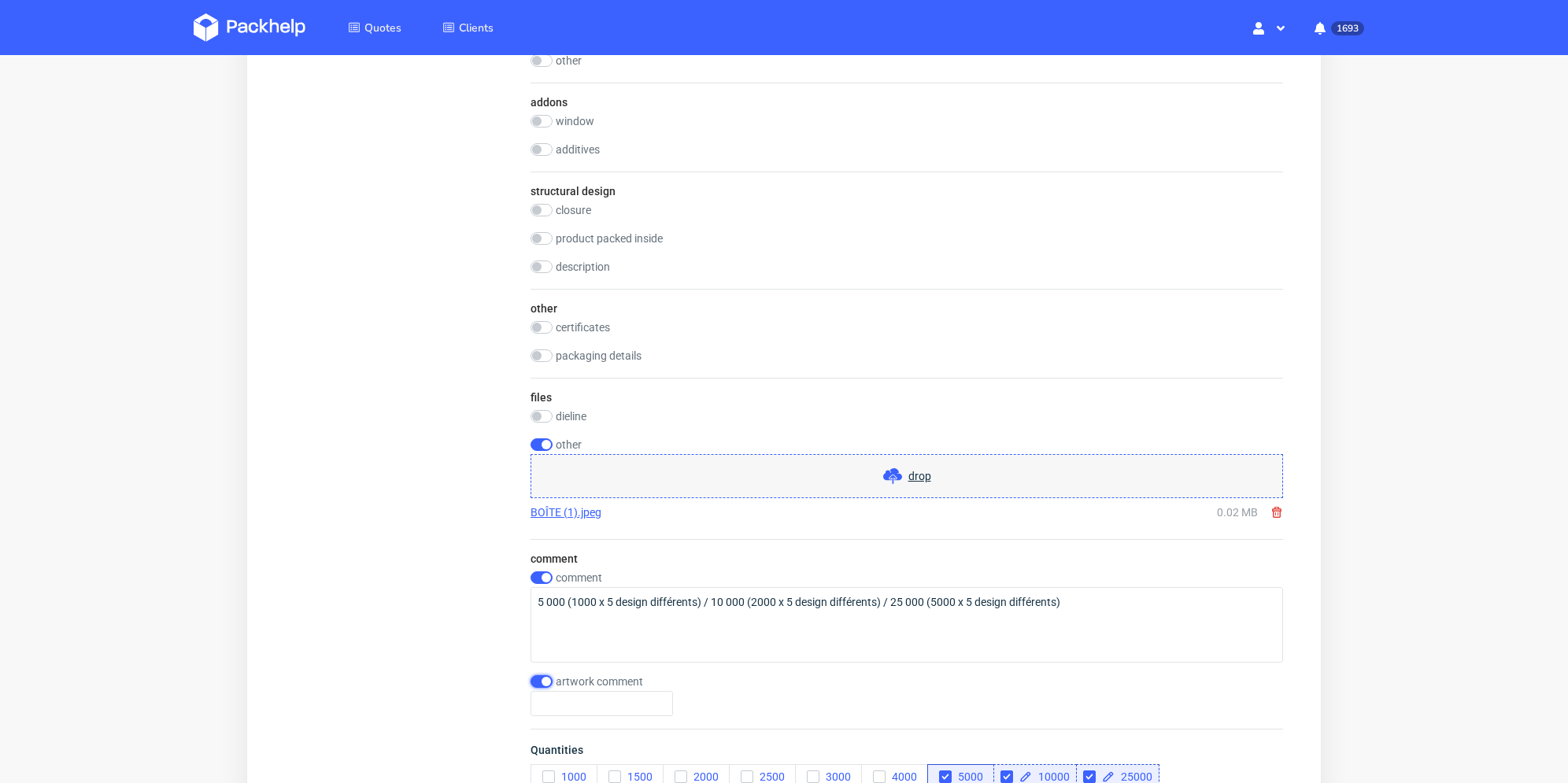
click at [543, 677] on input "checkbox" at bounding box center [542, 681] width 22 height 13
checkbox input "false"
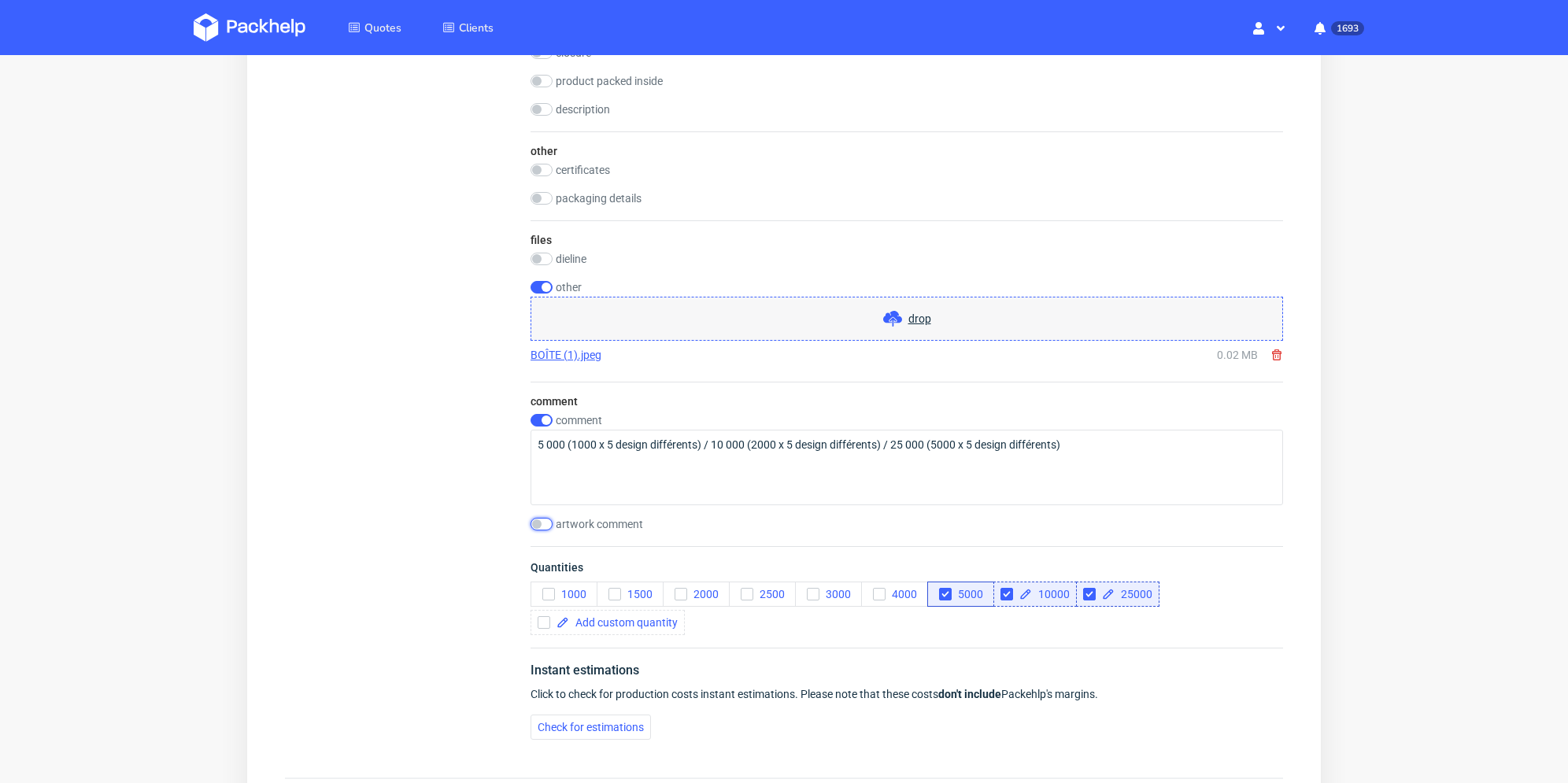
scroll to position [1659, 0]
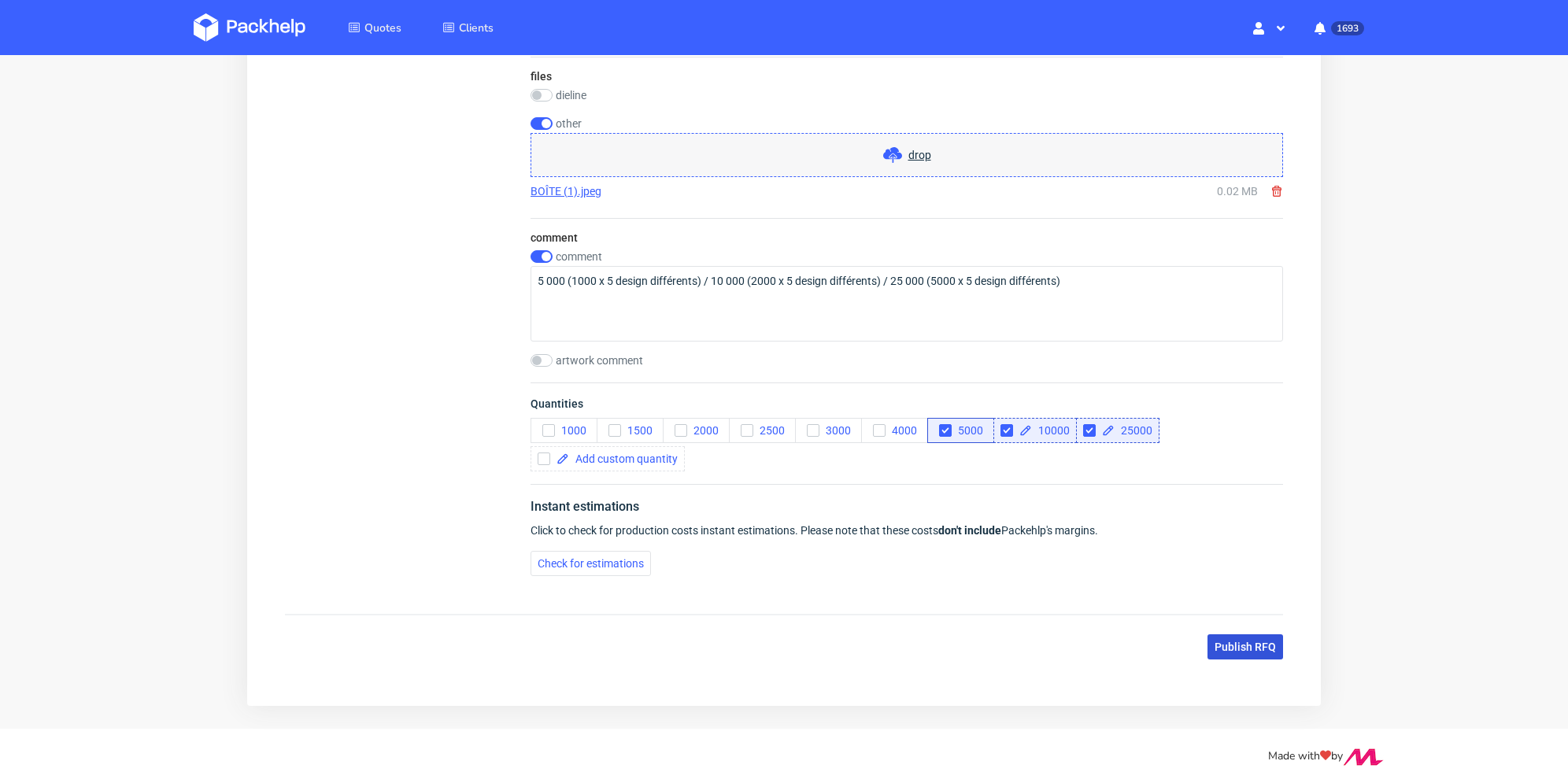
click at [1249, 642] on span "Publish RFQ" at bounding box center [1245, 647] width 62 height 11
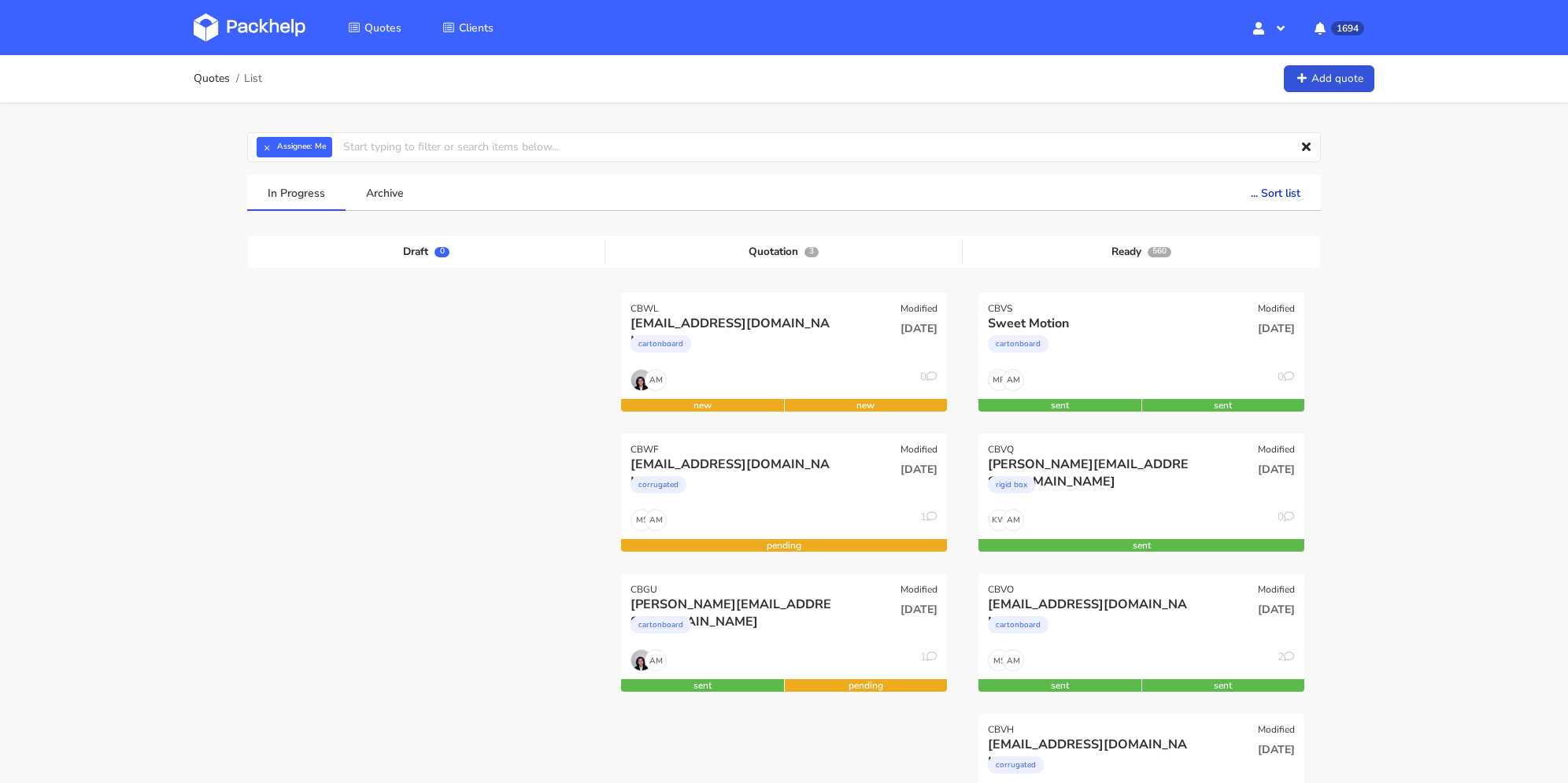
click at [1335, 72] on link "Add quote" at bounding box center [1329, 79] width 91 height 28
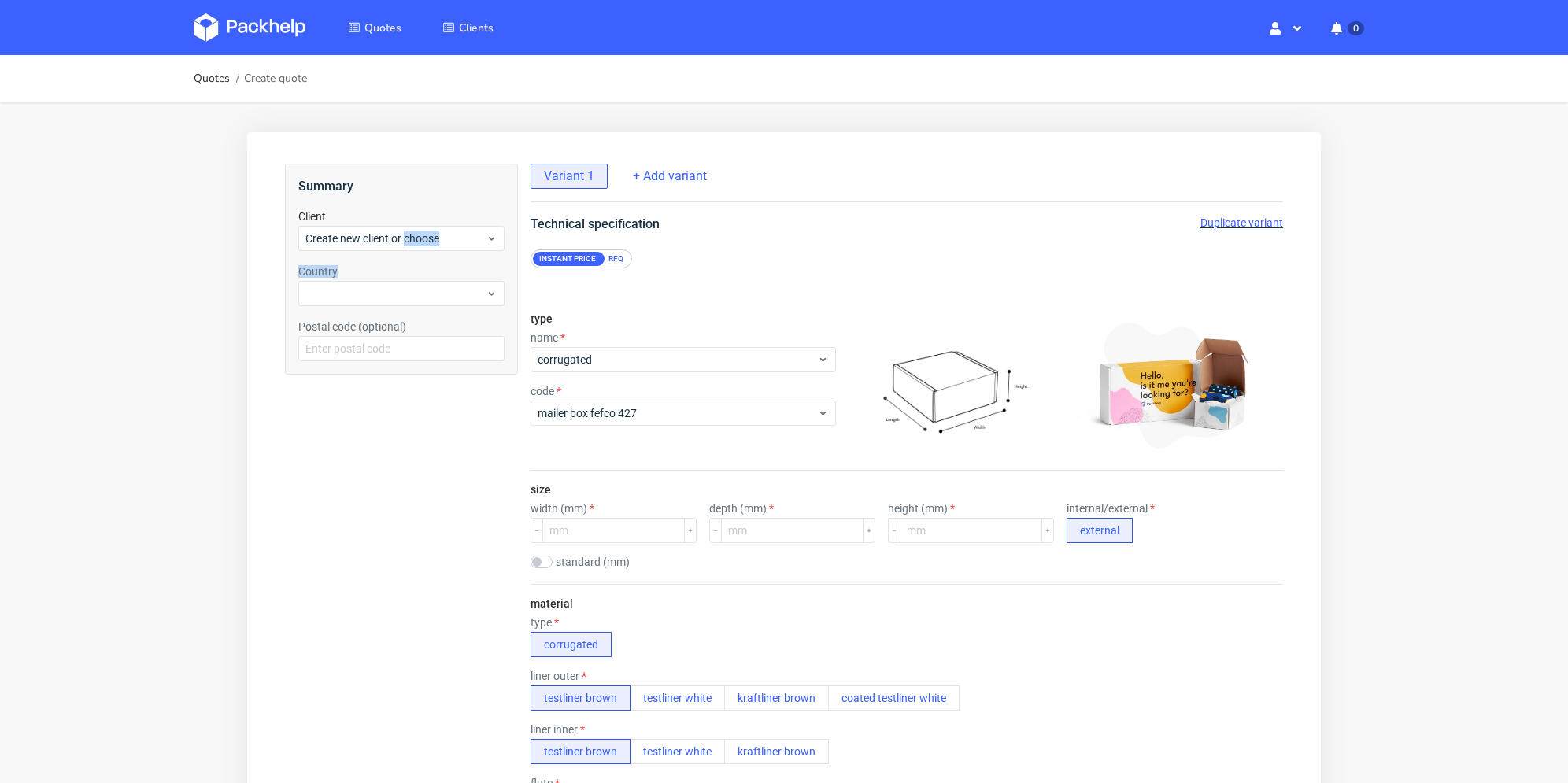
click at [405, 250] on div "Summary Client Create new client or choose Country Postal code (optional)" at bounding box center [401, 270] width 233 height 211
click at [354, 230] on span "Create new client or choose" at bounding box center [395, 238] width 181 height 16
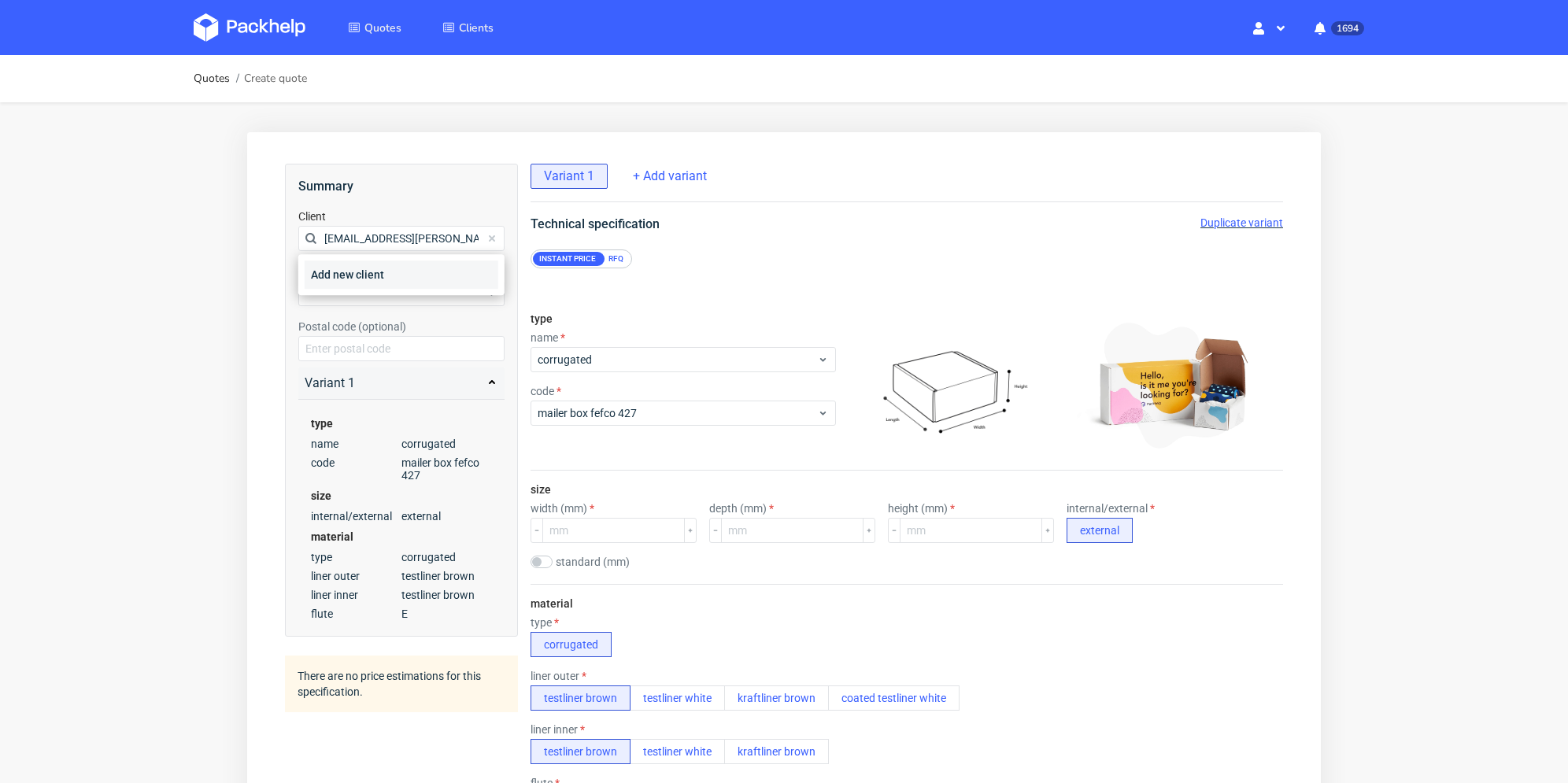
type input "[EMAIL_ADDRESS][PERSON_NAME][DOMAIN_NAME]"
click at [360, 278] on div "Add new client" at bounding box center [401, 274] width 194 height 28
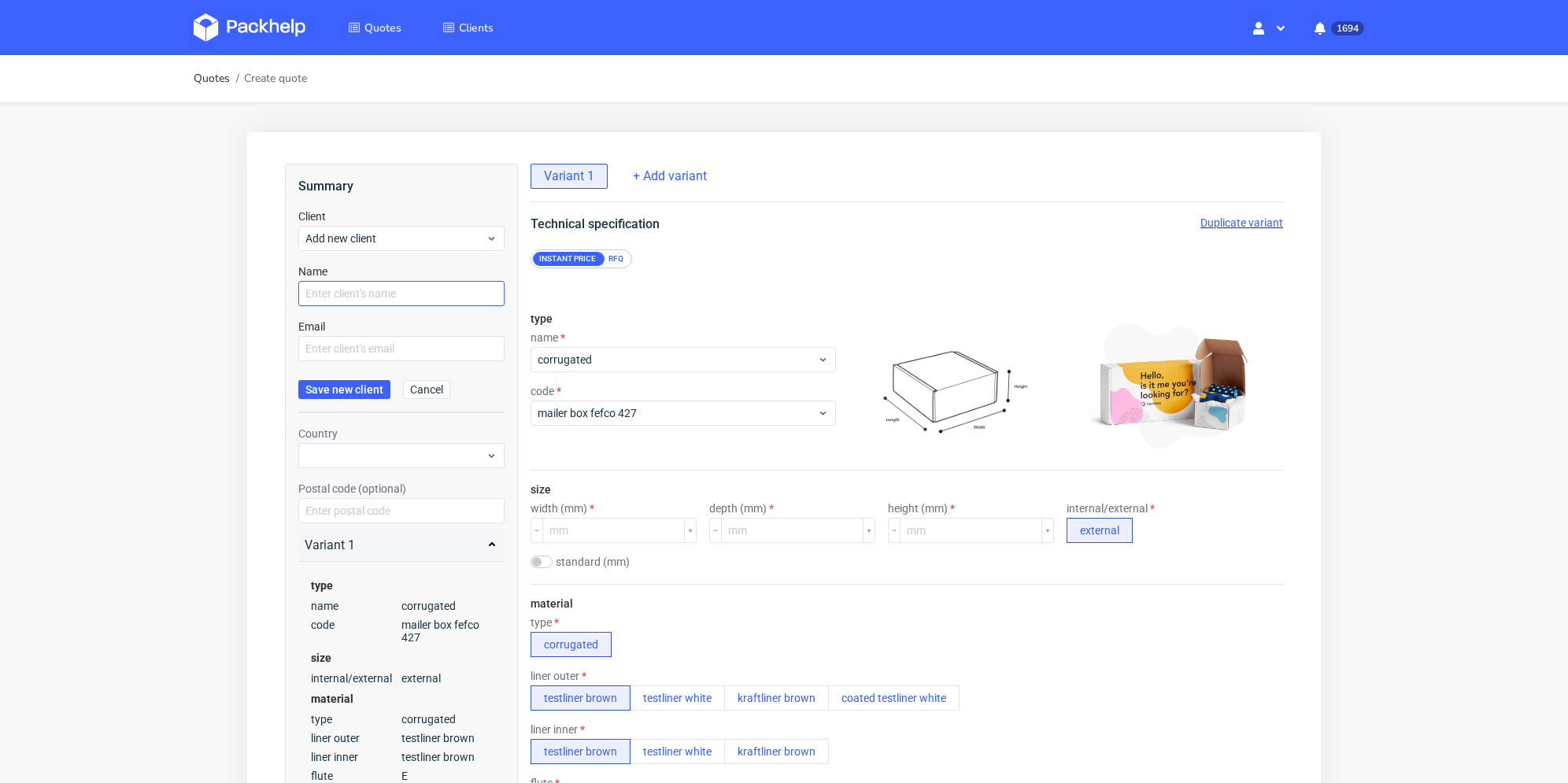
click at [351, 308] on form "Client Add new client Name Email Save new client Cancel" at bounding box center [401, 311] width 207 height 205
click at [351, 297] on input "text" at bounding box center [401, 293] width 207 height 25
paste input "[EMAIL_ADDRESS][PERSON_NAME][DOMAIN_NAME]"
type input "[EMAIL_ADDRESS][PERSON_NAME][DOMAIN_NAME]"
click at [332, 340] on input "text" at bounding box center [401, 349] width 207 height 25
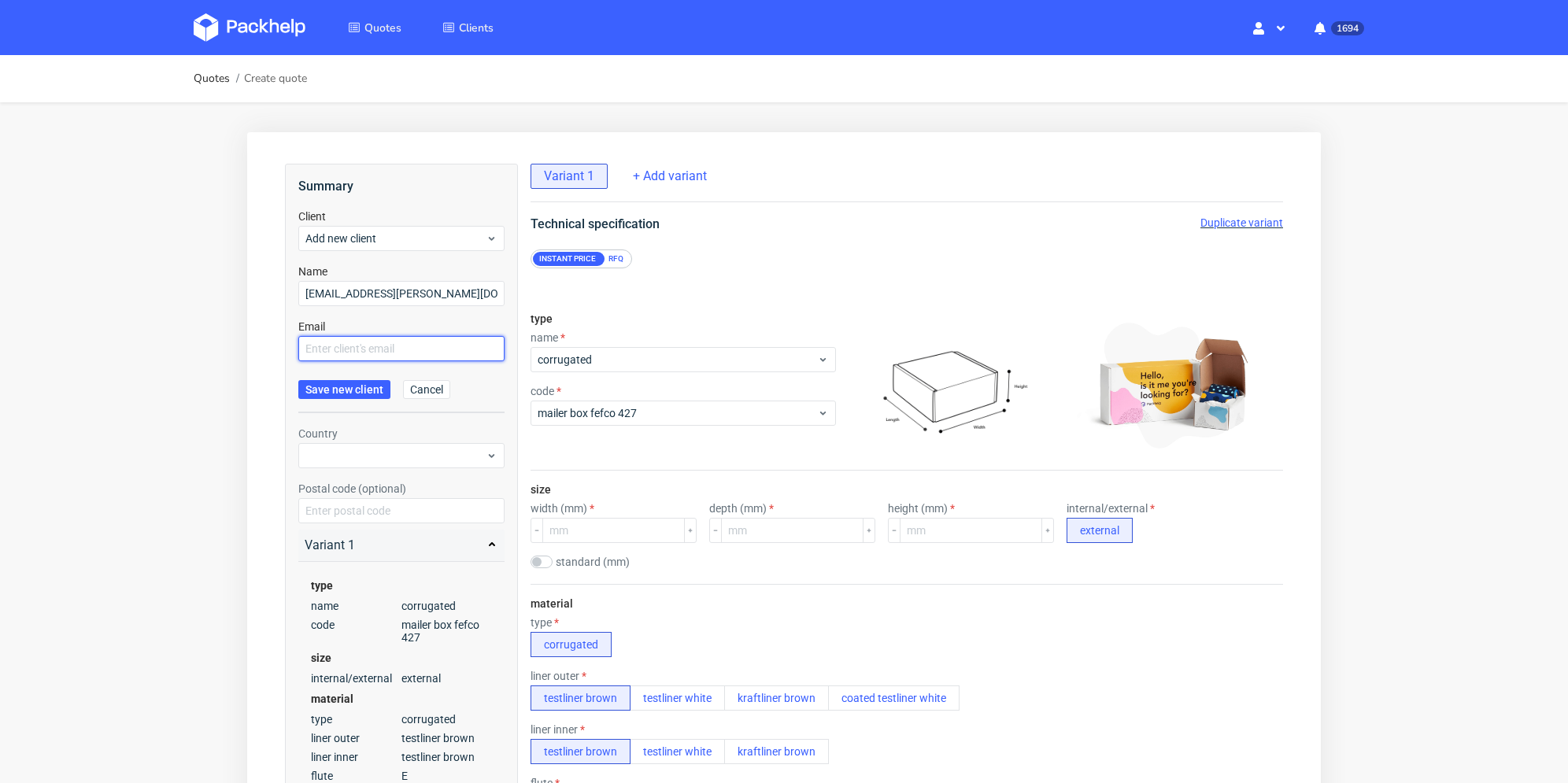
paste input "ww.rogala@gmail.com"
type input "ww.rogala@gmail.com"
click at [336, 384] on span "Save new client" at bounding box center [344, 390] width 78 height 11
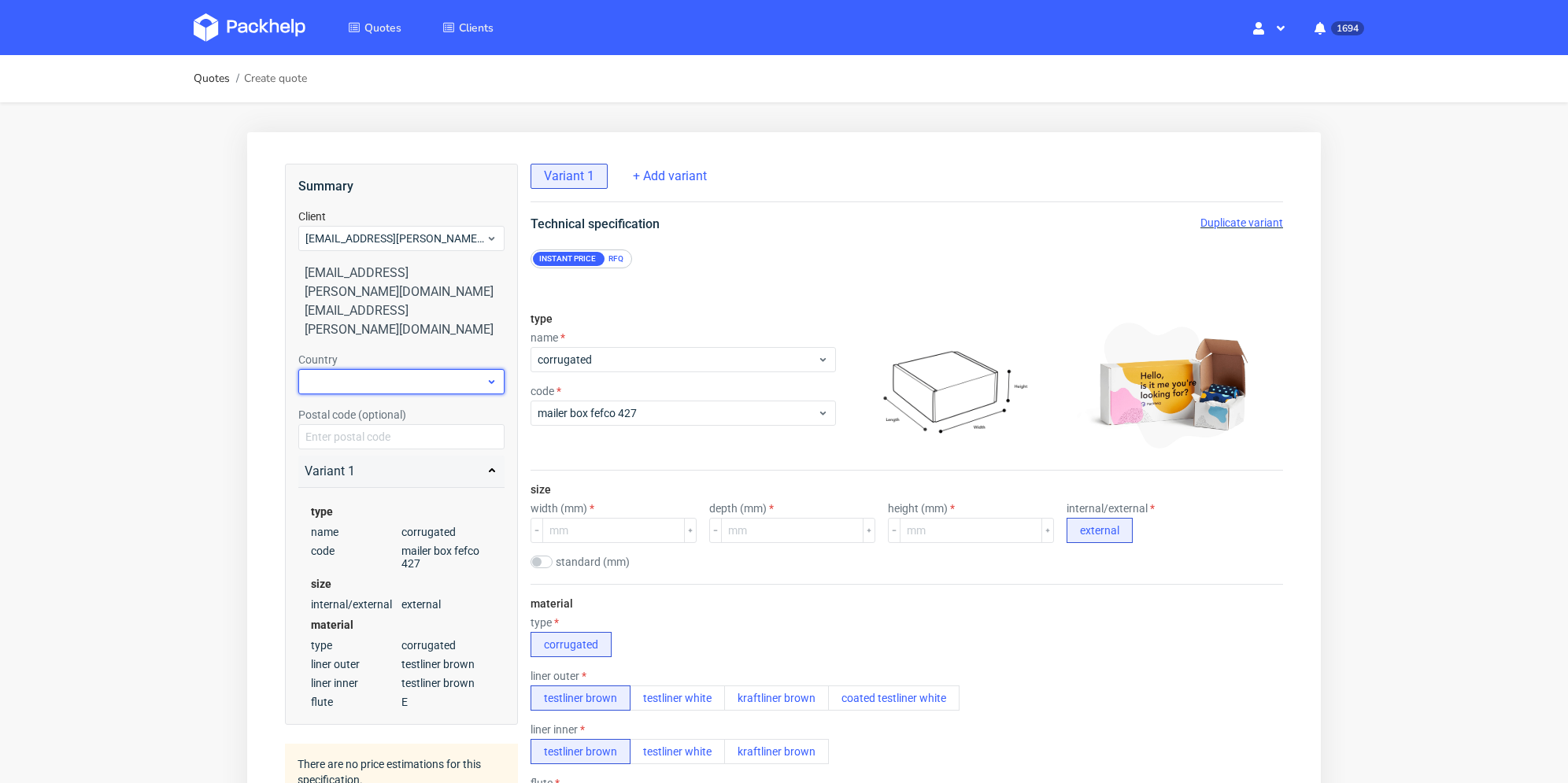
click at [371, 369] on div at bounding box center [401, 382] width 207 height 25
type input "pol"
click at [364, 411] on div "Poland" at bounding box center [401, 409] width 194 height 28
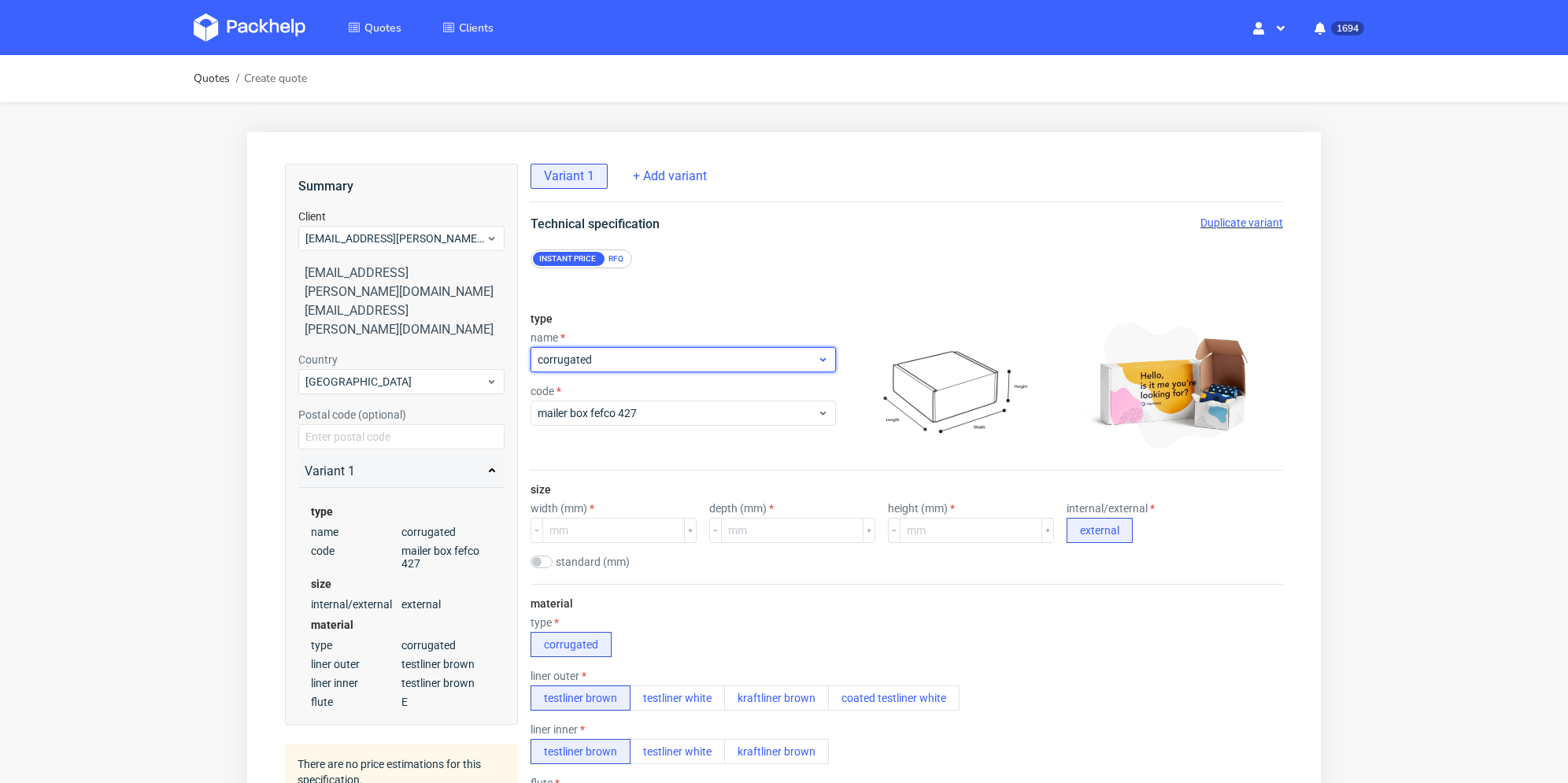
click at [653, 352] on span "corrugated" at bounding box center [678, 360] width 279 height 16
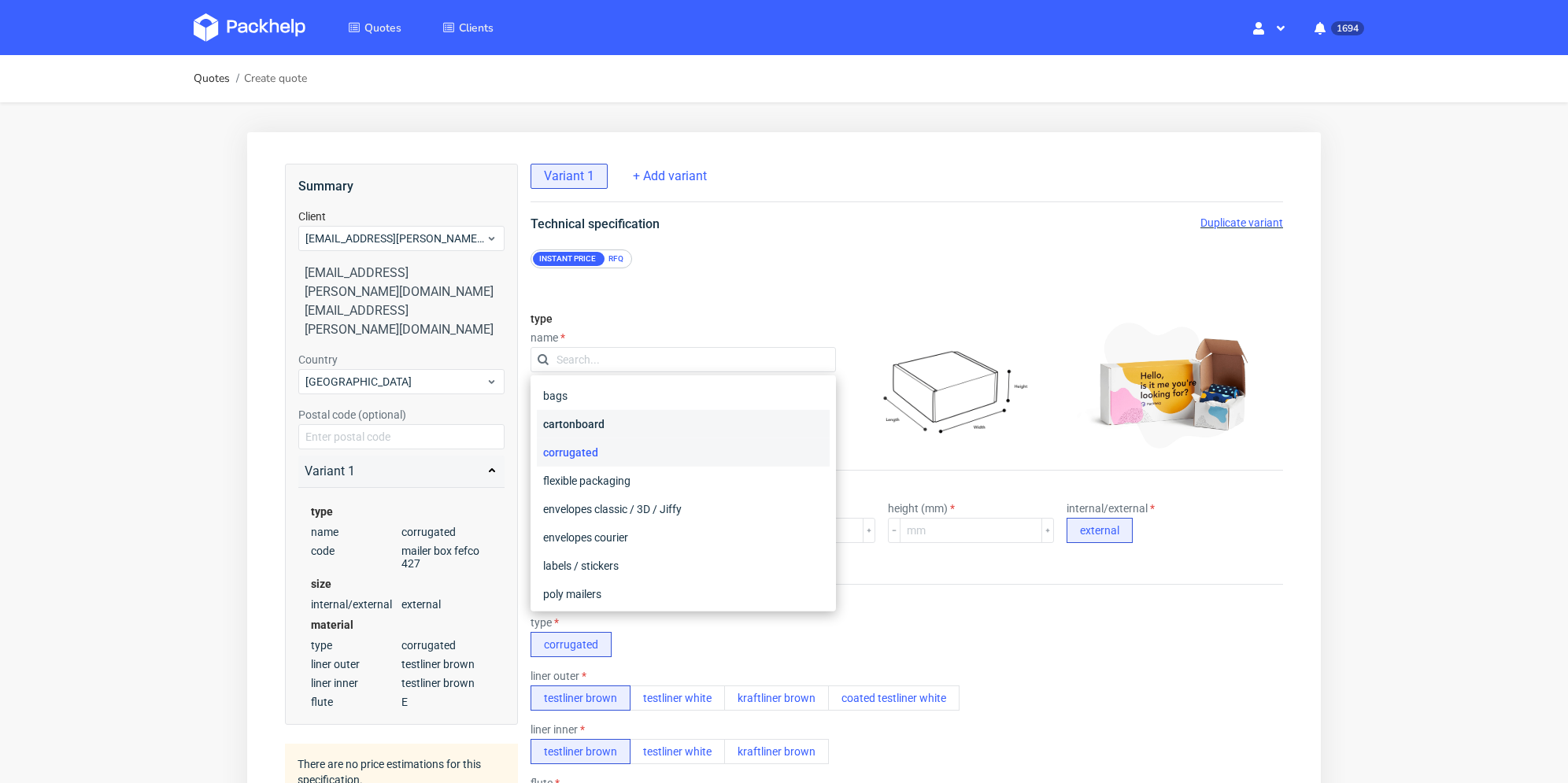
click at [630, 416] on div "cartonboard" at bounding box center [683, 424] width 293 height 28
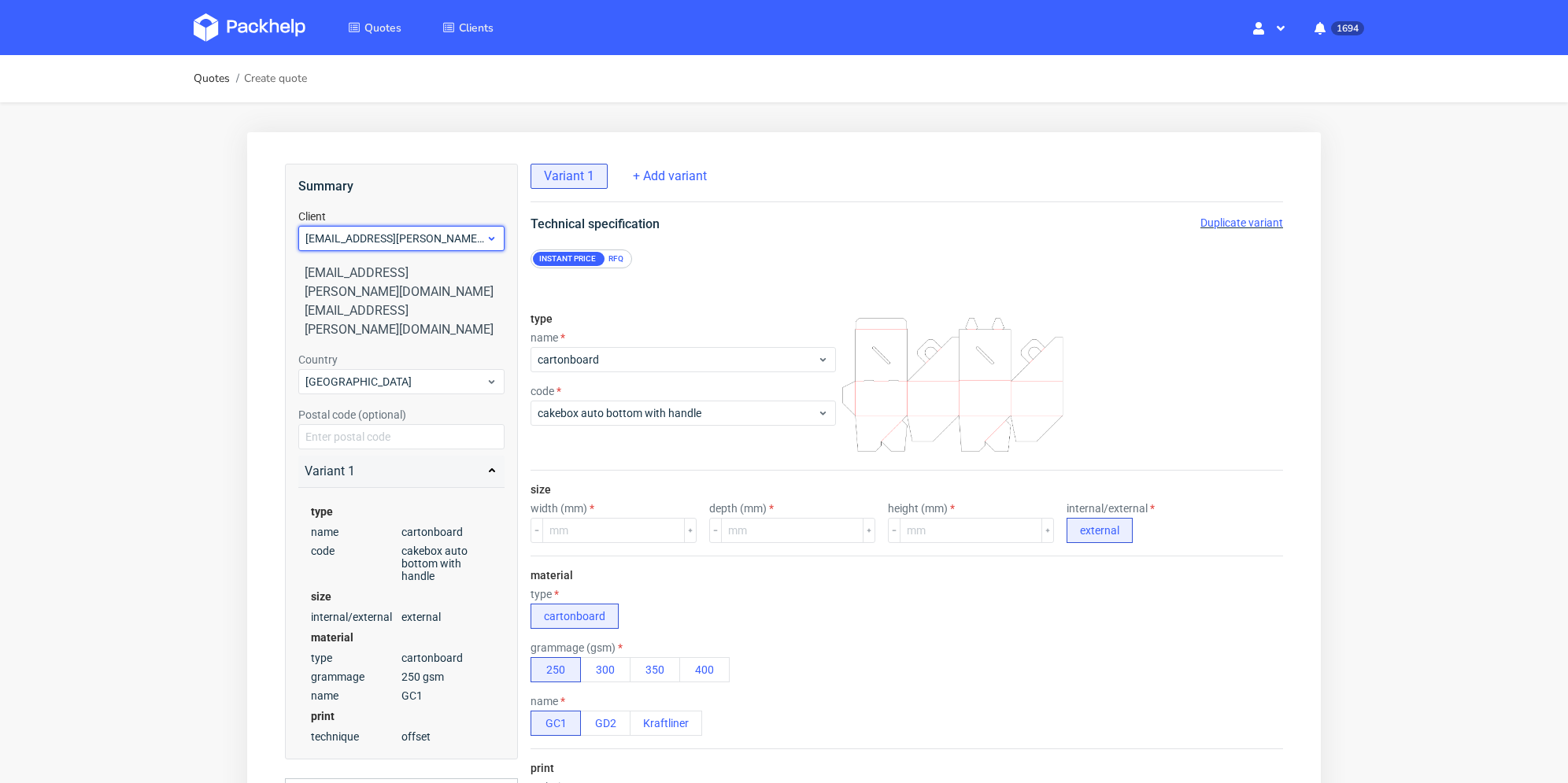
click at [431, 238] on span "ww.rogala@gmail.com" at bounding box center [395, 238] width 181 height 16
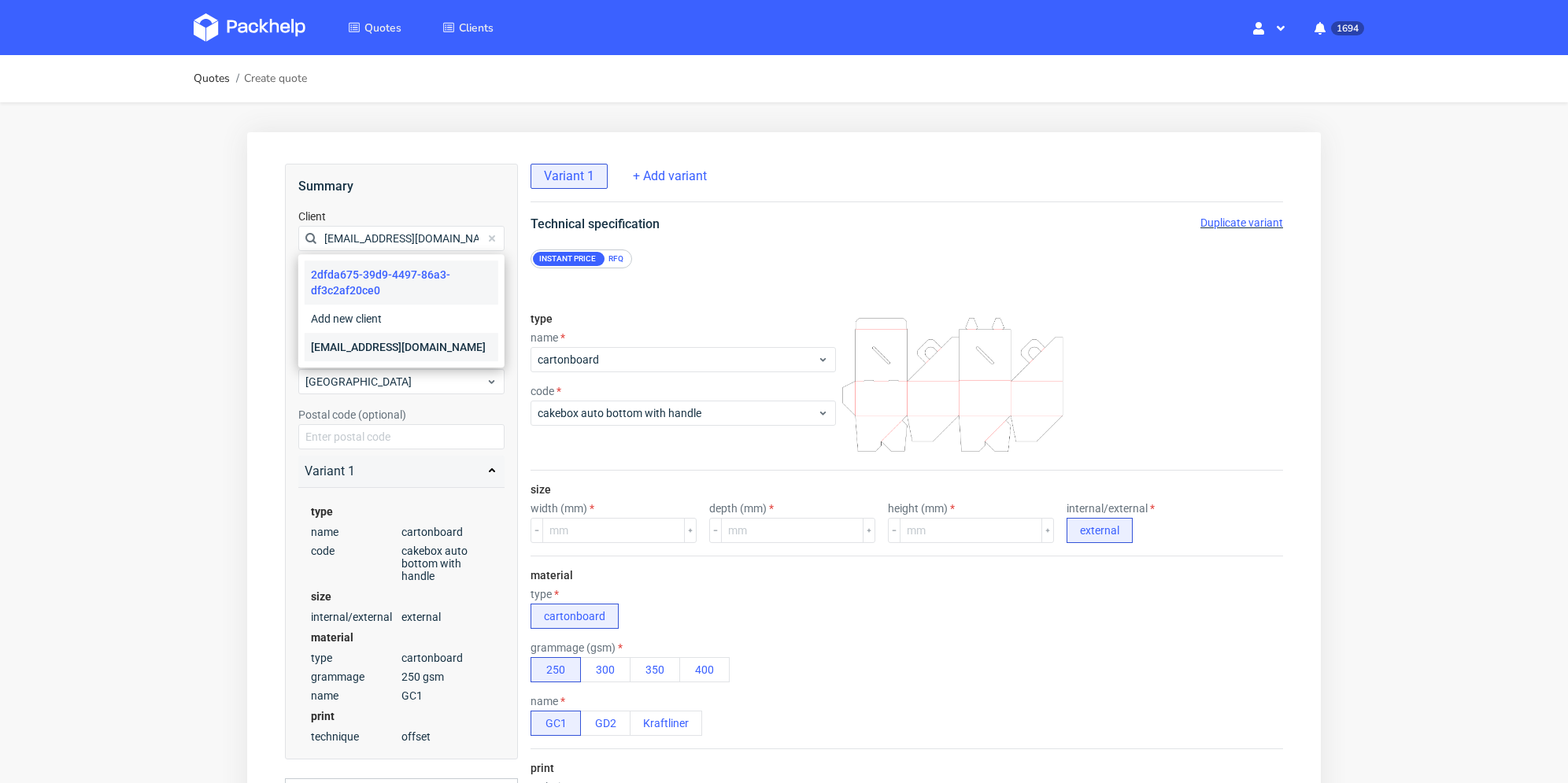
type input "[EMAIL_ADDRESS][DOMAIN_NAME]"
click at [386, 339] on div "[EMAIL_ADDRESS][DOMAIN_NAME]" at bounding box center [401, 347] width 194 height 28
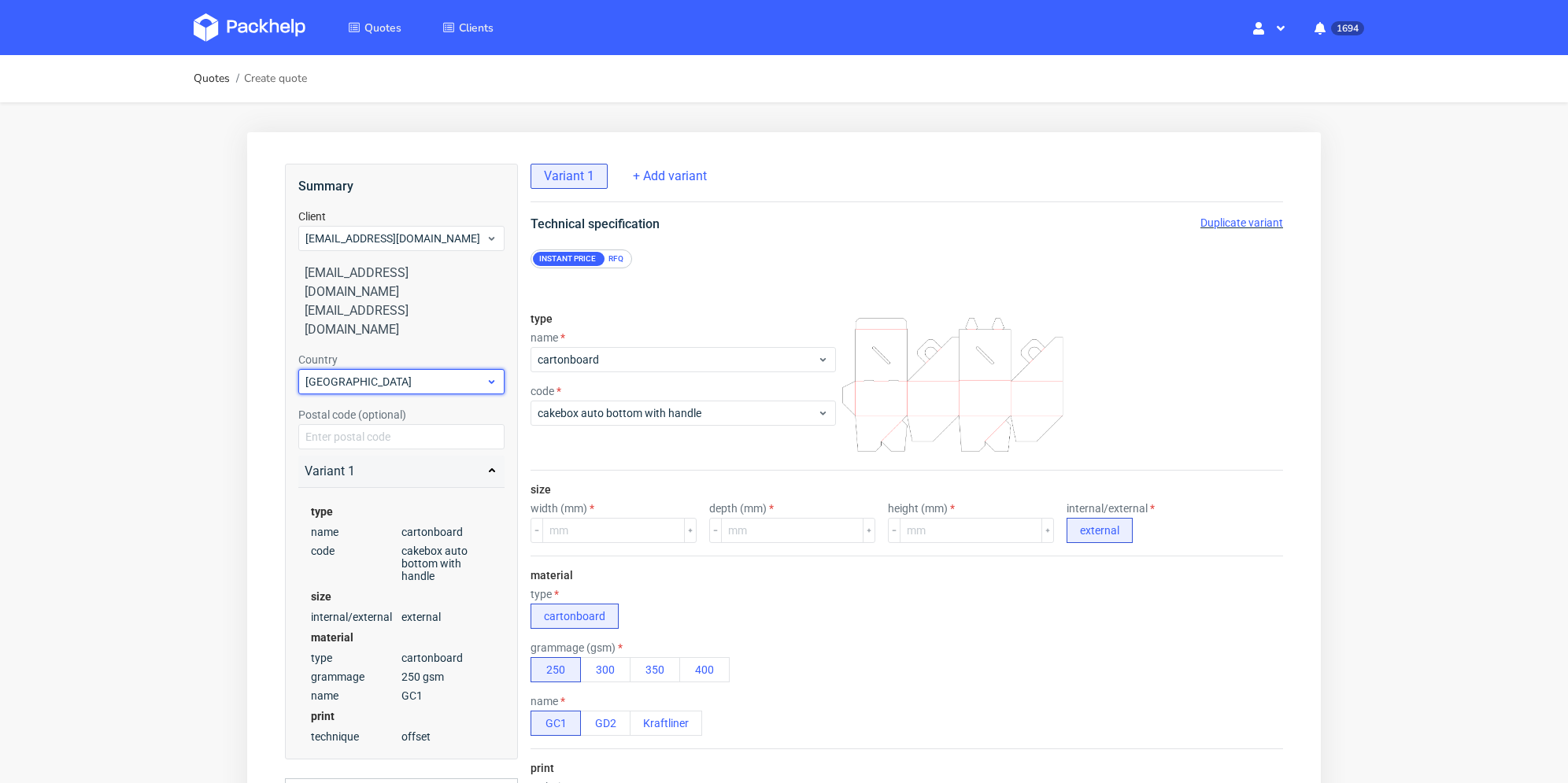
click at [379, 374] on span "Poland" at bounding box center [395, 382] width 181 height 16
type input "fr"
click at [376, 410] on div "France" at bounding box center [401, 409] width 194 height 28
click at [613, 263] on div "RFQ" at bounding box center [616, 259] width 28 height 14
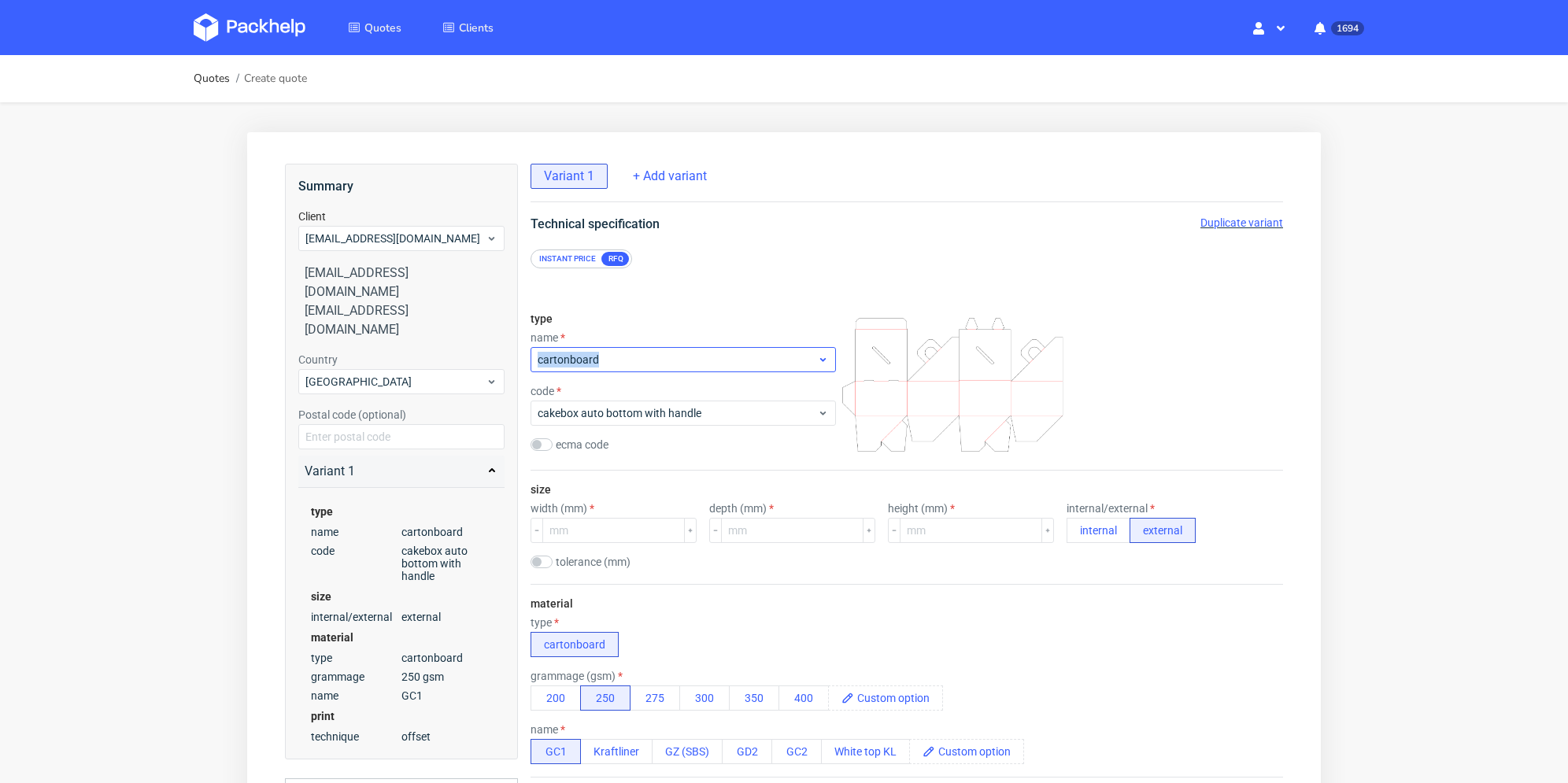
click at [619, 347] on div "name cartonboard" at bounding box center [683, 352] width 305 height 41
click at [820, 351] on div "cartonboard" at bounding box center [683, 360] width 305 height 25
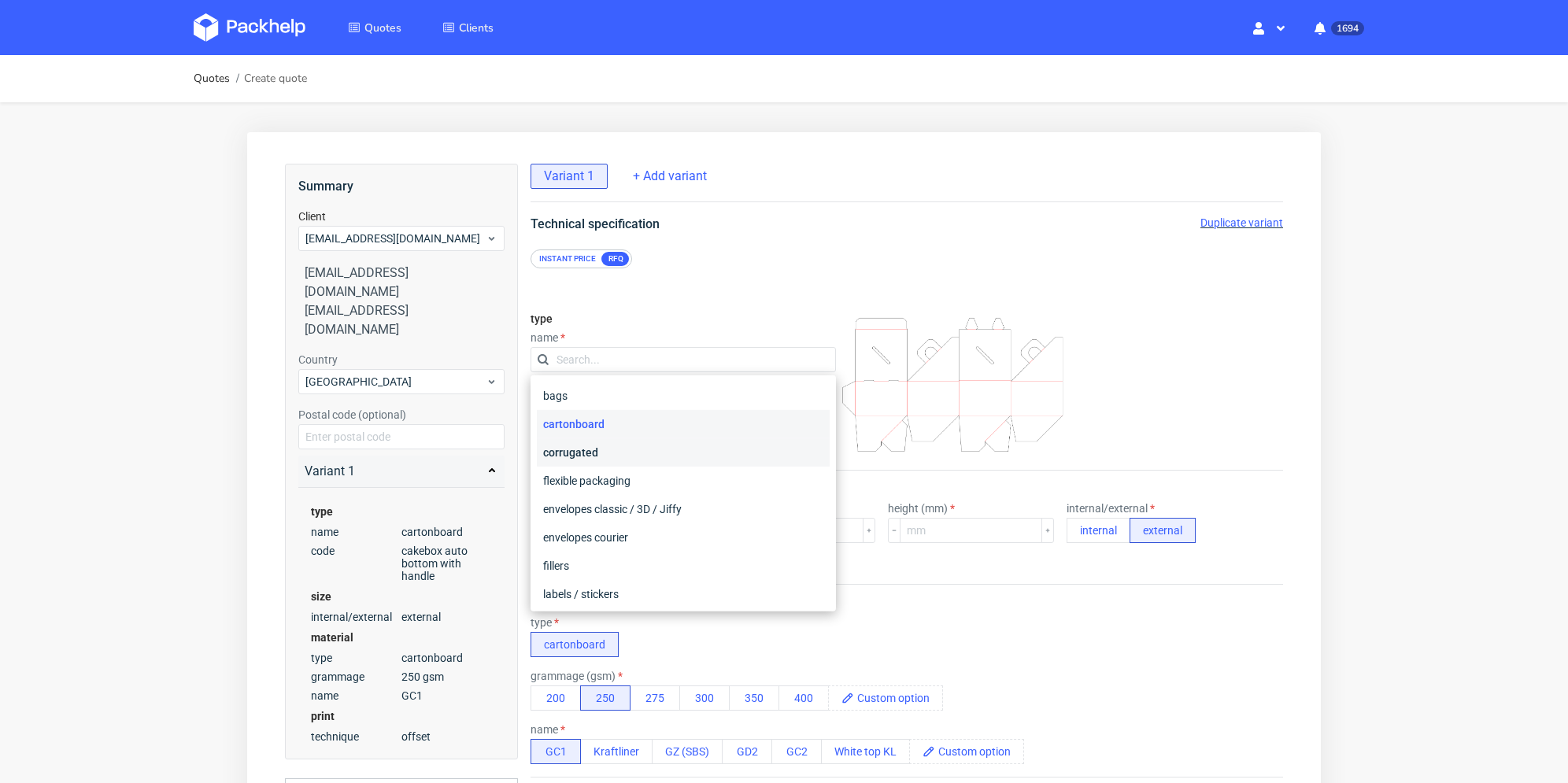
click at [640, 450] on div "corrugated" at bounding box center [683, 453] width 293 height 28
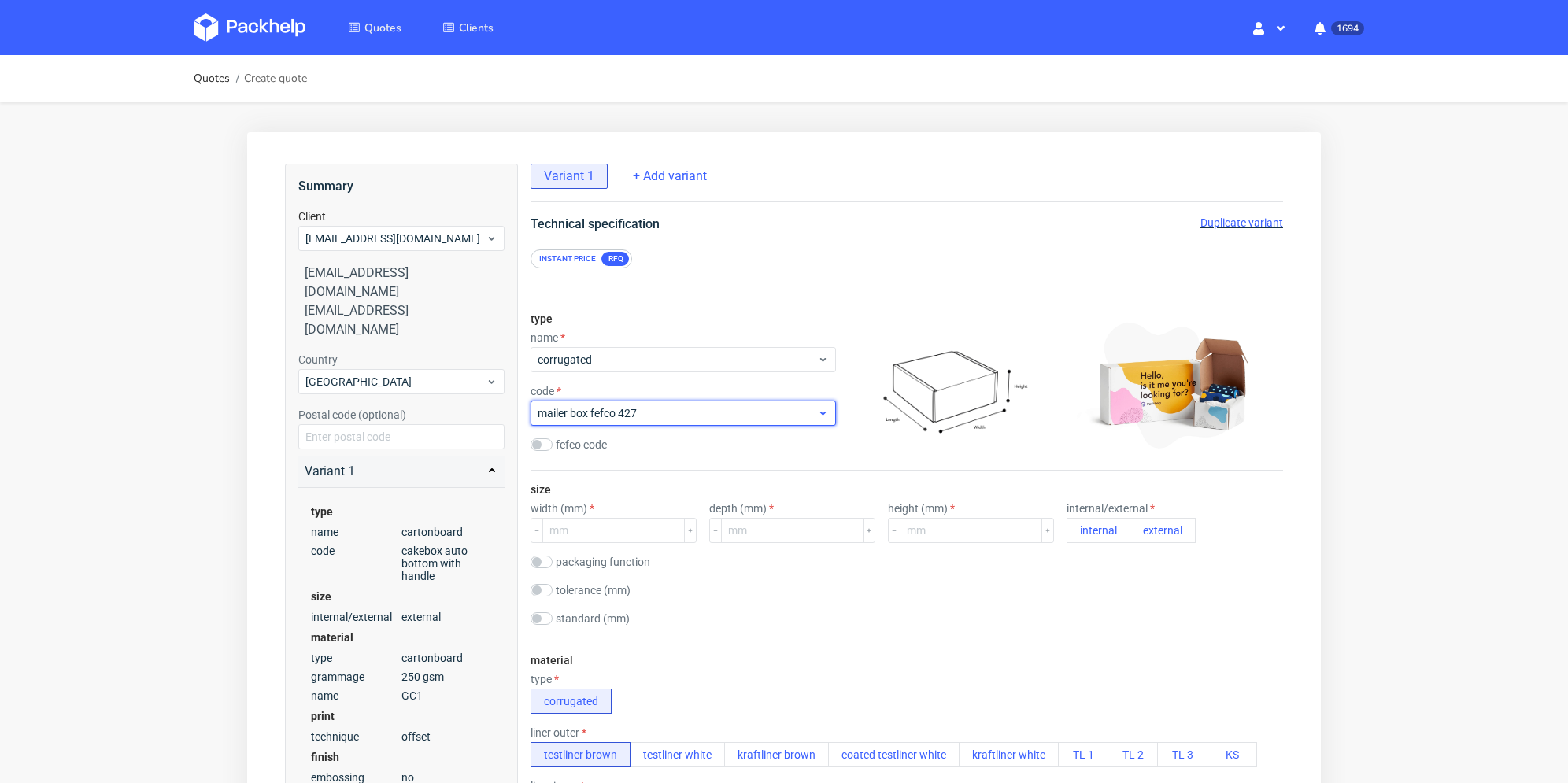
click at [647, 418] on span "mailer box fefco 427" at bounding box center [678, 413] width 279 height 16
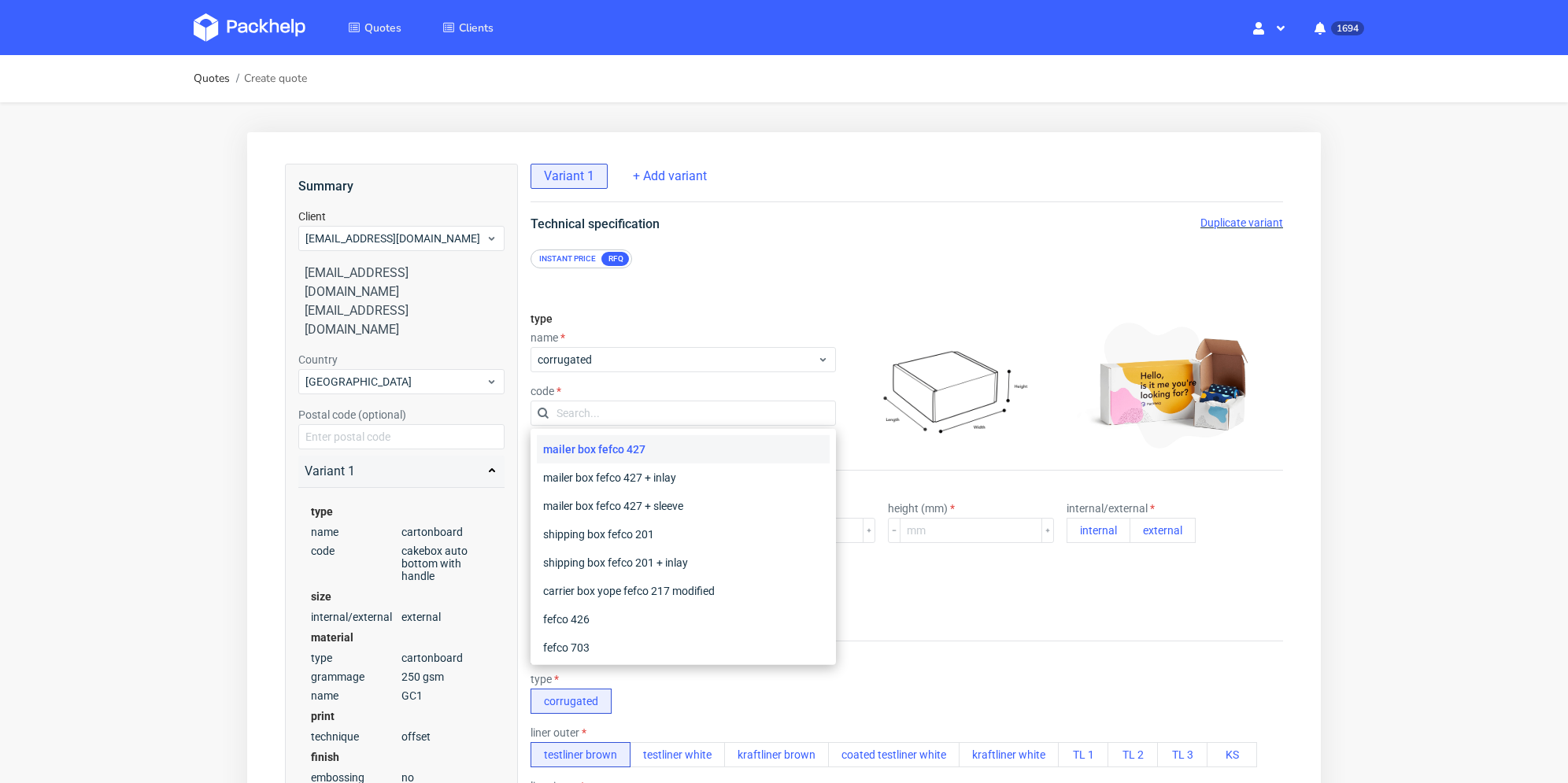
click at [647, 418] on input "text" at bounding box center [683, 413] width 305 height 25
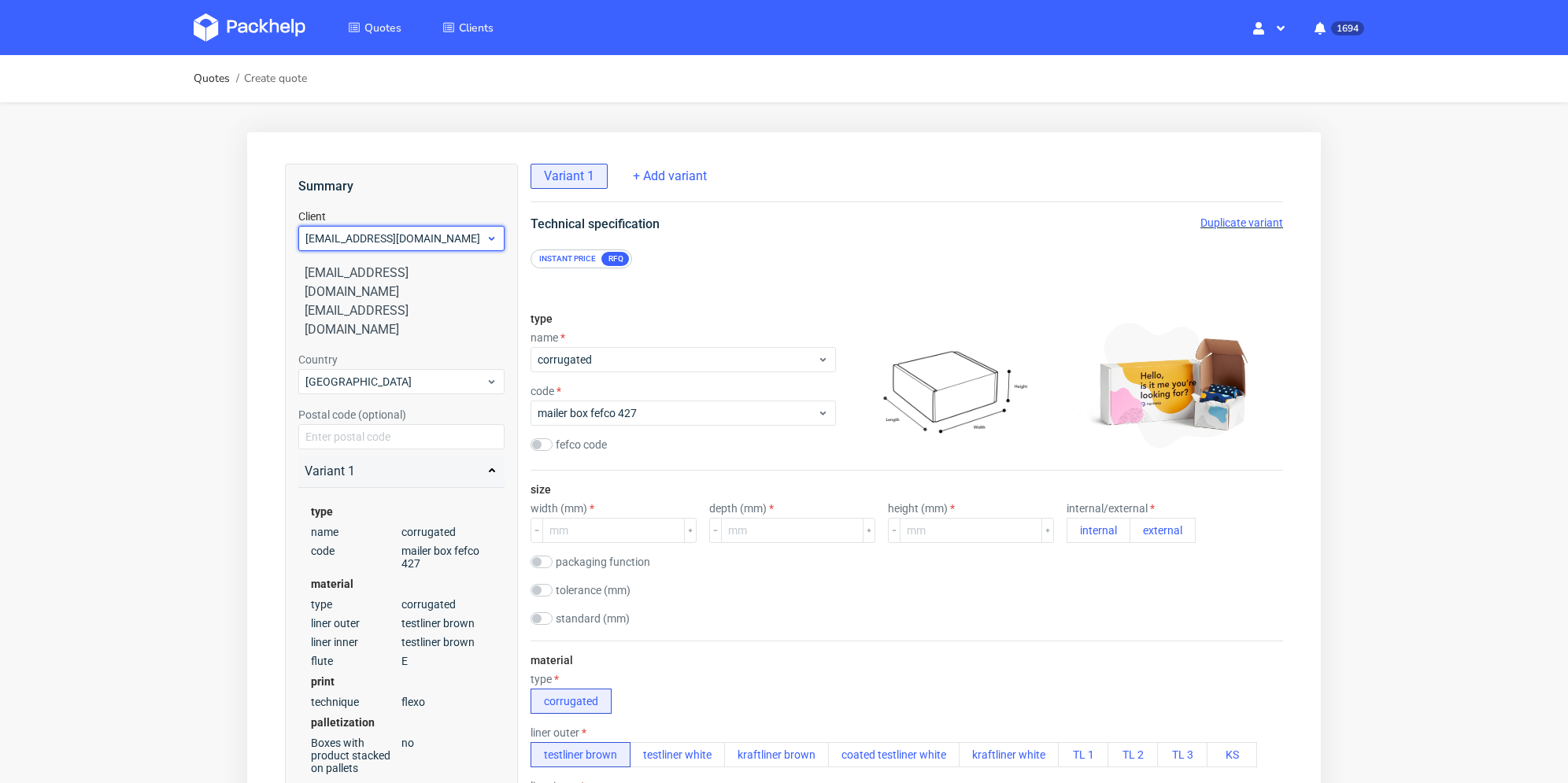
click at [413, 233] on span "[EMAIL_ADDRESS][DOMAIN_NAME]" at bounding box center [395, 238] width 181 height 16
click at [383, 236] on input "text" at bounding box center [401, 238] width 207 height 25
click at [383, 236] on span "[EMAIL_ADDRESS][DOMAIN_NAME]" at bounding box center [395, 238] width 181 height 16
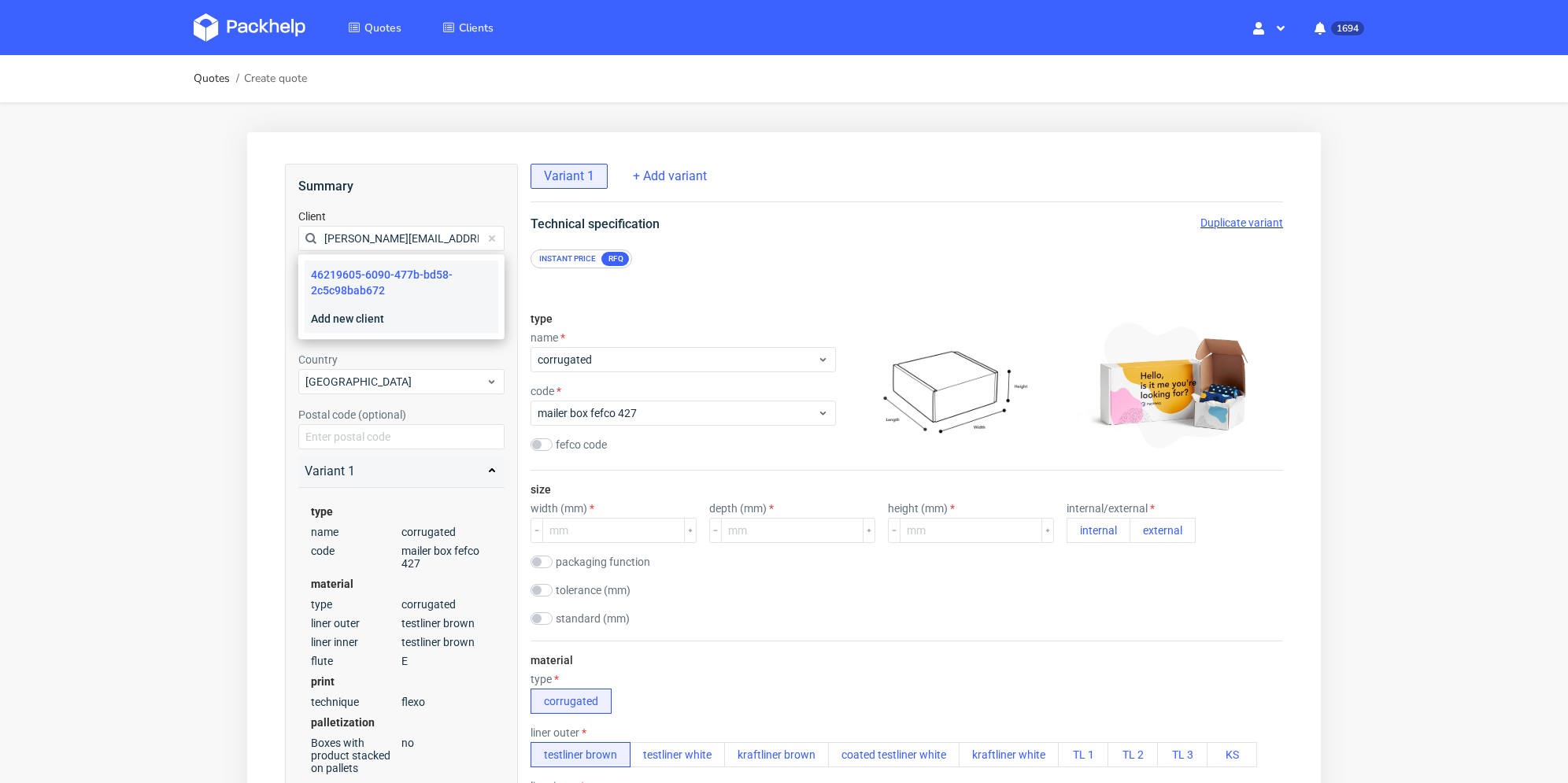
type input "wojciech.mikoda@printre.pl"
click at [360, 317] on div "Add new client" at bounding box center [401, 319] width 194 height 28
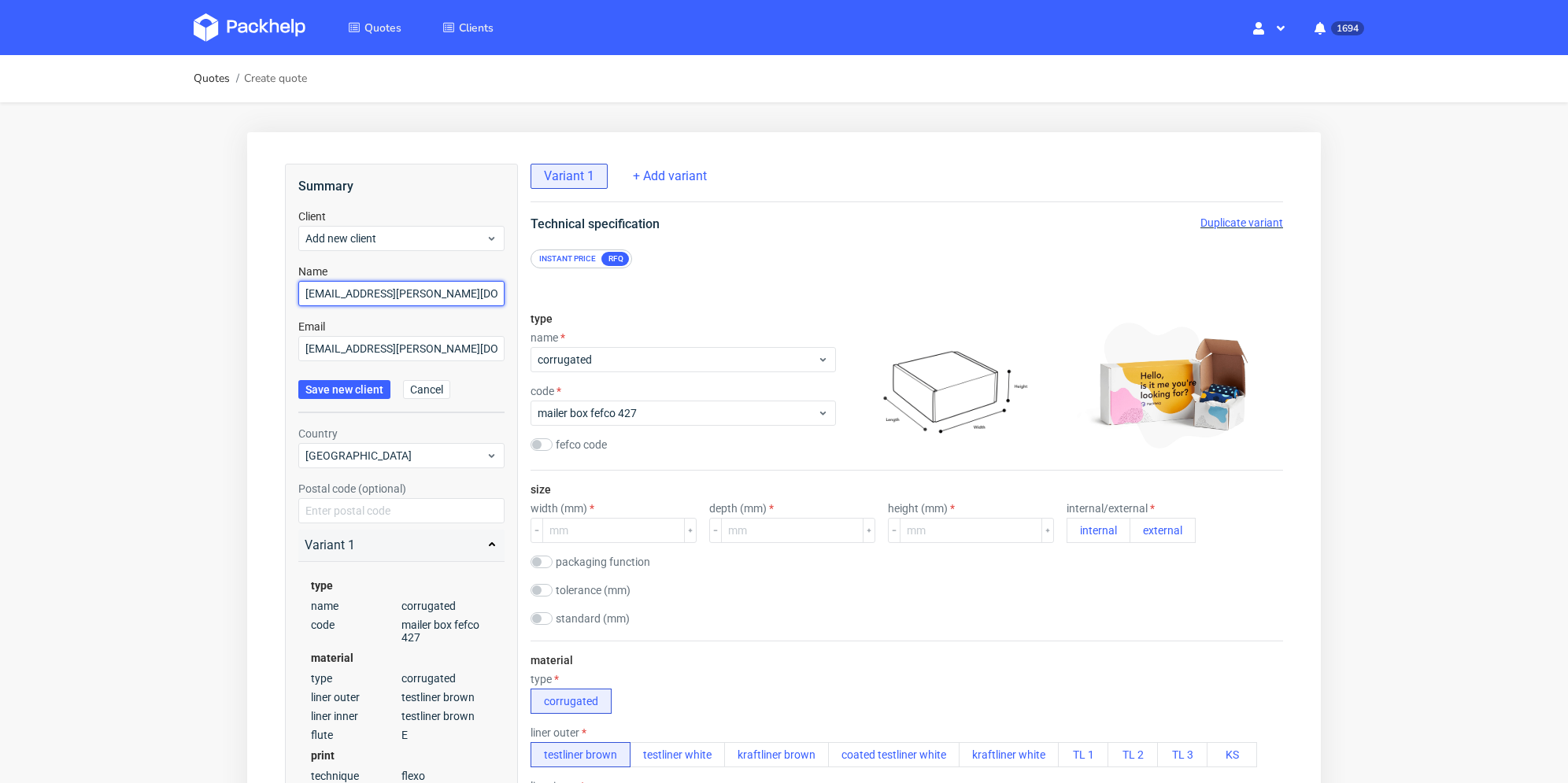
click at [384, 297] on input "[EMAIL_ADDRESS][PERSON_NAME][DOMAIN_NAME]" at bounding box center [401, 293] width 207 height 25
paste input "[PERSON_NAME][EMAIL_ADDRESS][PERSON_NAME][DOMAIN_NAME]"
paste input "ojciech.mikoda@printre.pl"
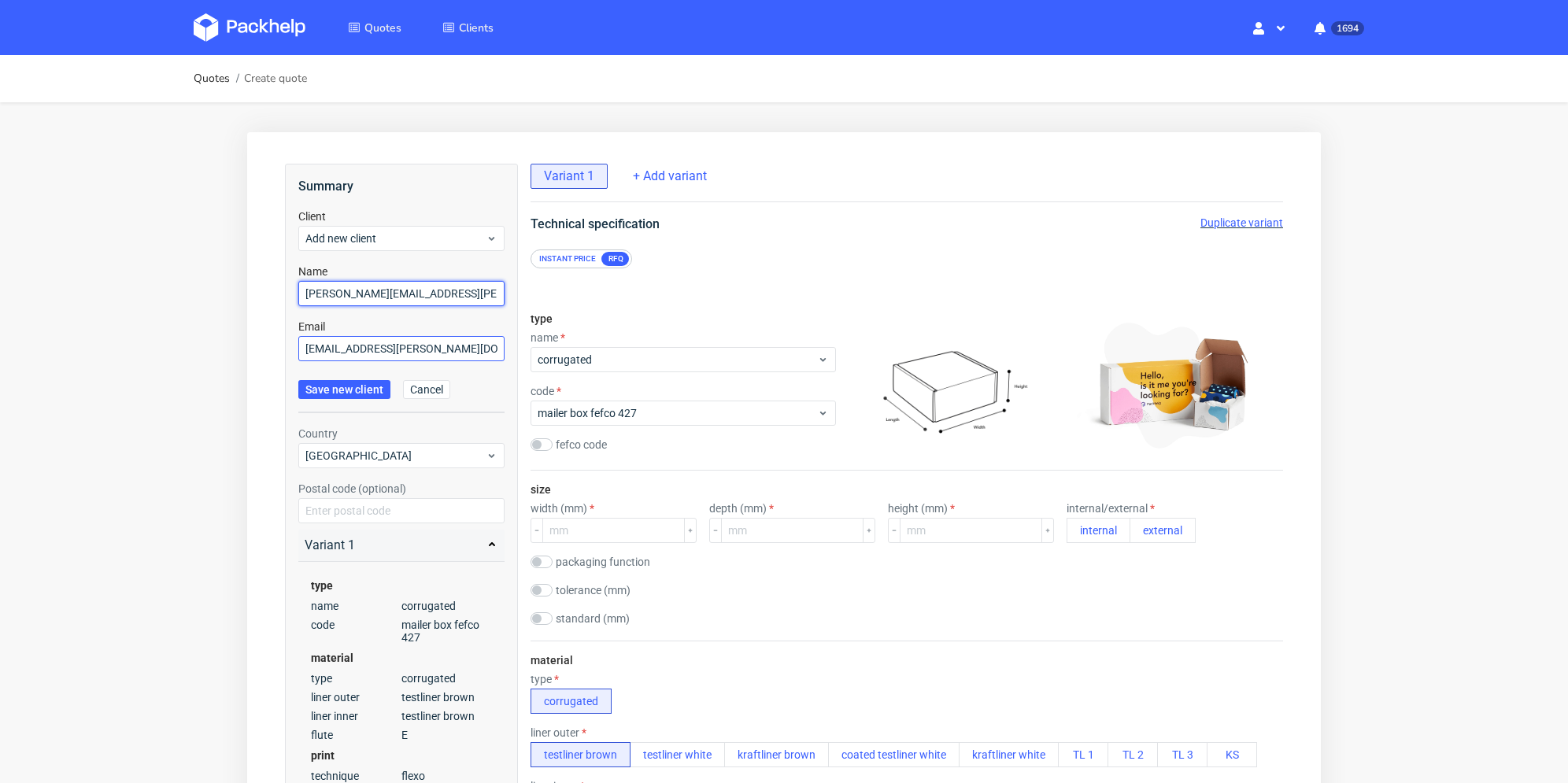
type input "[PERSON_NAME][EMAIL_ADDRESS][PERSON_NAME][DOMAIN_NAME]"
click at [356, 348] on input "[EMAIL_ADDRESS][PERSON_NAME][DOMAIN_NAME]" at bounding box center [401, 349] width 207 height 25
paste input "[PERSON_NAME][EMAIL_ADDRESS][PERSON_NAME][DOMAIN_NAME]"
paste input "ojciech.mikoda@printre.pl"
type input "[PERSON_NAME][EMAIL_ADDRESS][PERSON_NAME][DOMAIN_NAME]"
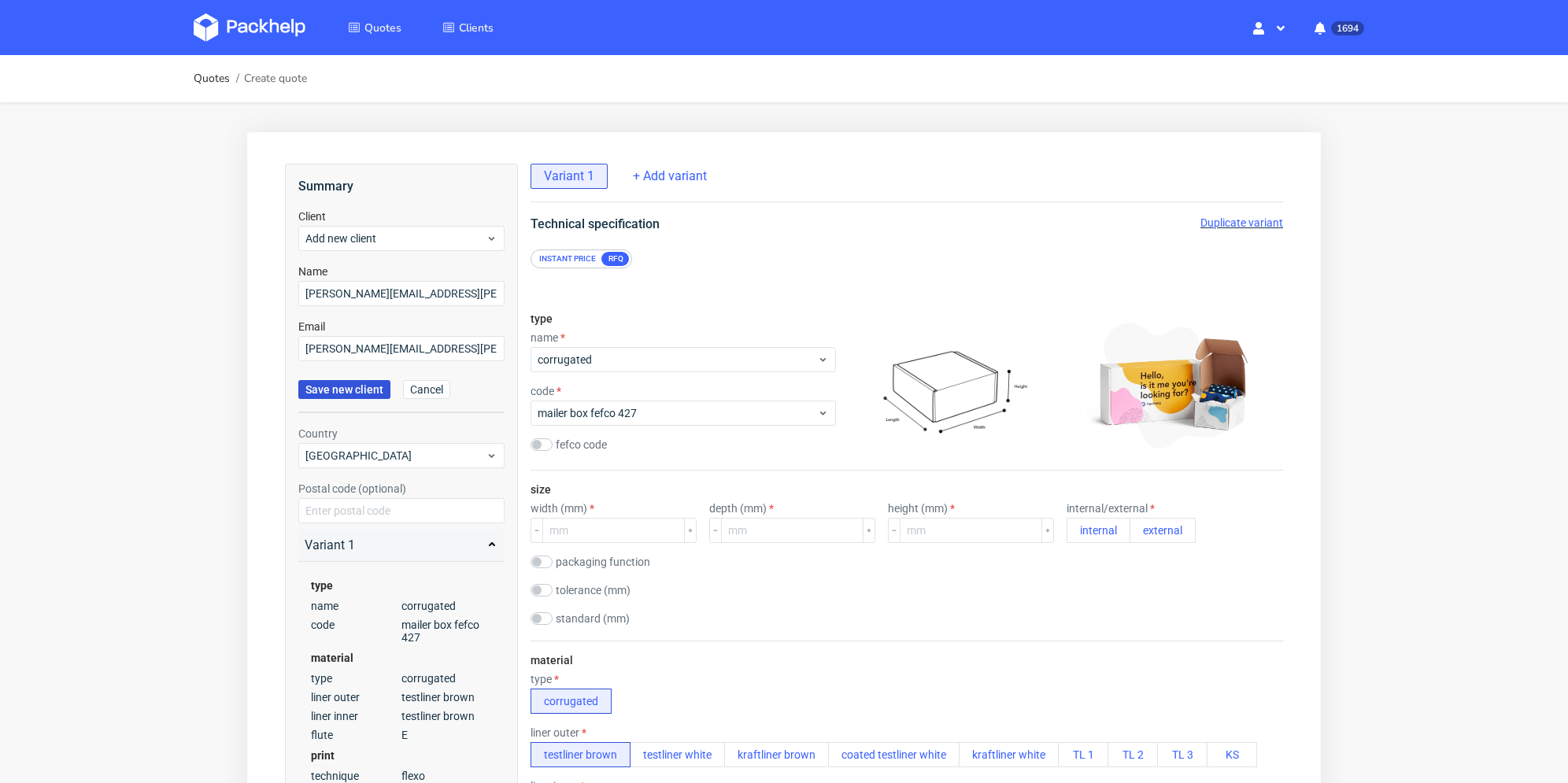
click at [345, 386] on span "Save new client" at bounding box center [344, 390] width 78 height 11
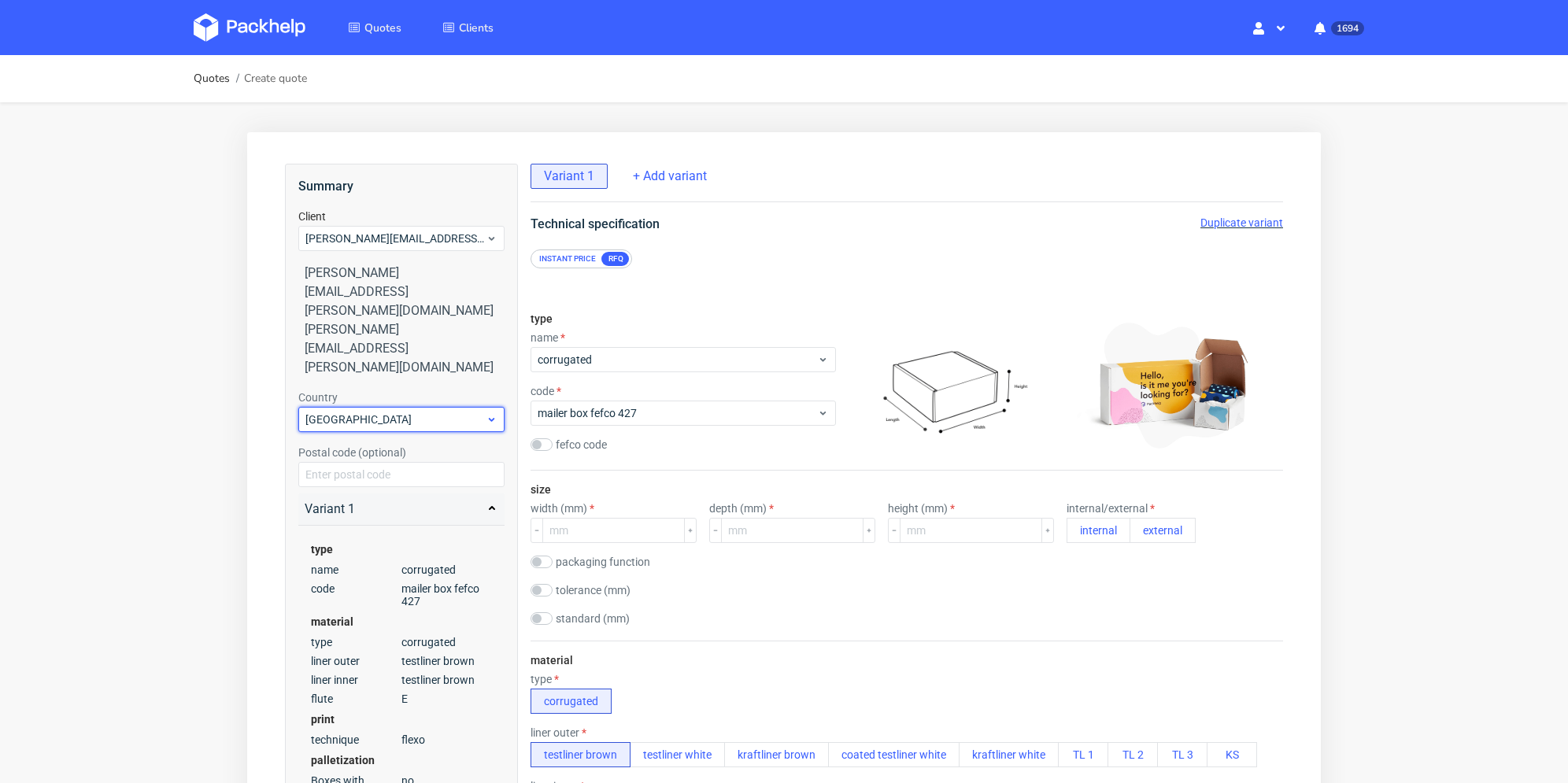
click at [384, 412] on span "France" at bounding box center [395, 419] width 181 height 16
type input "pol"
click at [374, 406] on div "Poland" at bounding box center [401, 409] width 194 height 28
click at [581, 364] on span "corrugated" at bounding box center [678, 360] width 279 height 16
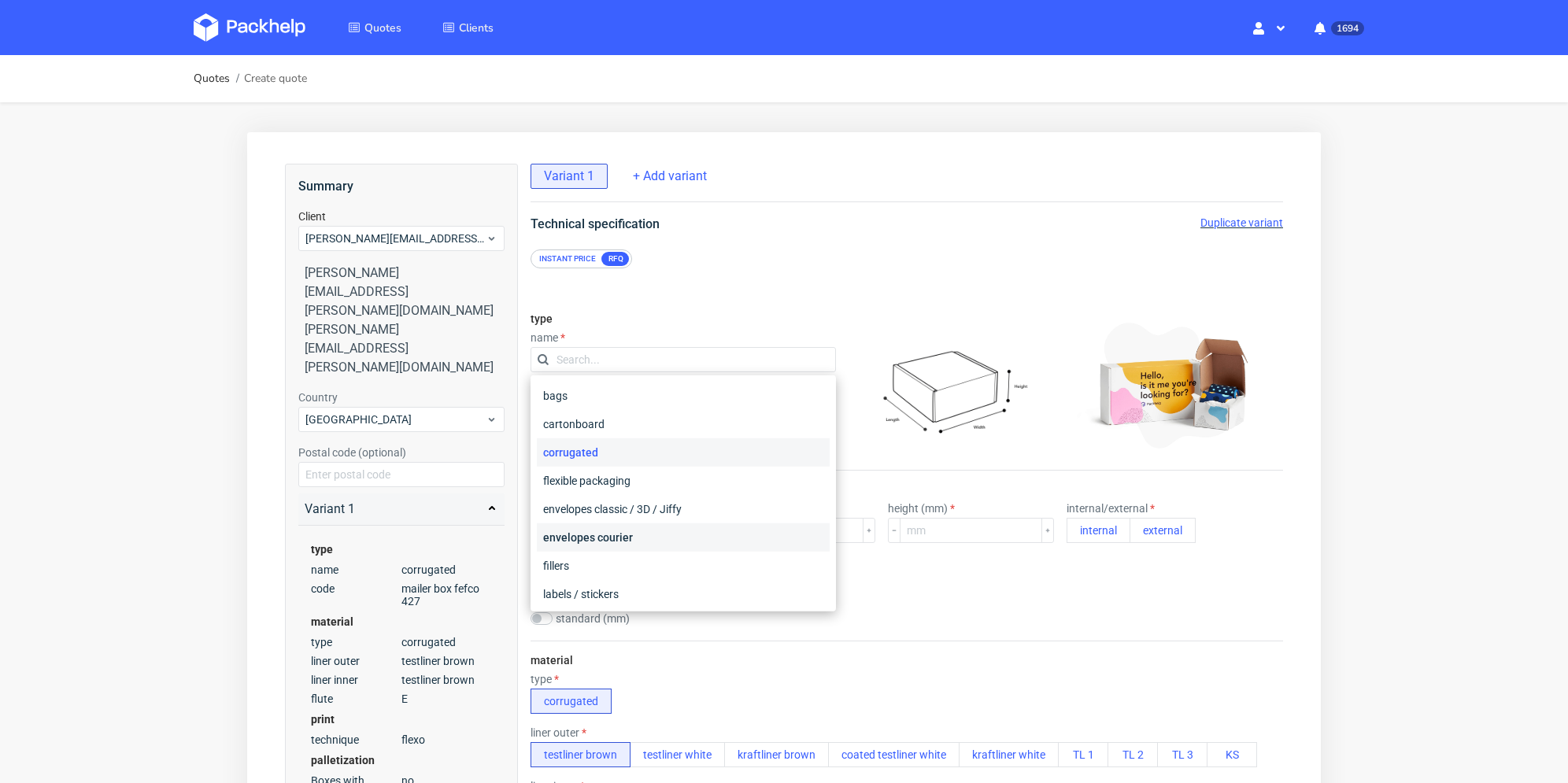
scroll to position [158, 0]
click at [614, 523] on div "poly mailers" at bounding box center [683, 522] width 293 height 28
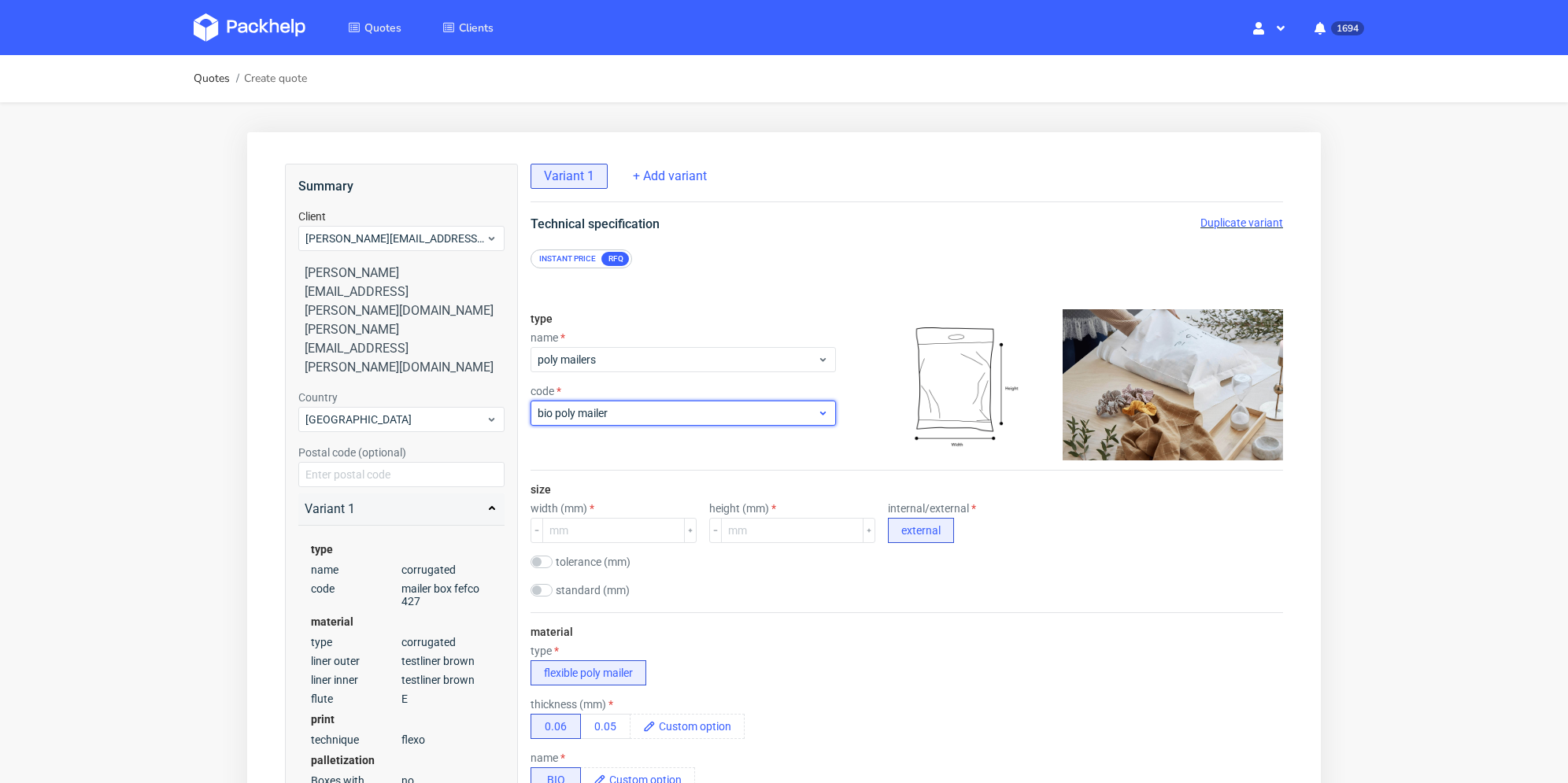
click at [625, 404] on div "bio poly mailer" at bounding box center [683, 413] width 305 height 25
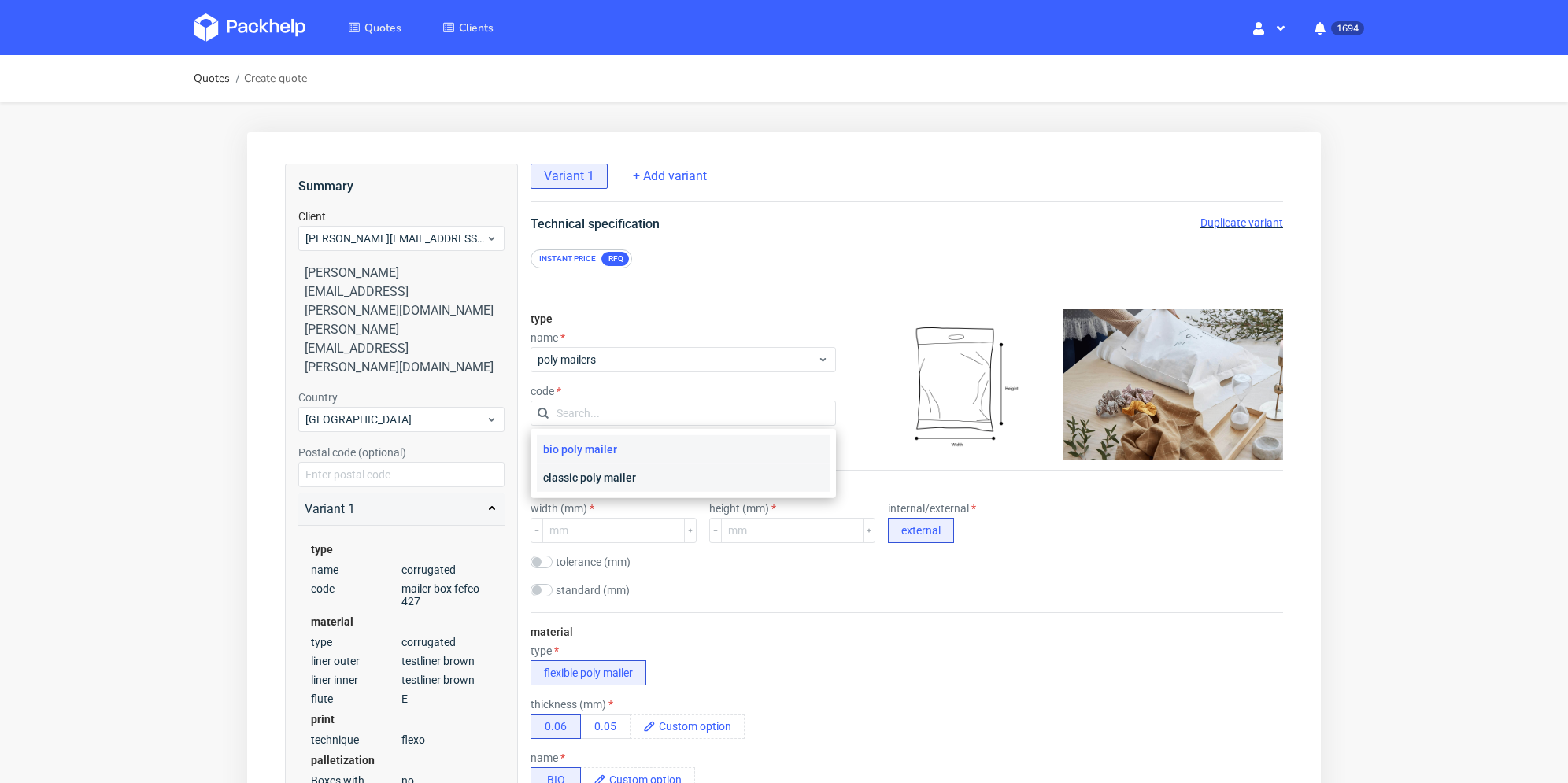
click at [613, 483] on div "classic poly mailer" at bounding box center [683, 478] width 293 height 28
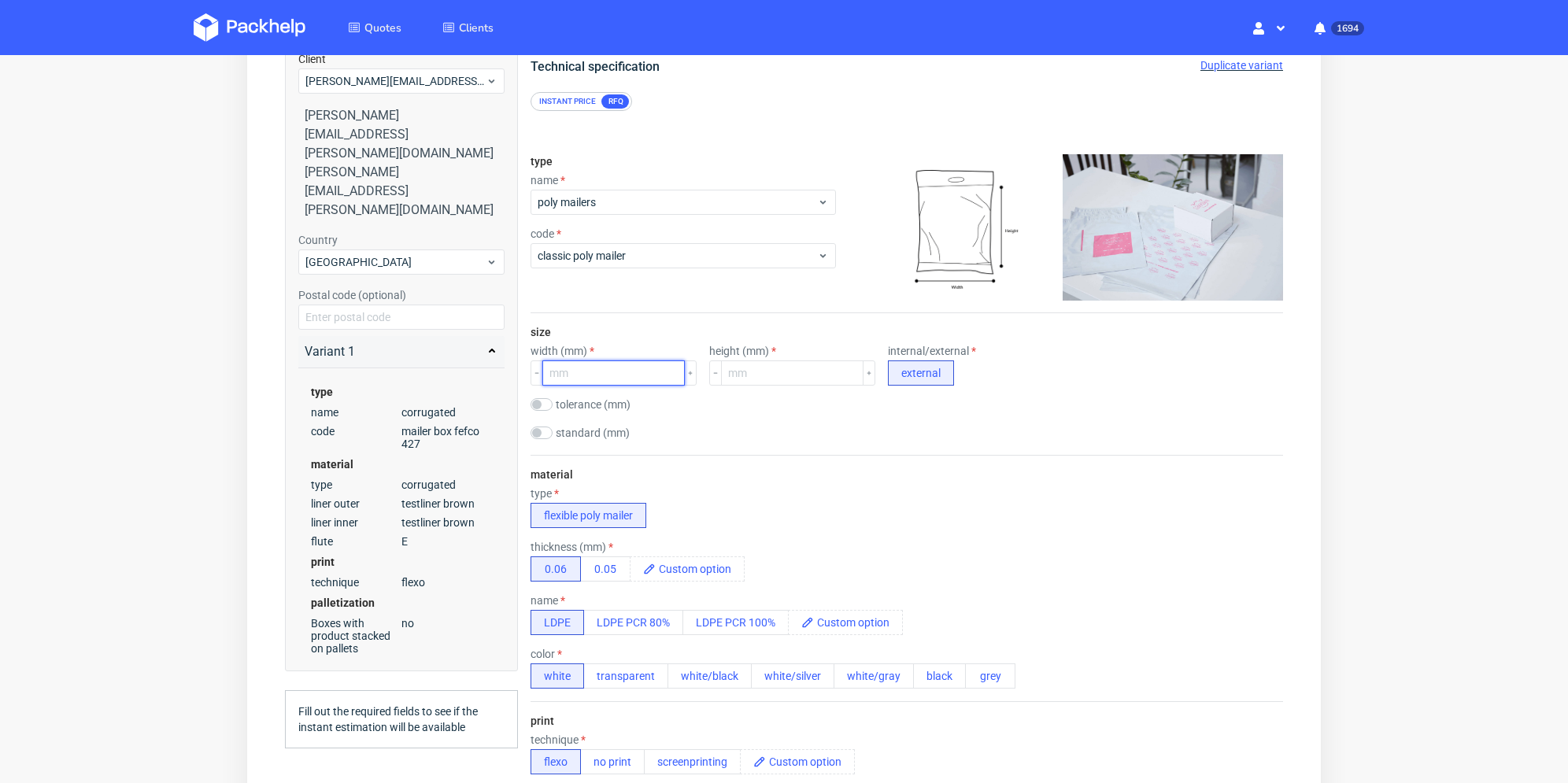
click at [604, 384] on input "number" at bounding box center [614, 373] width 143 height 25
click at [537, 424] on div "size width (mm) width must be between 89 - 790 height (mm) internal/external ex…" at bounding box center [907, 384] width 752 height 142
click at [543, 431] on input "checkbox" at bounding box center [542, 433] width 22 height 13
checkbox input "true"
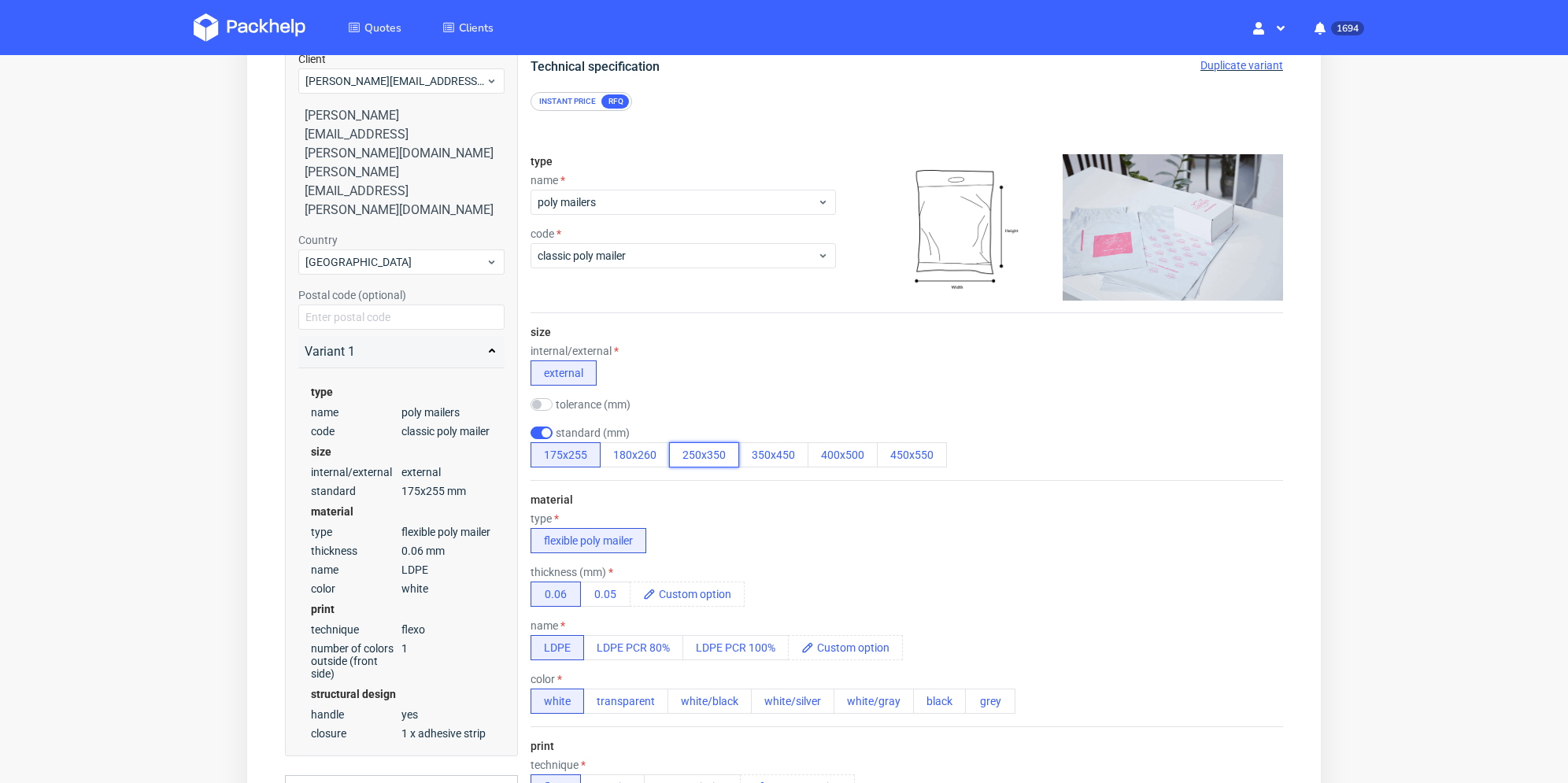
click at [710, 455] on button "250x350" at bounding box center [704, 455] width 70 height 25
click at [718, 506] on div "material type flexible poly mailer thickness (mm) 0.06 0.05 name LDPE LDPE PCR …" at bounding box center [907, 603] width 752 height 246
click at [599, 606] on button "0.05" at bounding box center [606, 595] width 50 height 25
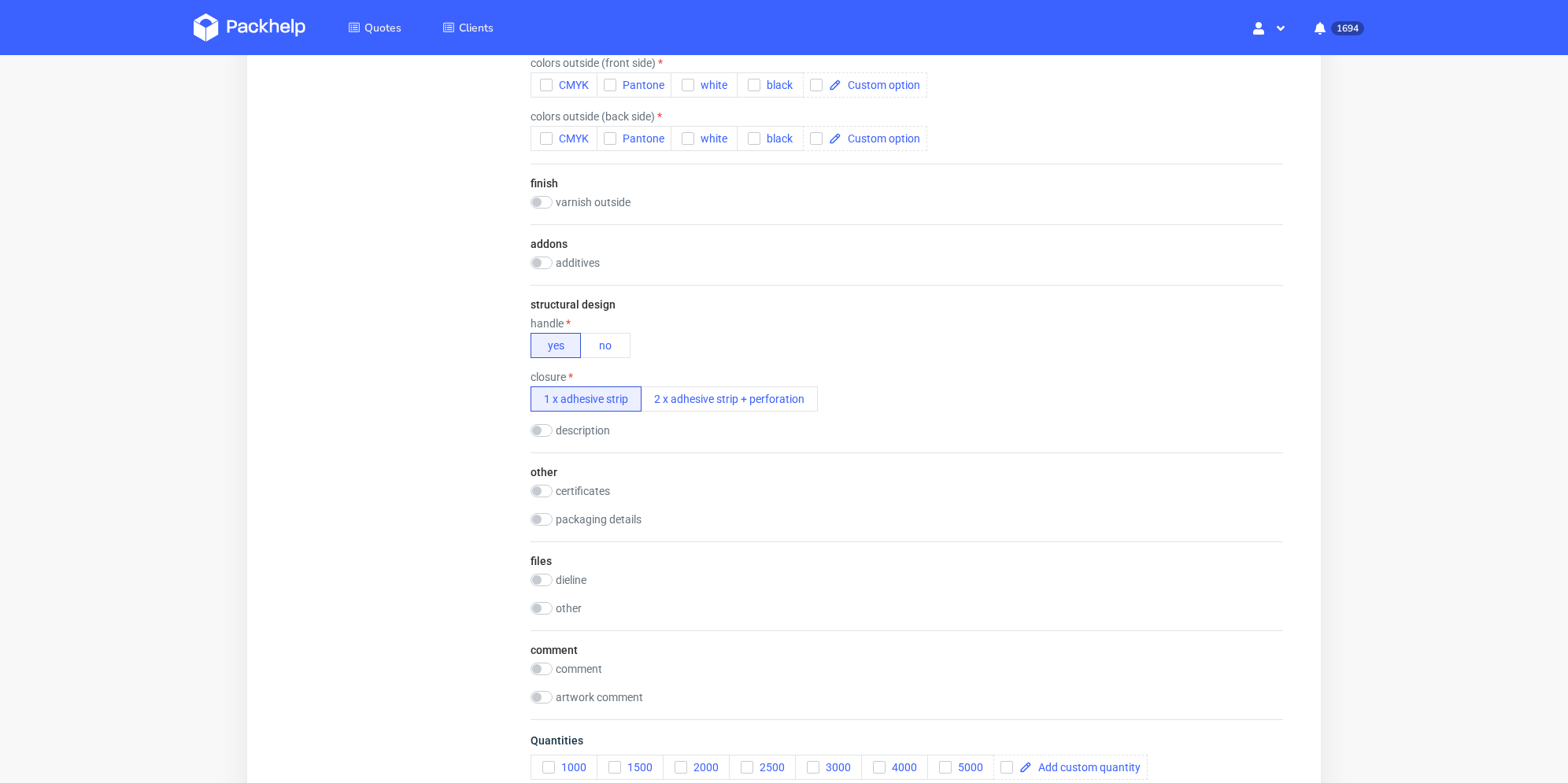
scroll to position [1332, 0]
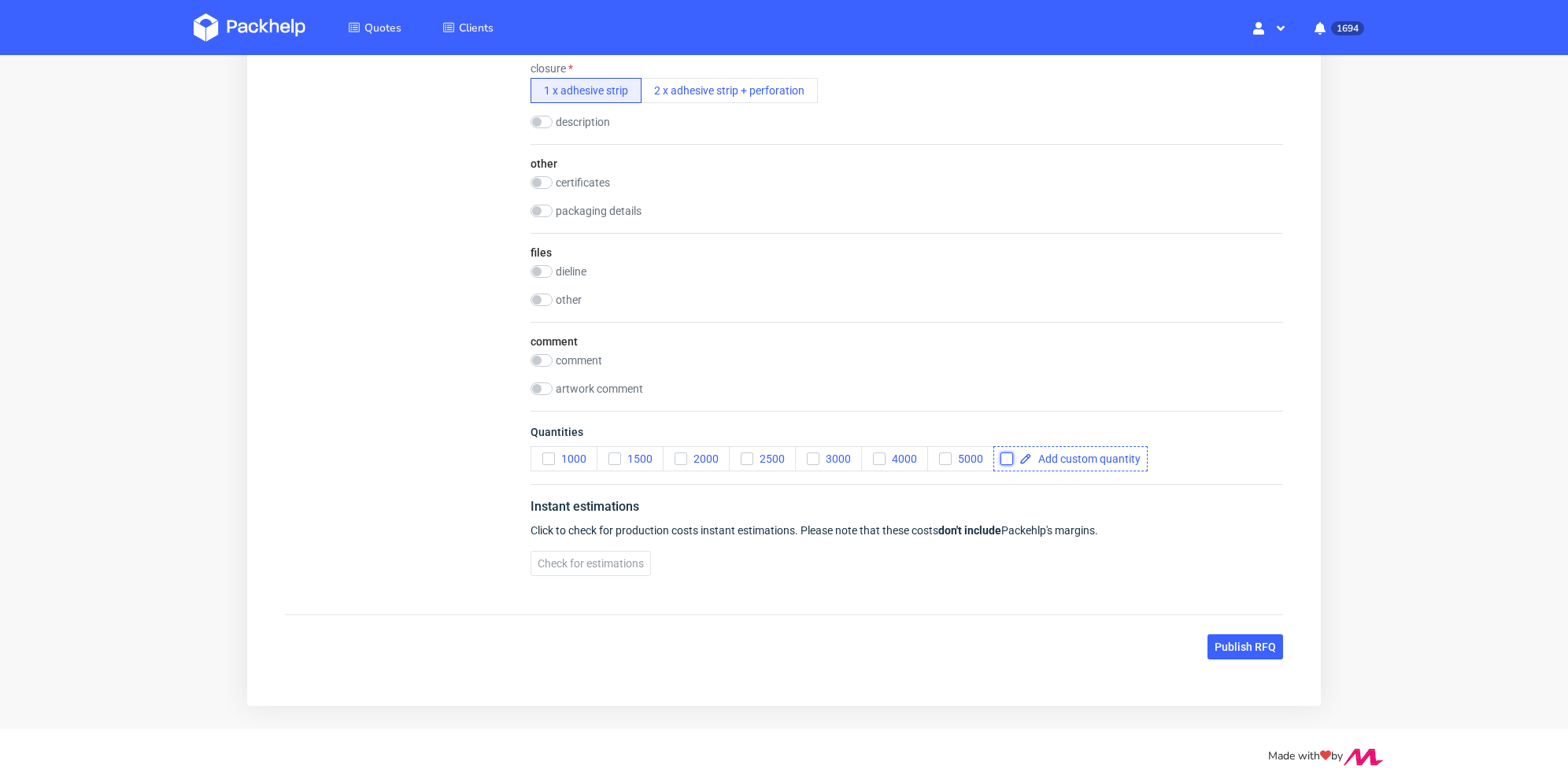
drag, startPoint x: 1006, startPoint y: 459, endPoint x: 1038, endPoint y: 460, distance: 32.0
click at [1006, 459] on input "checkbox" at bounding box center [1007, 459] width 13 height 13
checkbox input "true"
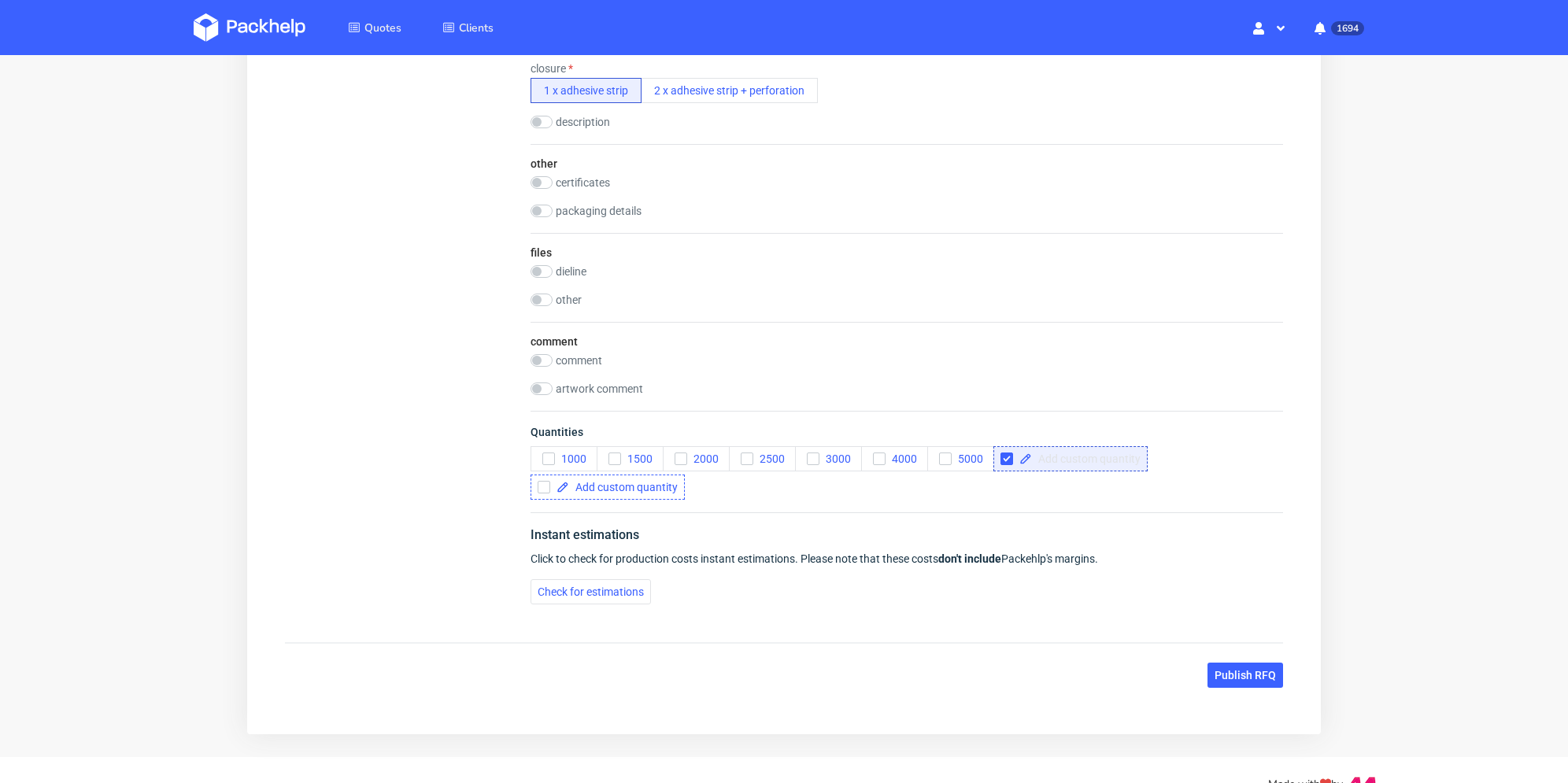
click at [1073, 463] on div "1000 1500 2000 2500 3000 4000 5000" at bounding box center [907, 473] width 752 height 54
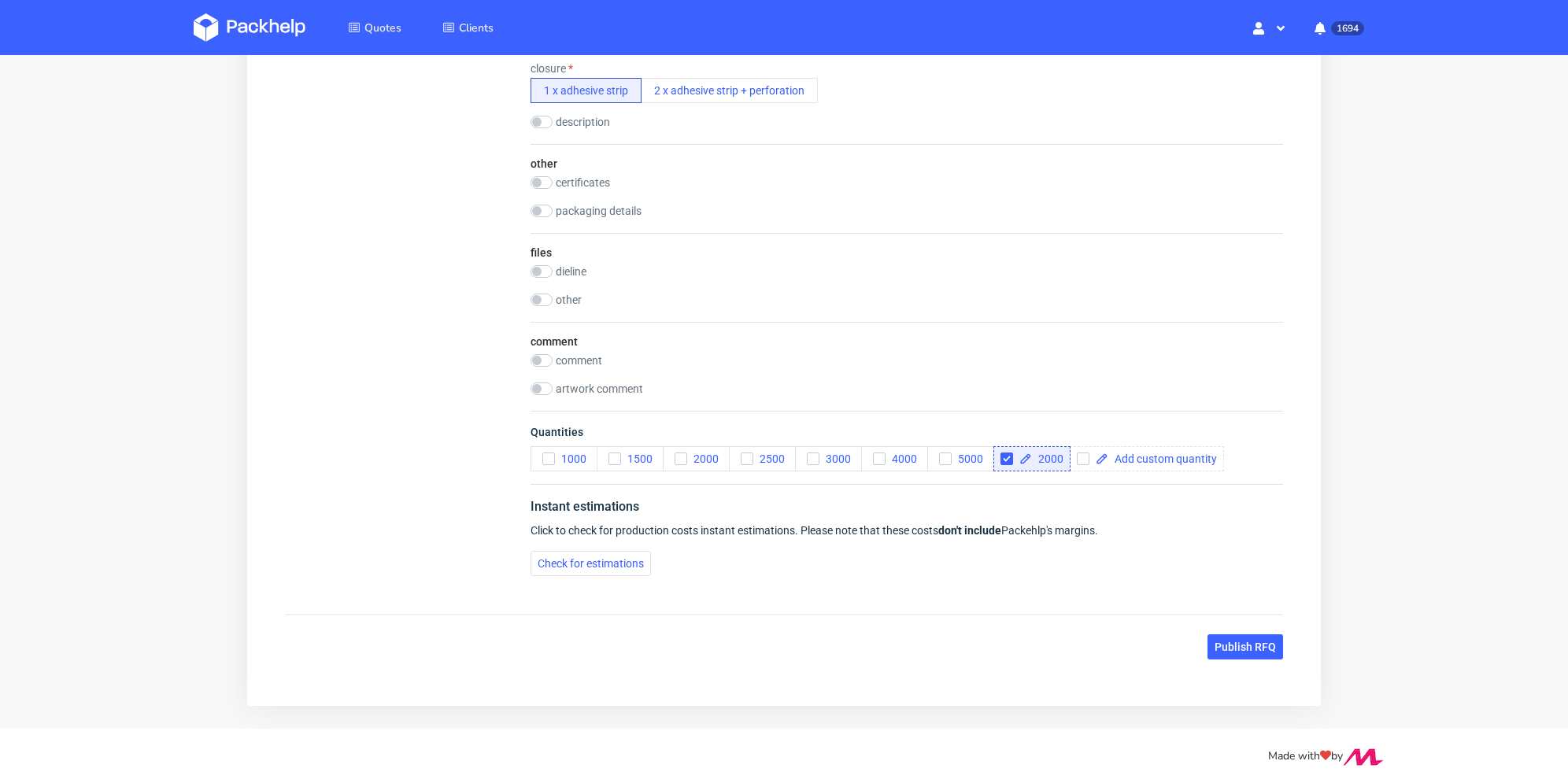
checkbox input "true"
click at [1073, 479] on div "Quantities 1000 1500 2000 2500 3000 4000 5000 20000" at bounding box center [907, 447] width 752 height 73
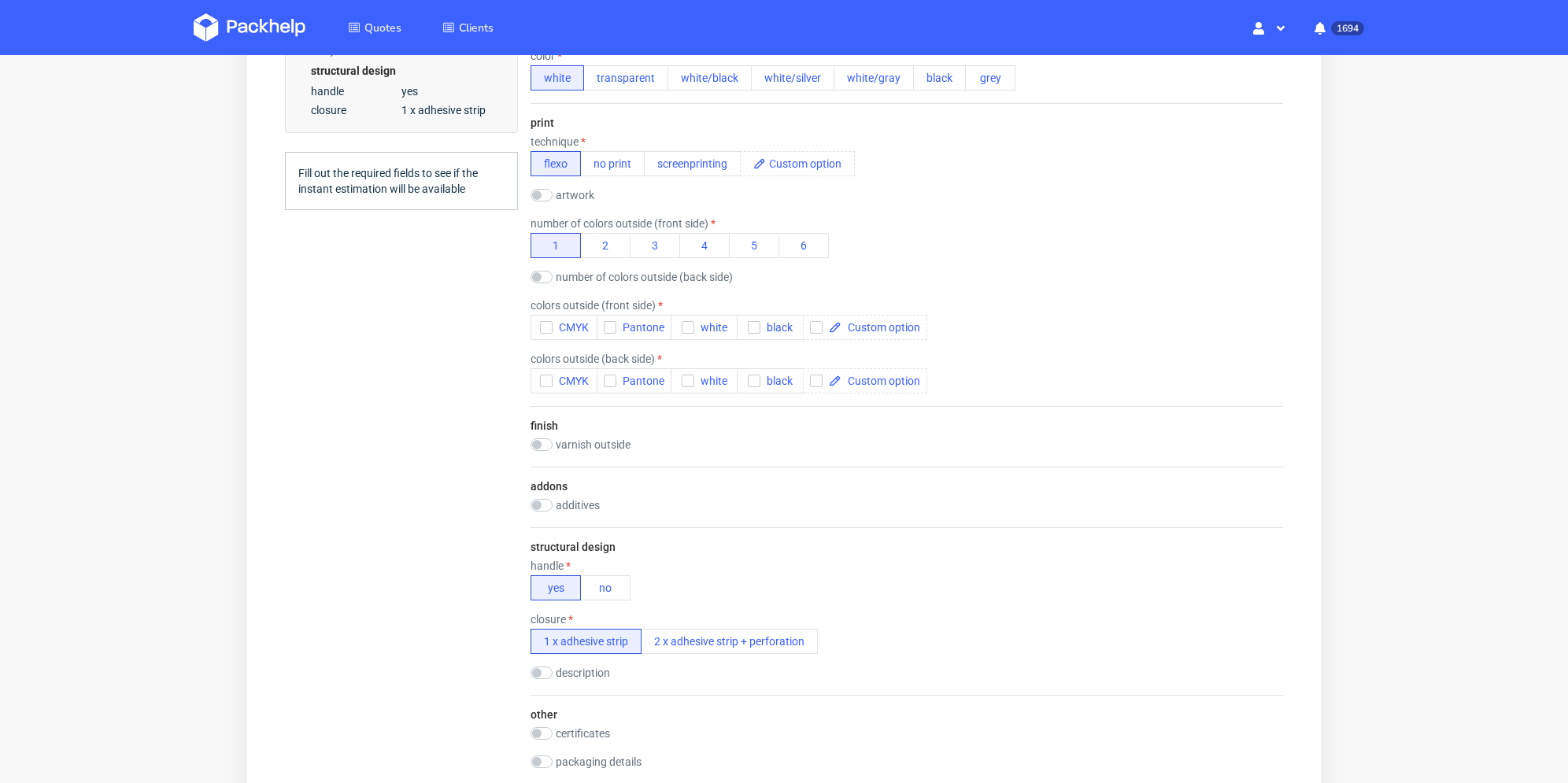
scroll to position [859, 0]
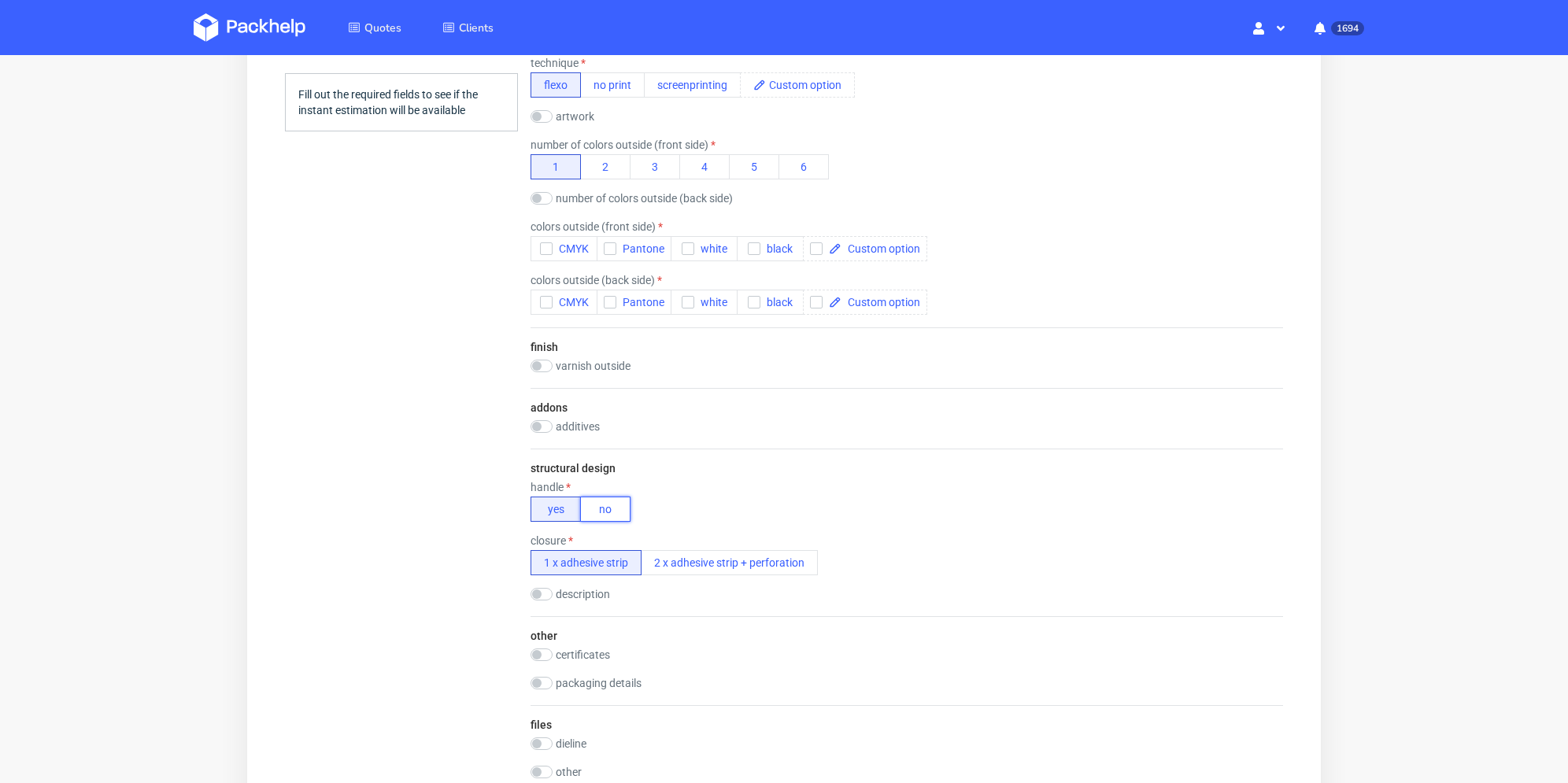
click at [613, 513] on button "no" at bounding box center [606, 509] width 50 height 25
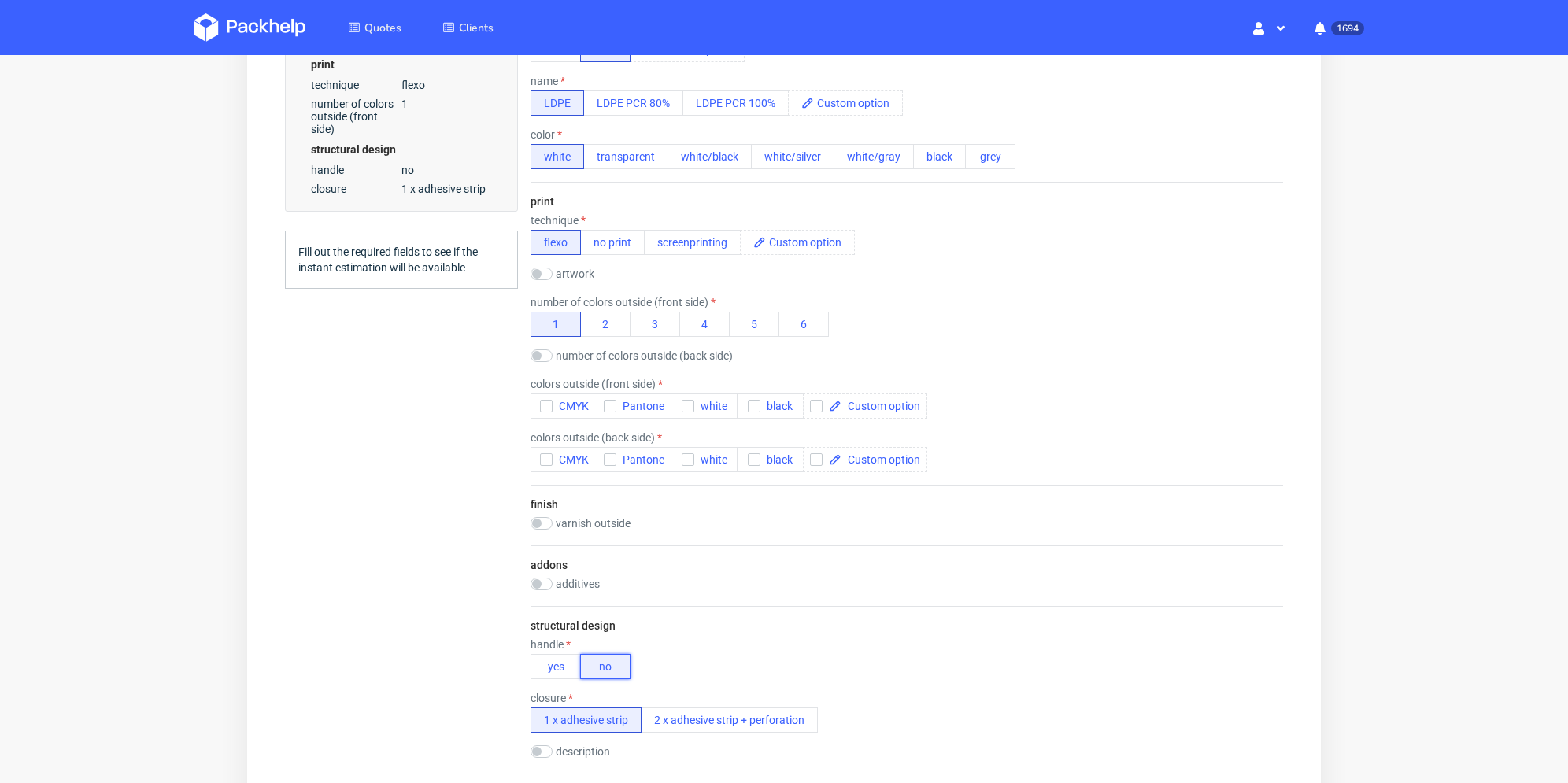
scroll to position [545, 0]
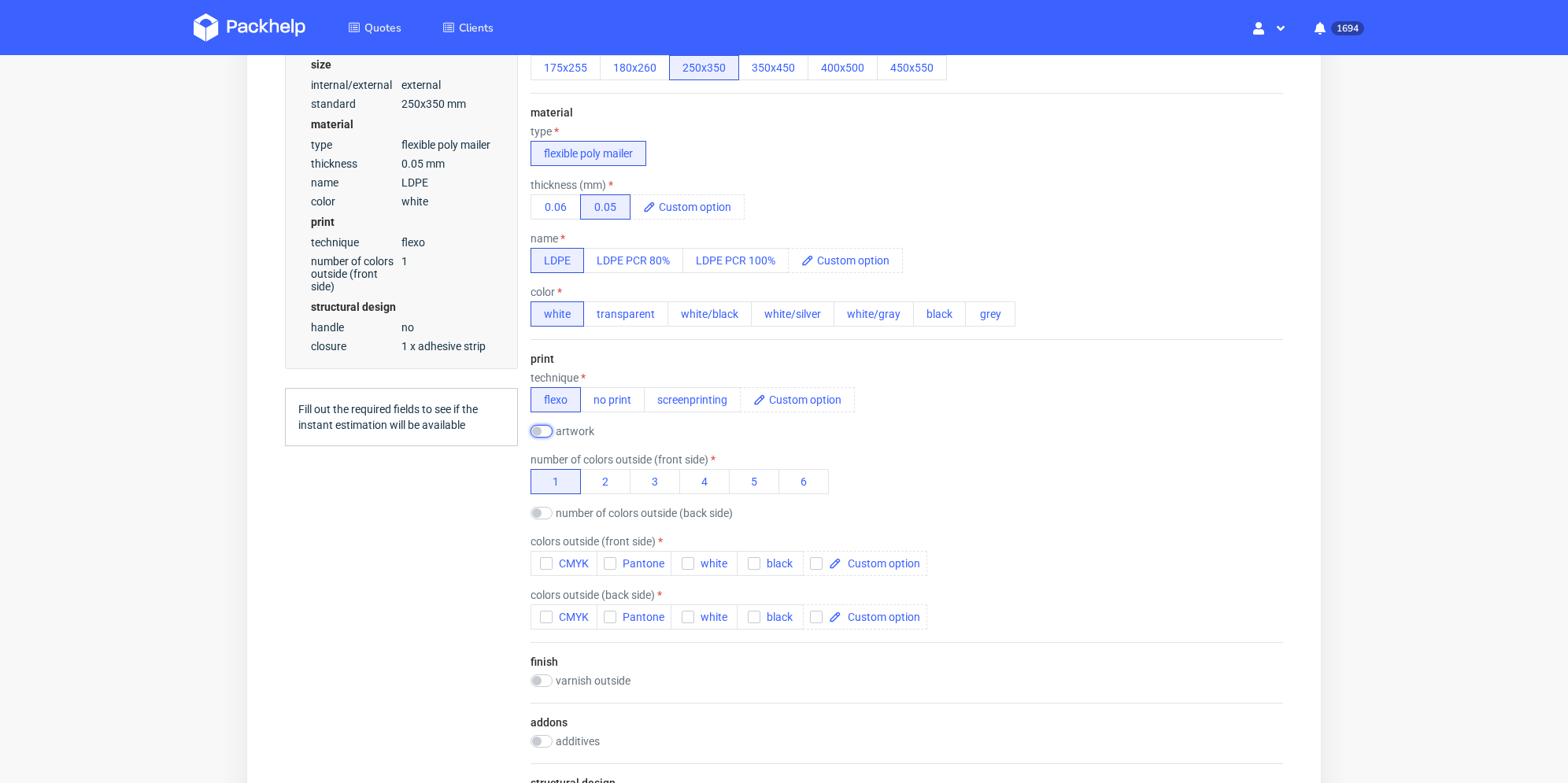
click at [540, 436] on input "checkbox" at bounding box center [542, 431] width 22 height 13
checkbox input "true"
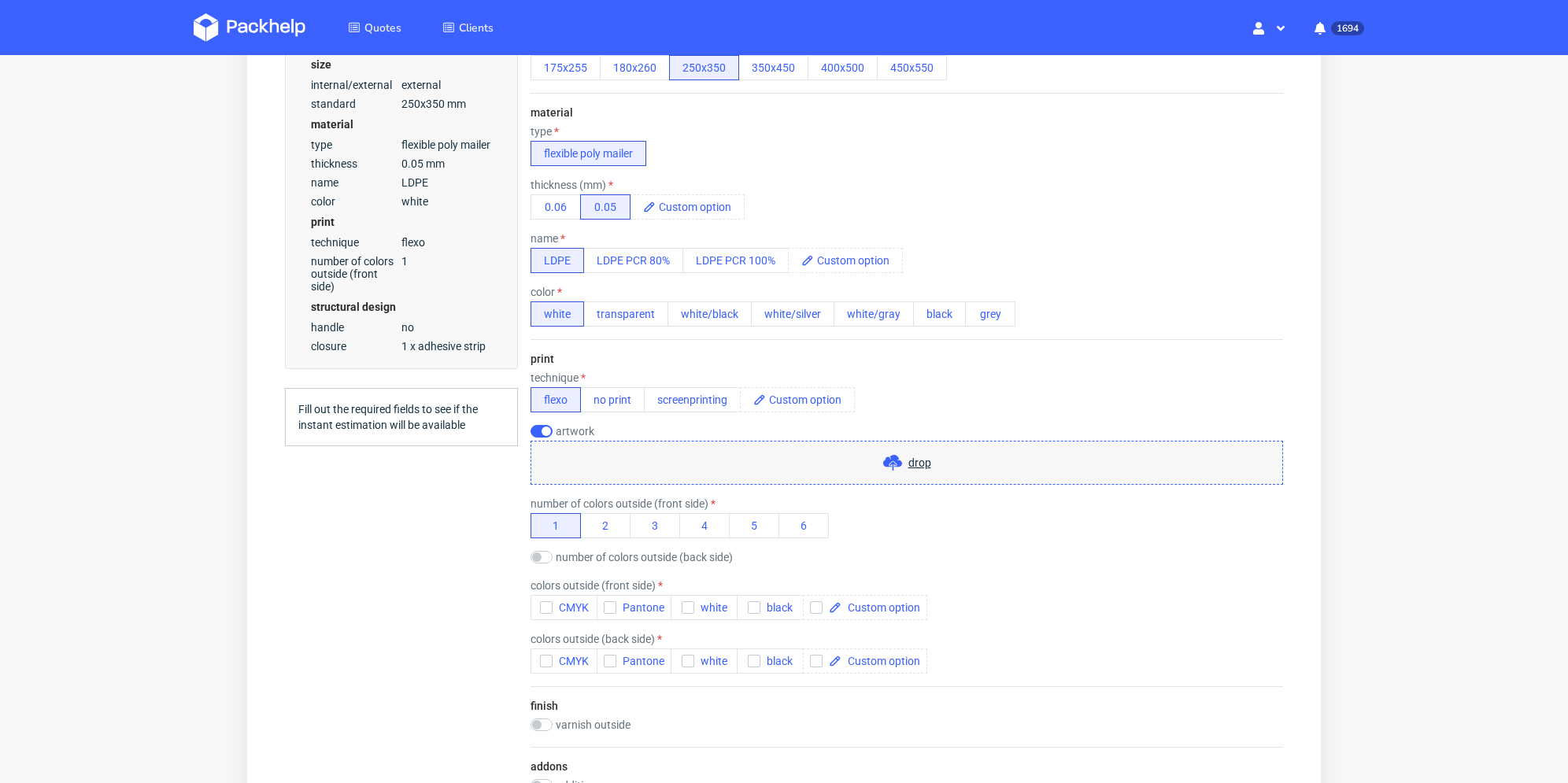
click at [618, 490] on div "print technique flexo no print screenprinting artwork drop number of colors out…" at bounding box center [907, 513] width 752 height 347
click at [618, 467] on div "drop" at bounding box center [907, 463] width 752 height 44
click at [606, 523] on button "2" at bounding box center [606, 526] width 50 height 25
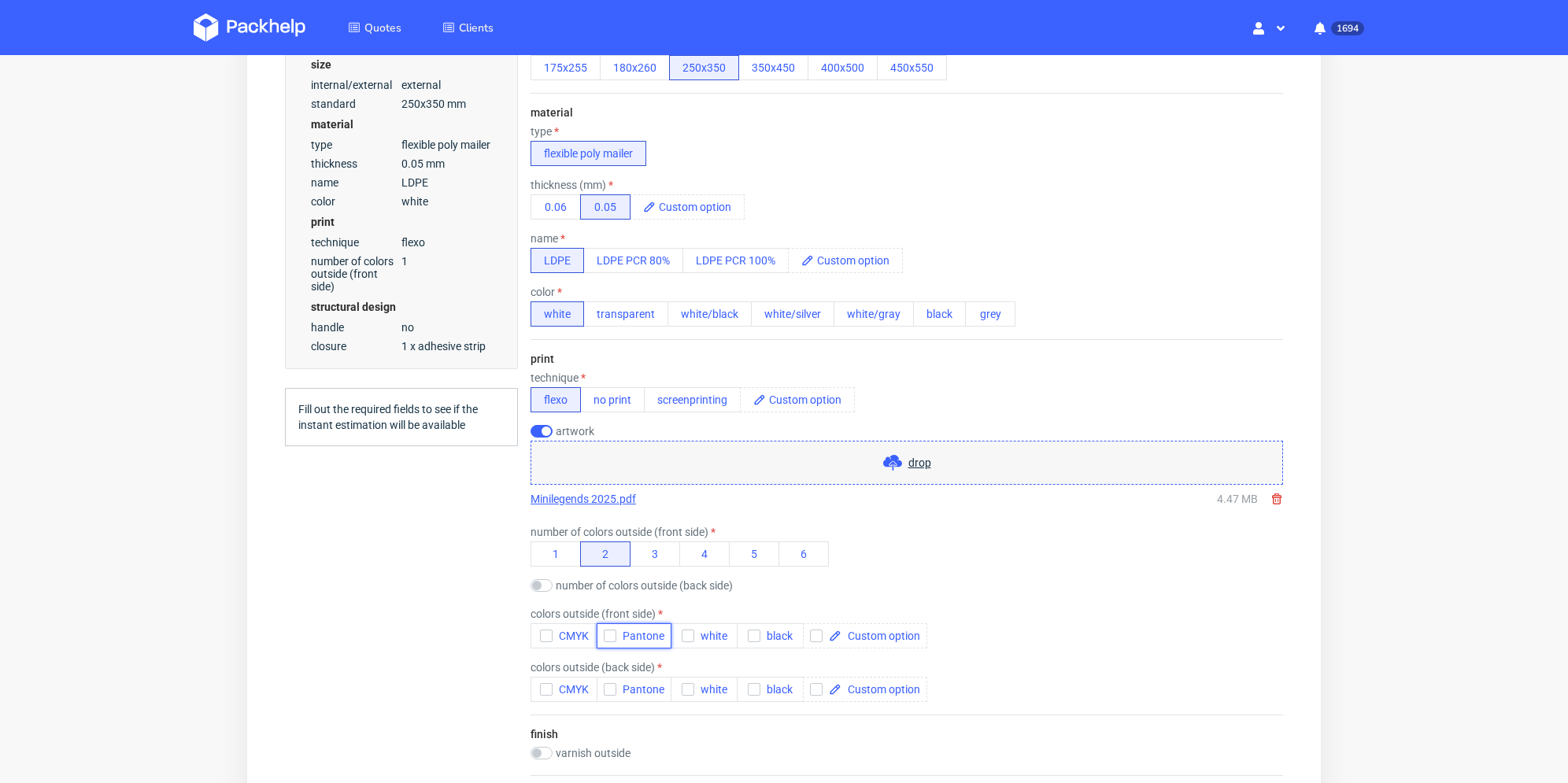
click at [618, 636] on span "Pantone" at bounding box center [640, 636] width 48 height 13
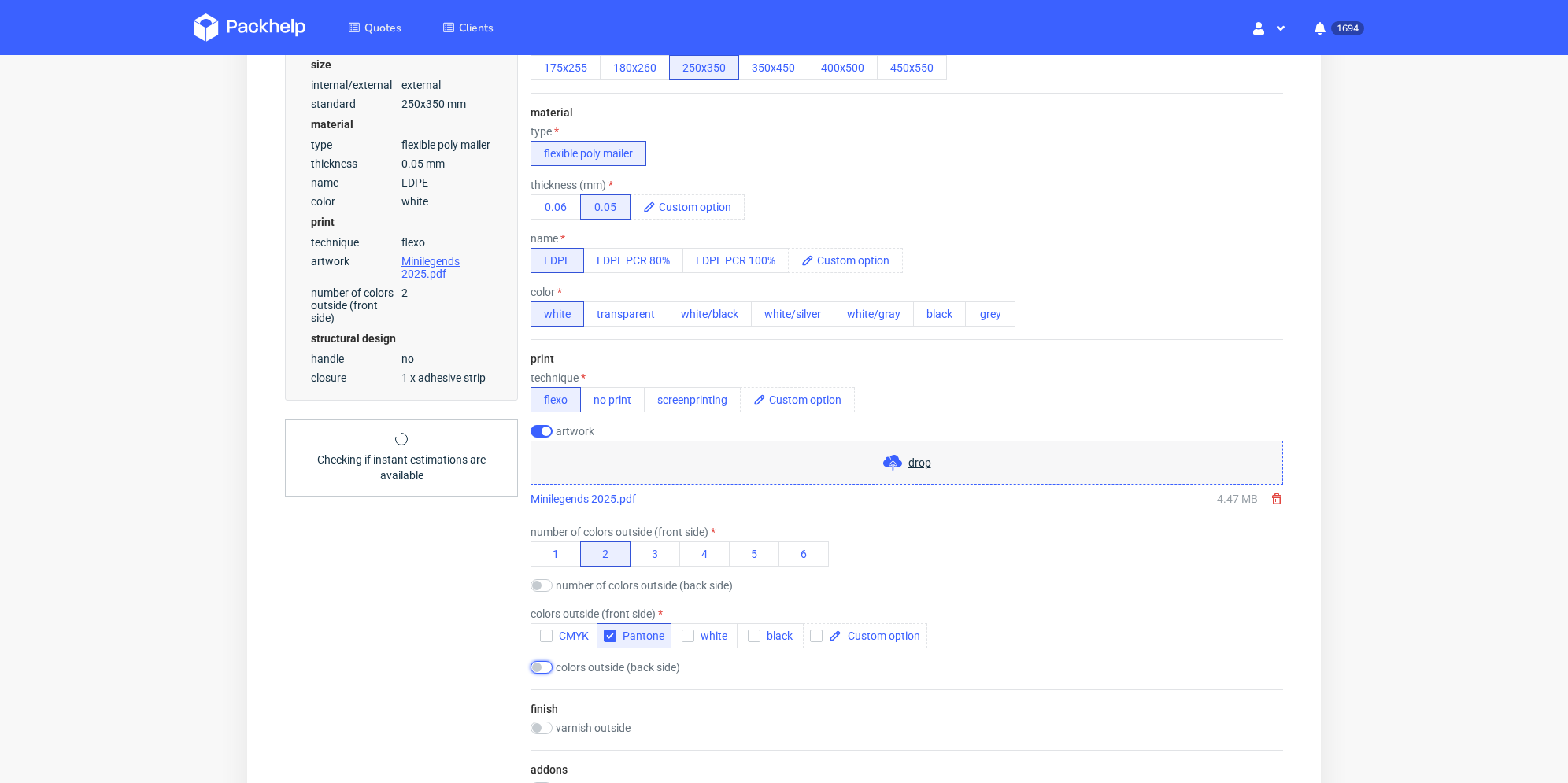
click at [544, 667] on input "checkbox" at bounding box center [542, 667] width 22 height 13
checkbox input "true"
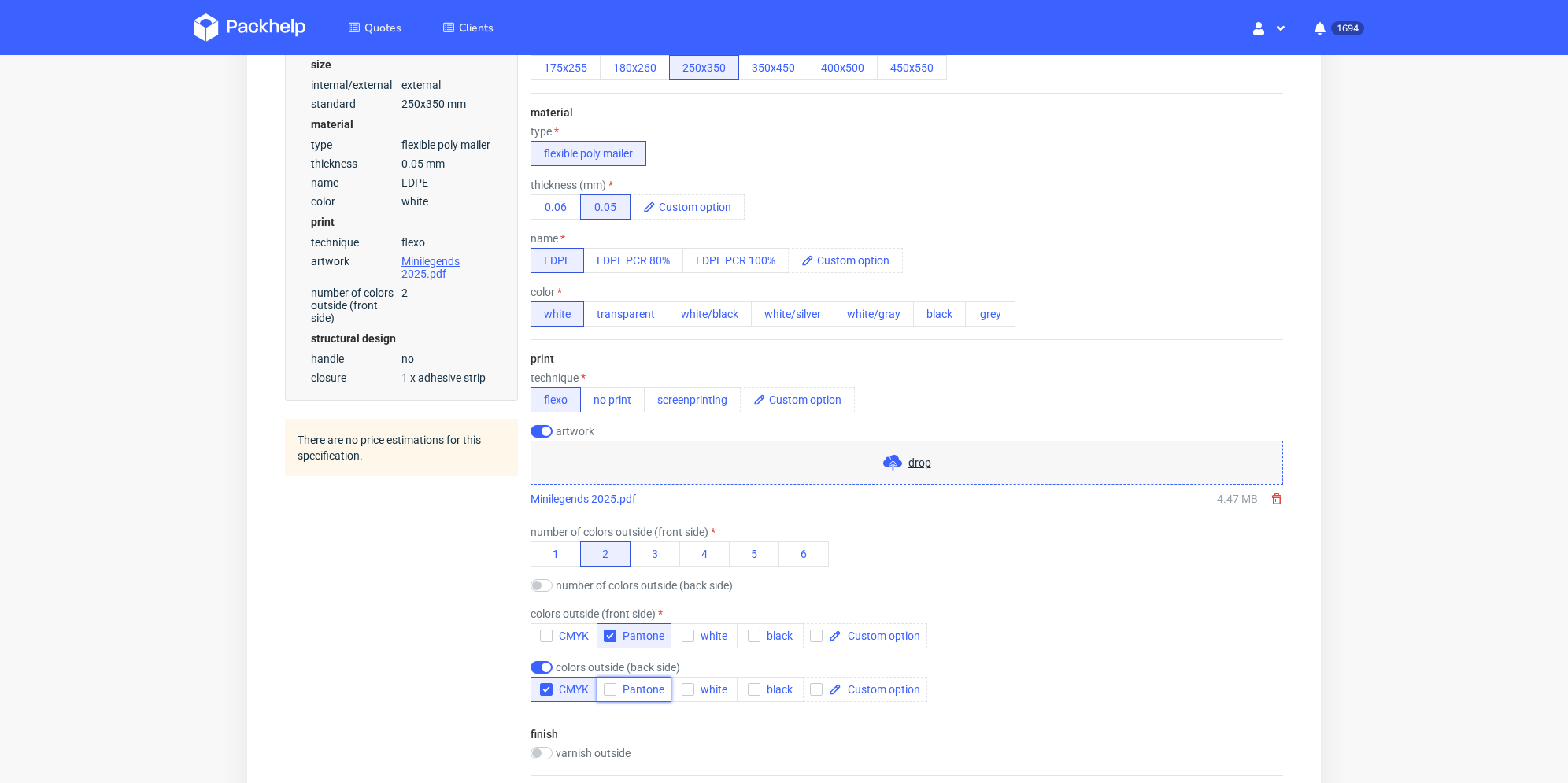
click at [611, 684] on icon "button" at bounding box center [610, 689] width 11 height 11
click at [542, 685] on icon "button" at bounding box center [547, 689] width 11 height 11
click at [486, 673] on div "Summary Client wojciech.mikoda@printre.pl wojciech.mikoda@printre.pl wojciech.m…" at bounding box center [401, 534] width 233 height 1829
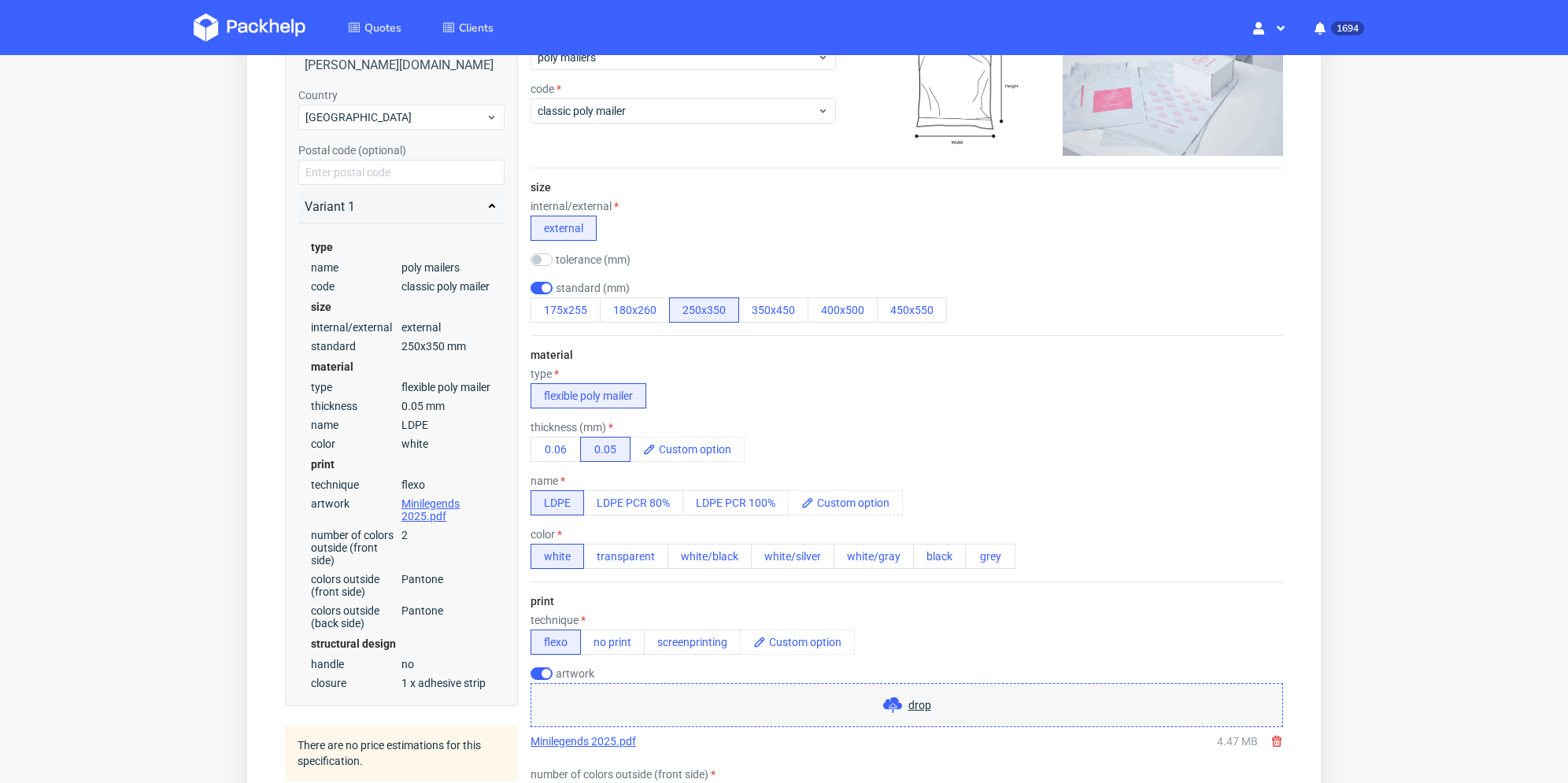
scroll to position [0, 0]
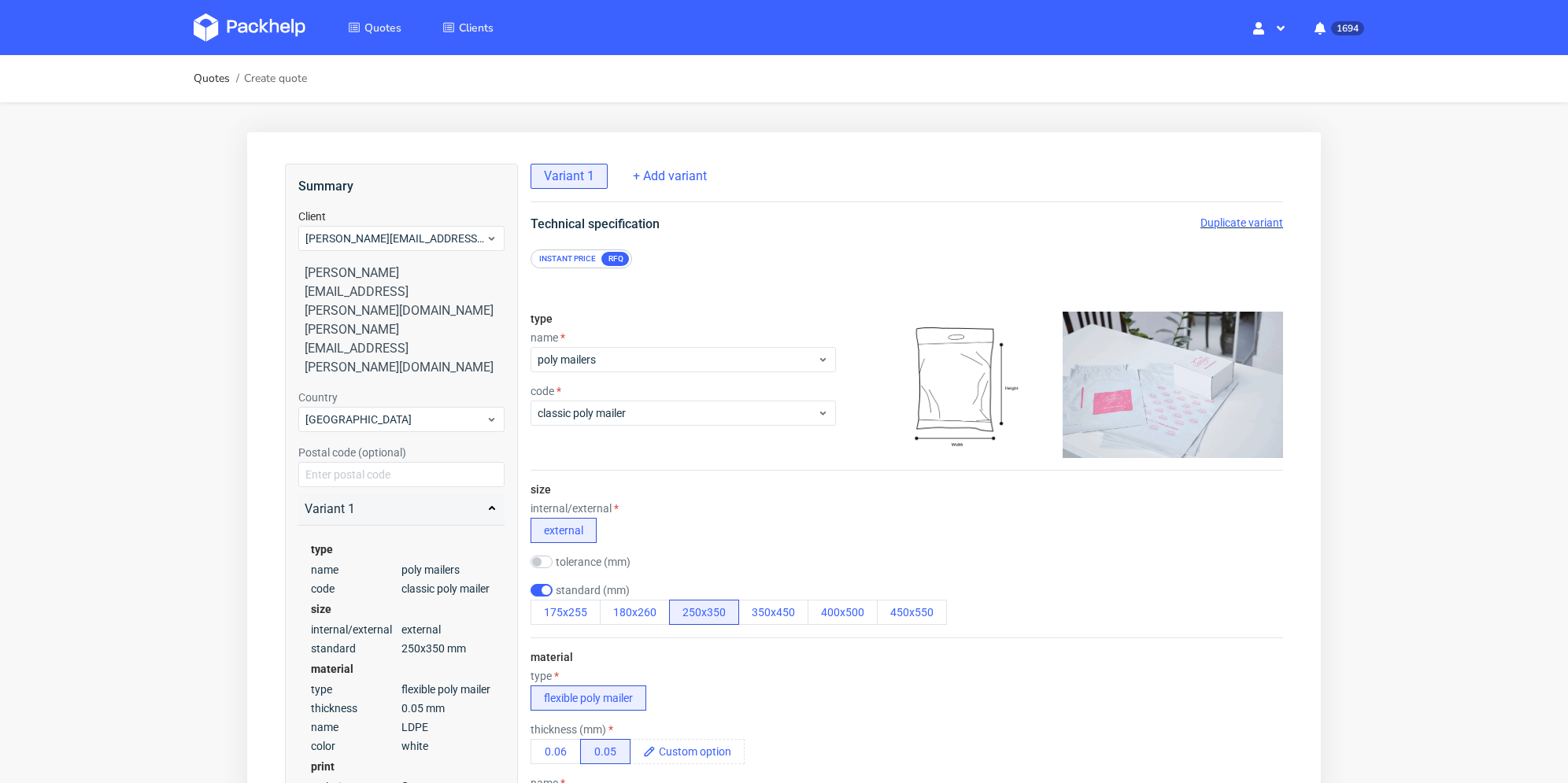
click at [1237, 219] on span "Duplicate variant" at bounding box center [1241, 223] width 83 height 13
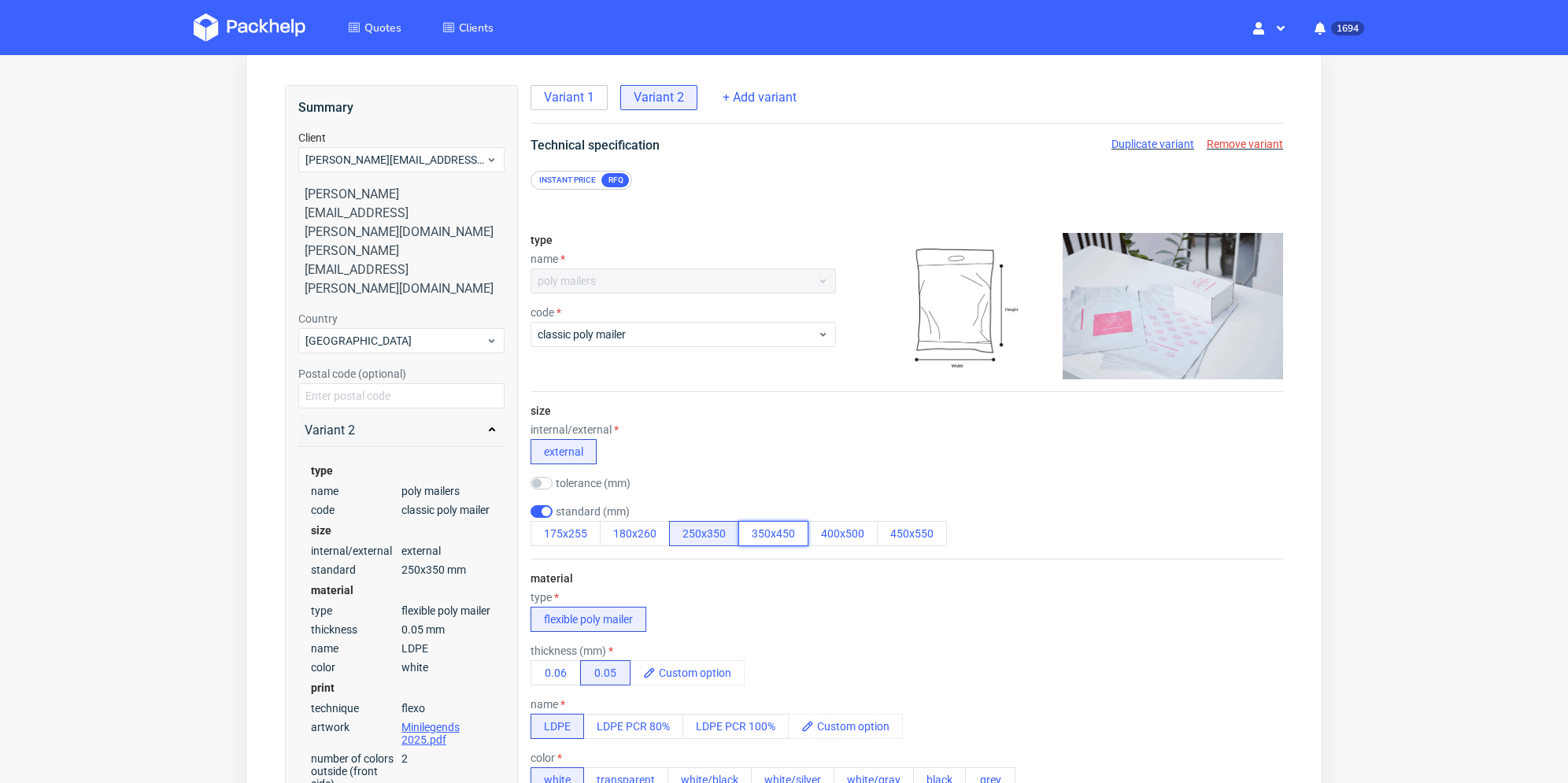
click at [789, 538] on button "350x450" at bounding box center [773, 534] width 70 height 25
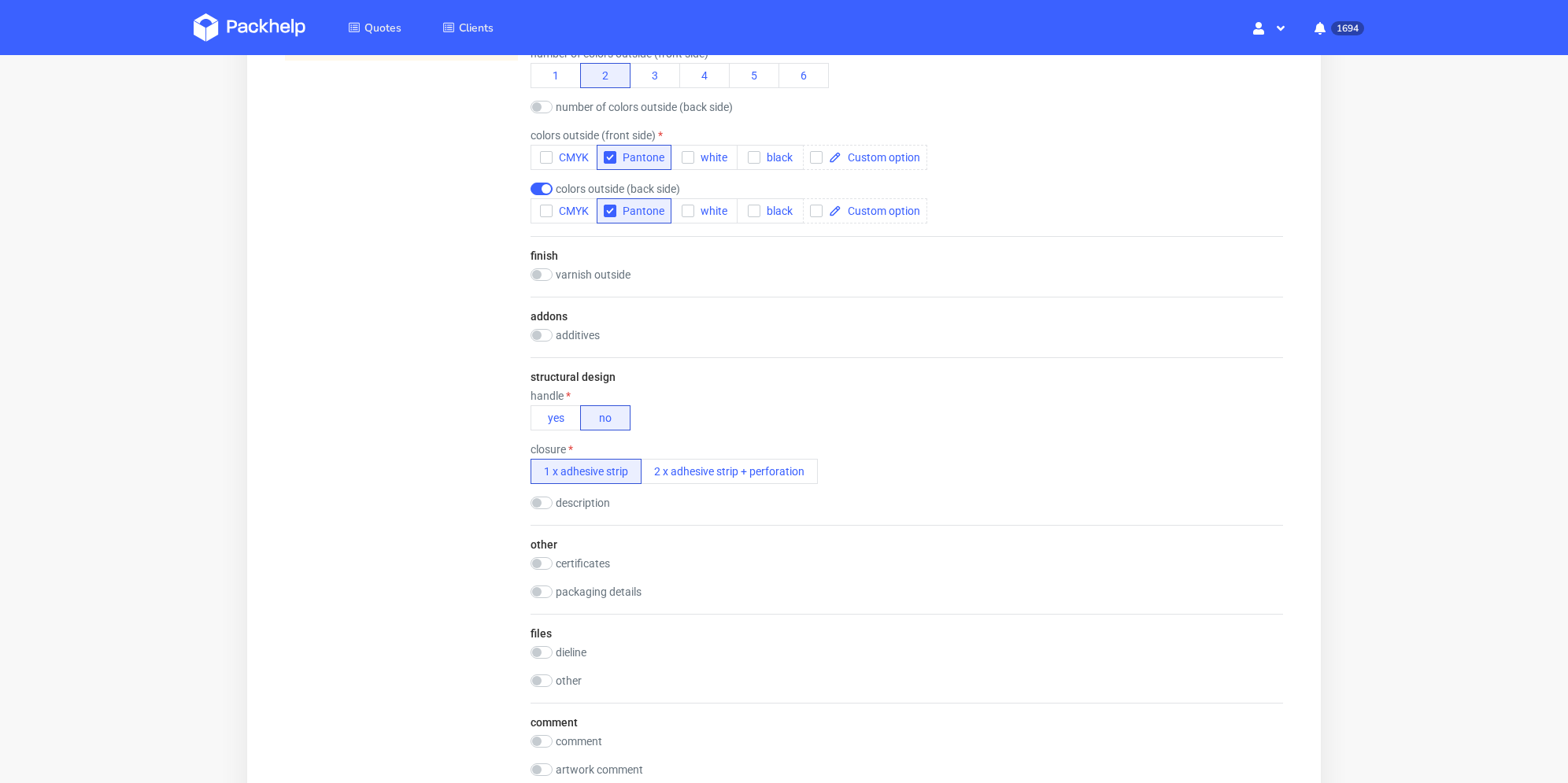
scroll to position [1338, 0]
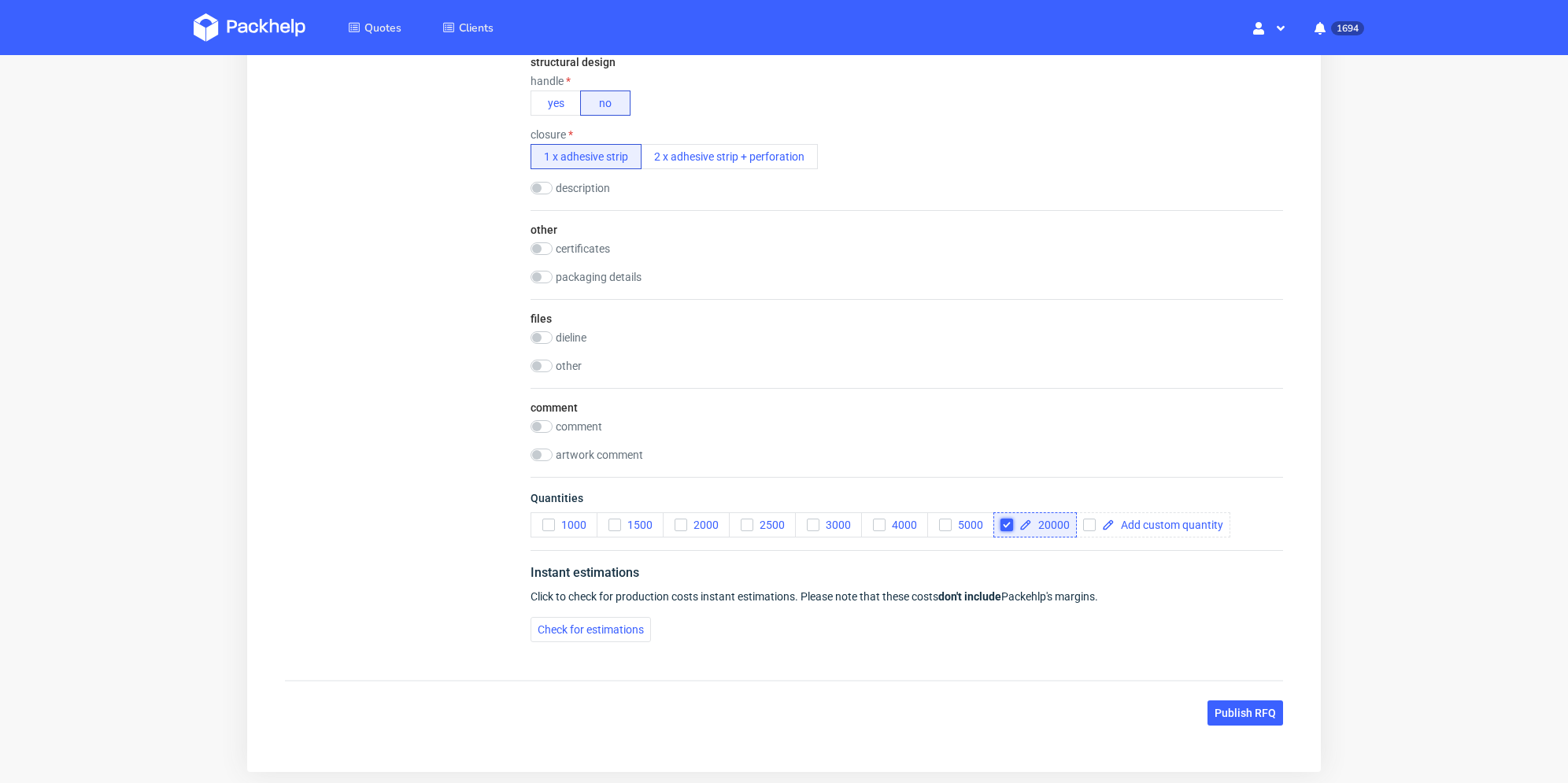
click at [1006, 523] on input "checkbox" at bounding box center [1007, 525] width 13 height 13
click at [1011, 522] on input "checkbox" at bounding box center [1007, 525] width 13 height 13
checkbox input "true"
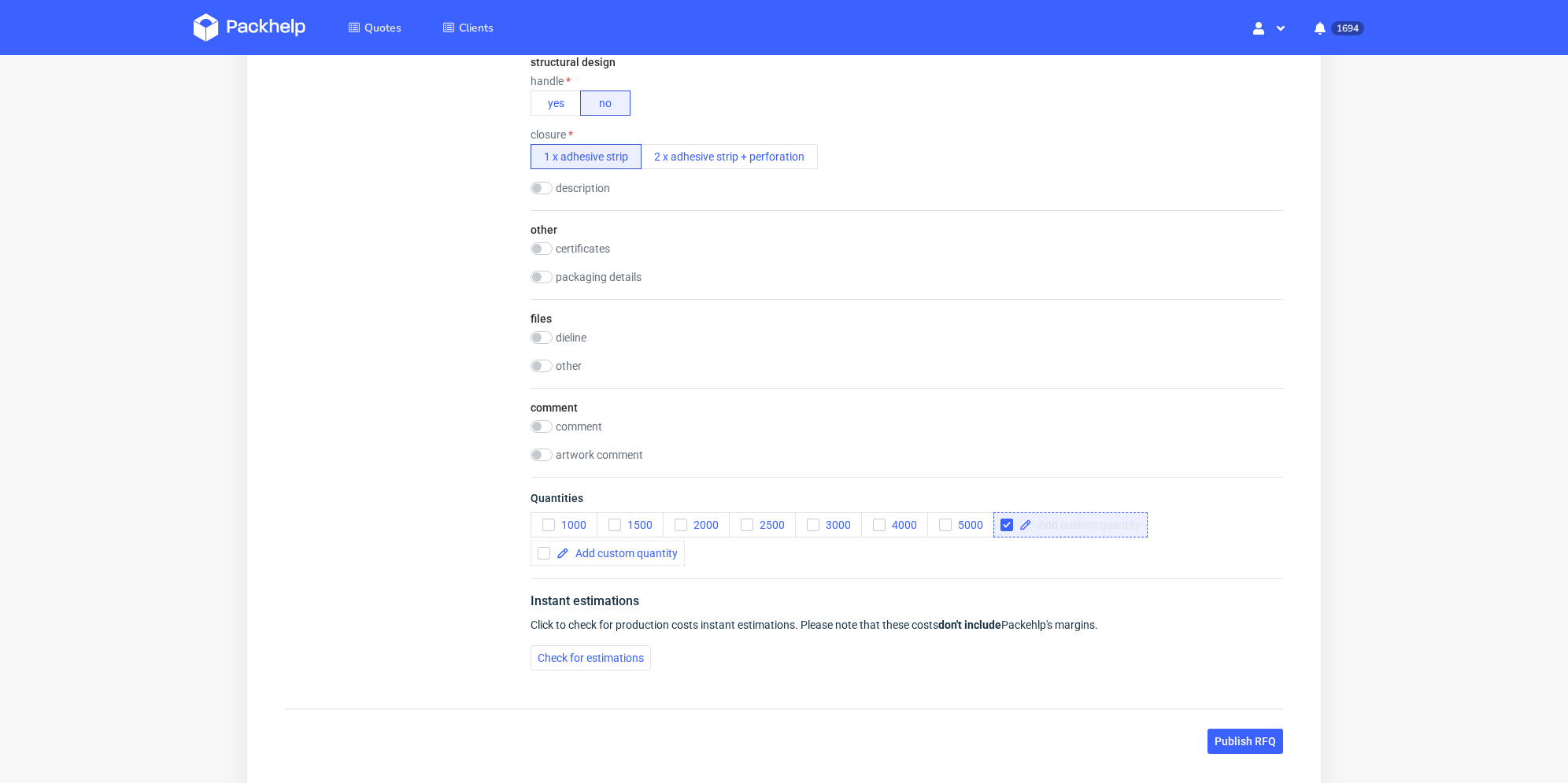
click at [1066, 524] on span at bounding box center [1087, 525] width 109 height 11
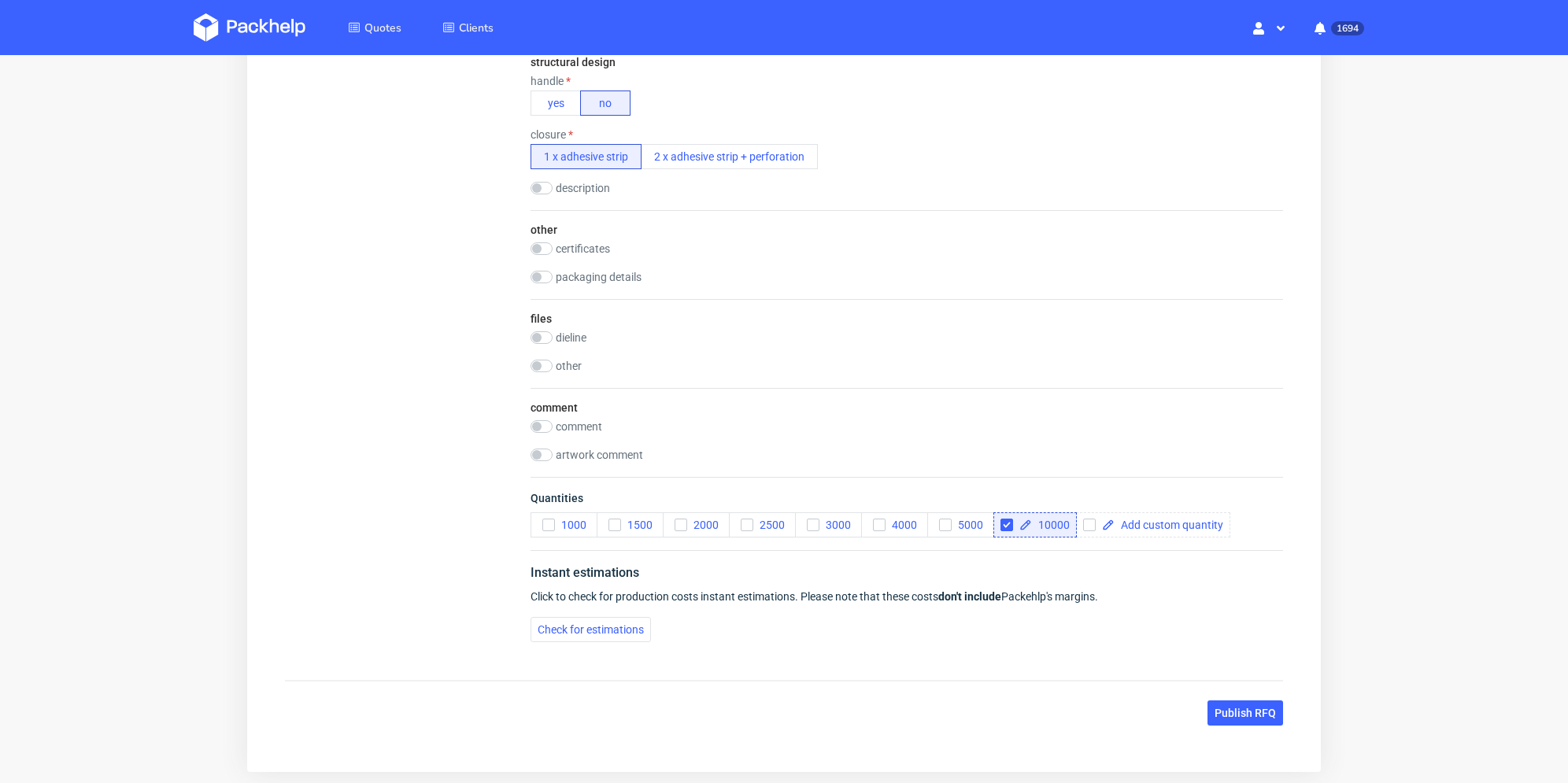
checkbox input "true"
click at [1060, 547] on div "Quantities 1000 1500 2000 2500 3000 4000 5000 10000" at bounding box center [907, 513] width 752 height 73
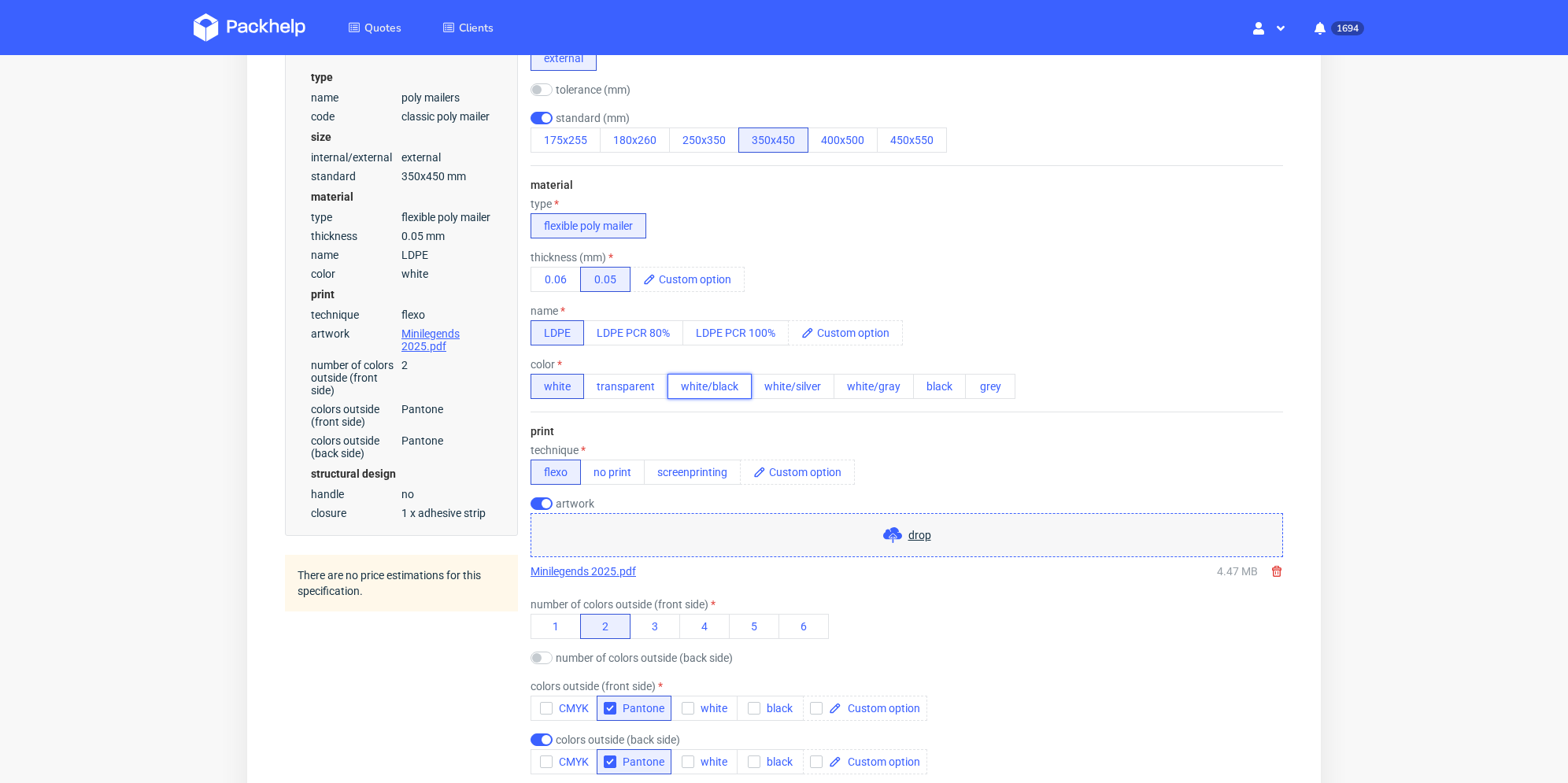
click at [709, 382] on button "white/black" at bounding box center [709, 386] width 84 height 25
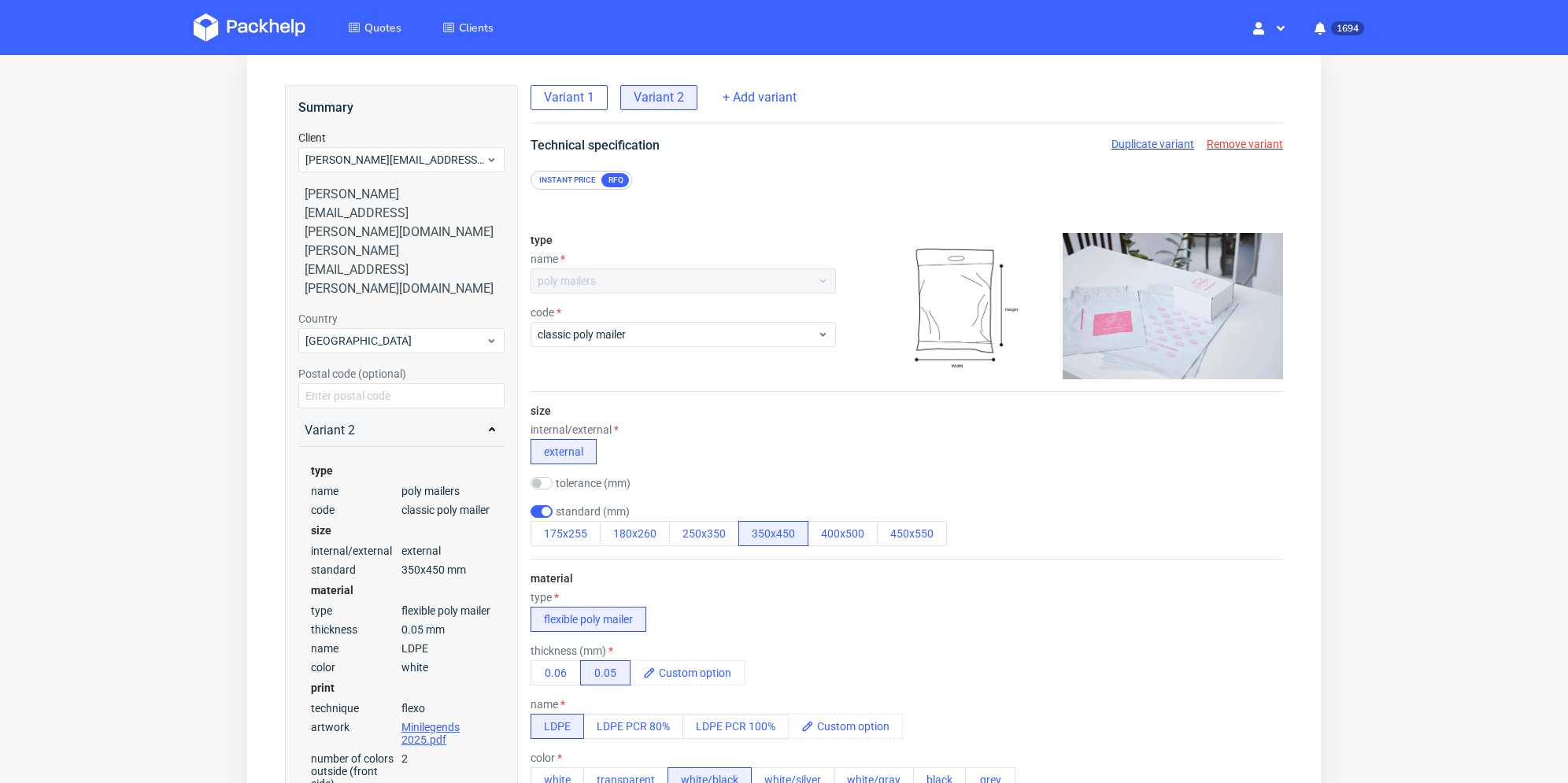
click at [578, 97] on span "Variant 1" at bounding box center [569, 98] width 50 height 17
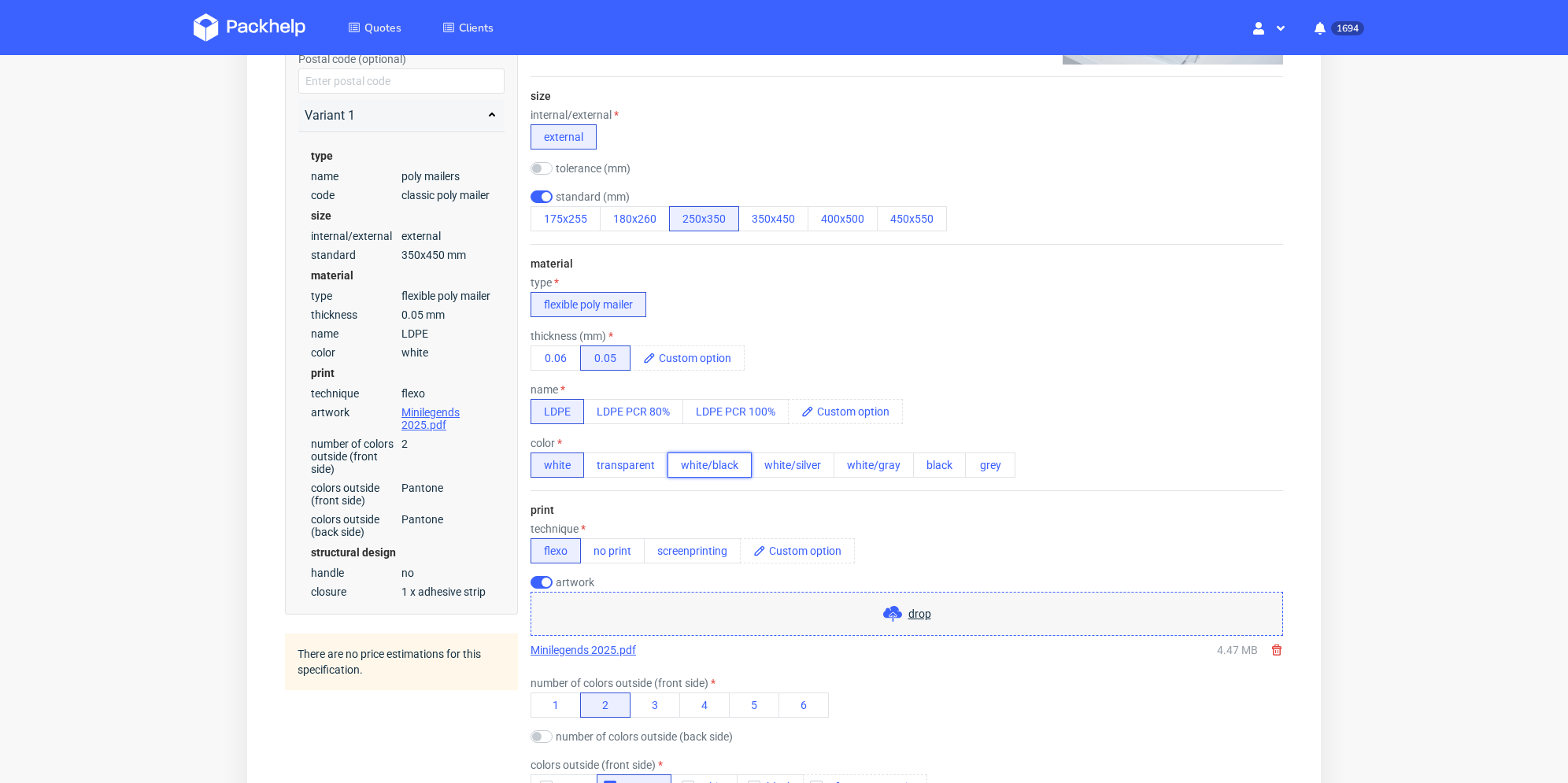
click at [726, 462] on button "white/black" at bounding box center [709, 465] width 84 height 25
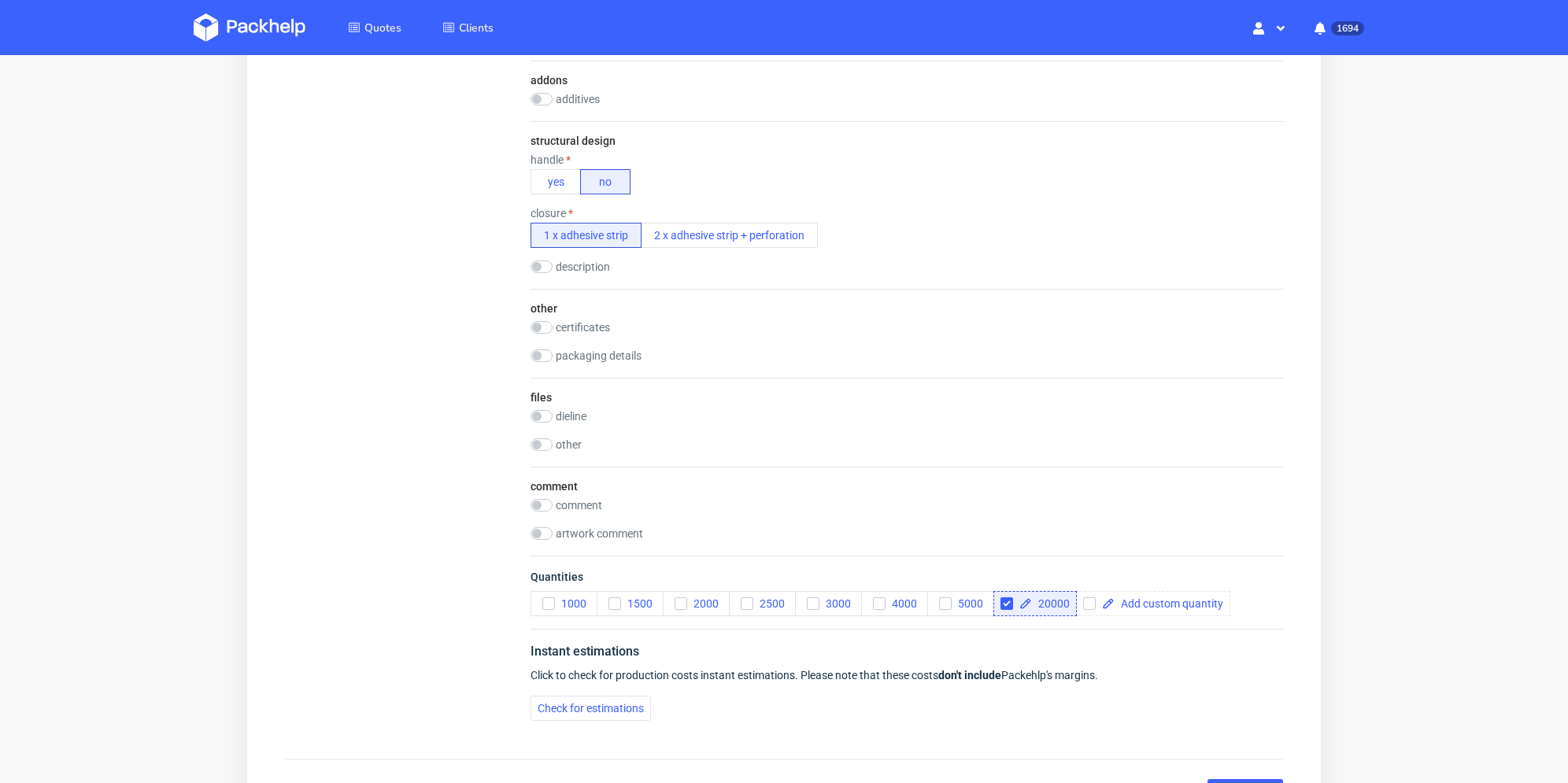
scroll to position [1404, 0]
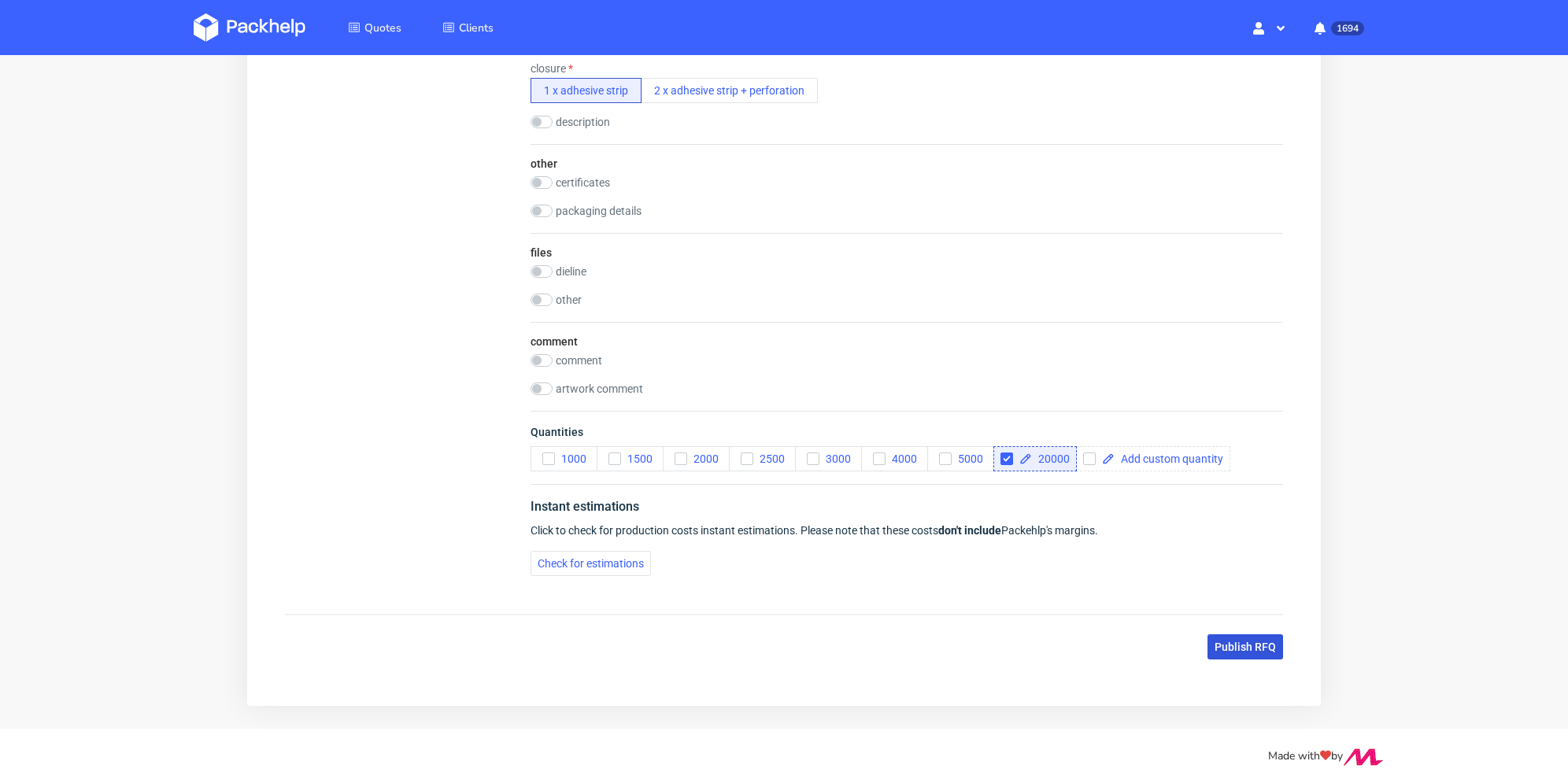
click at [1256, 643] on span "Publish RFQ" at bounding box center [1245, 647] width 62 height 11
